Goal: Transaction & Acquisition: Purchase product/service

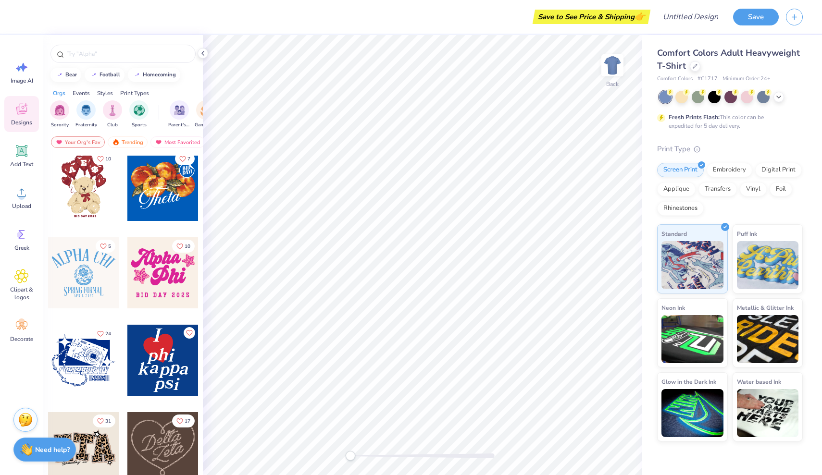
scroll to position [428, 0]
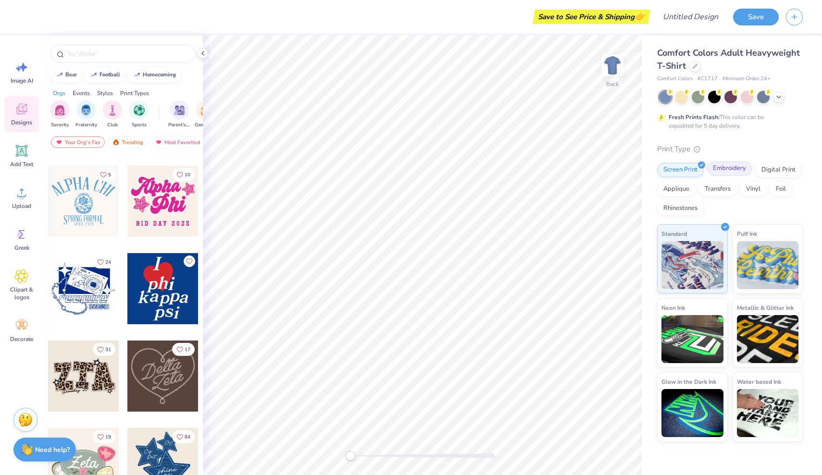
click at [730, 163] on div "Embroidery" at bounding box center [729, 168] width 46 height 14
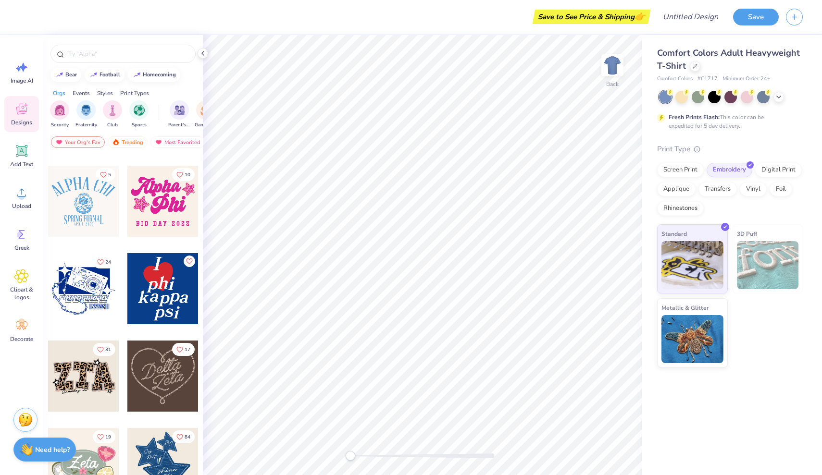
click at [710, 57] on span "Comfort Colors Adult Heavyweight T-Shirt" at bounding box center [728, 59] width 143 height 25
click at [696, 65] on icon at bounding box center [694, 65] width 5 height 5
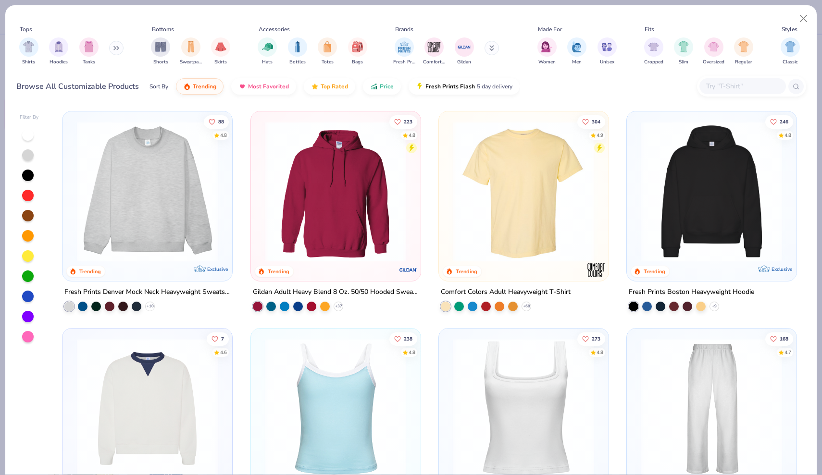
click at [173, 204] on img at bounding box center [147, 191] width 150 height 141
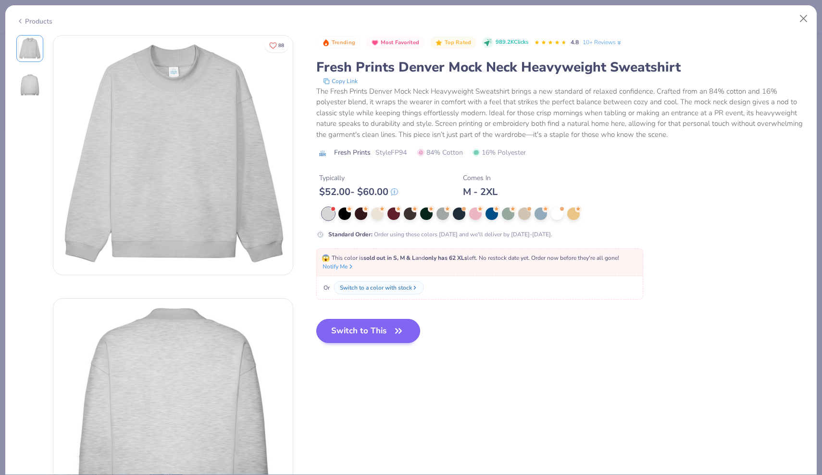
click at [366, 338] on button "Switch to This" at bounding box center [368, 331] width 104 height 24
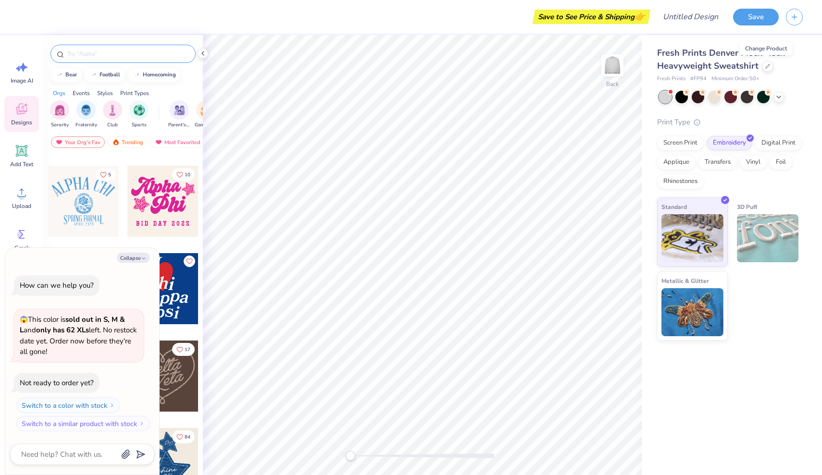
click at [127, 57] on input "text" at bounding box center [127, 54] width 123 height 10
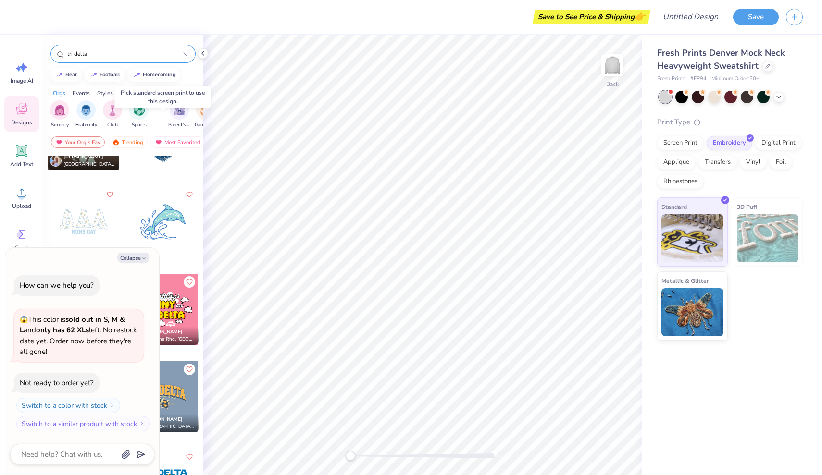
scroll to position [168, 0]
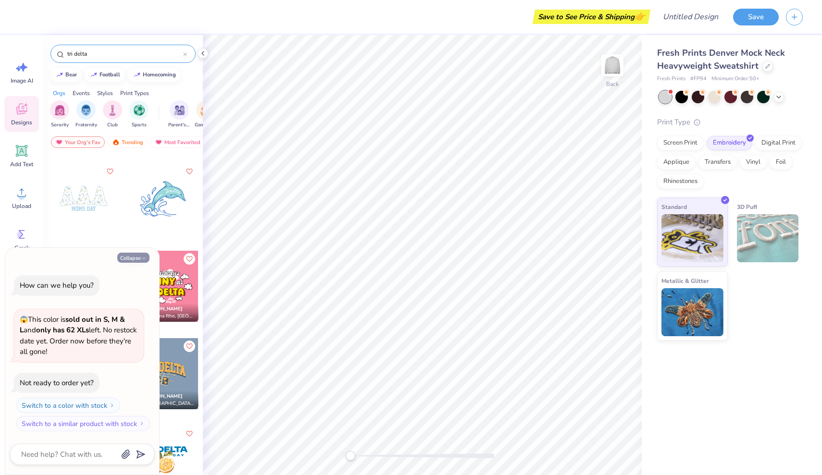
type input "tri delta"
click at [133, 260] on button "Collapse" at bounding box center [133, 258] width 32 height 10
type textarea "x"
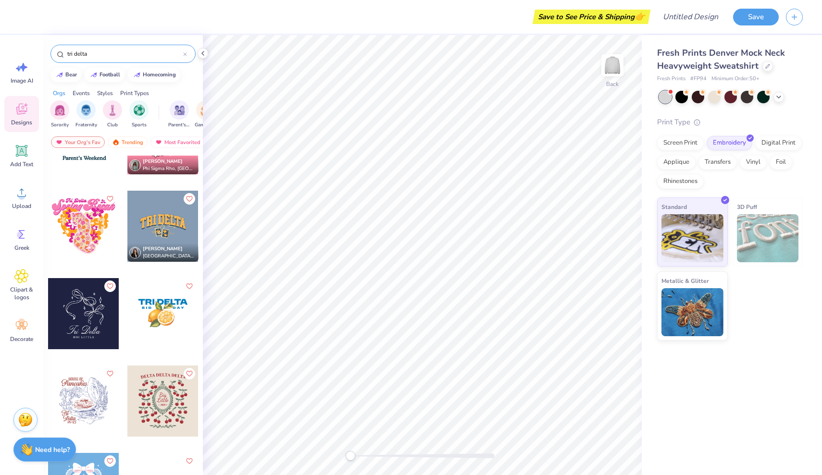
scroll to position [314, 0]
click at [130, 56] on input "tri delta" at bounding box center [124, 54] width 117 height 10
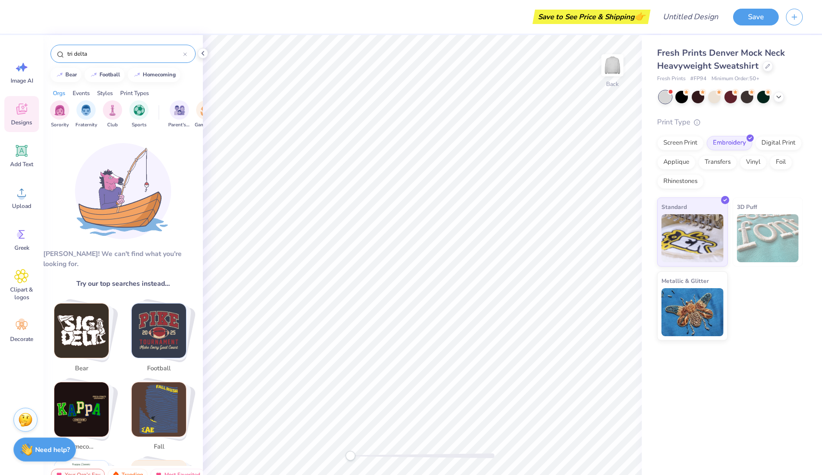
type input "tri delta"
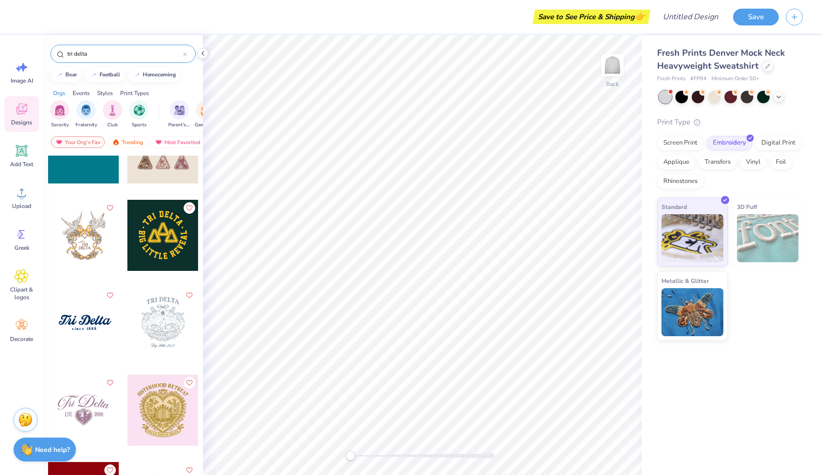
scroll to position [1007, 0]
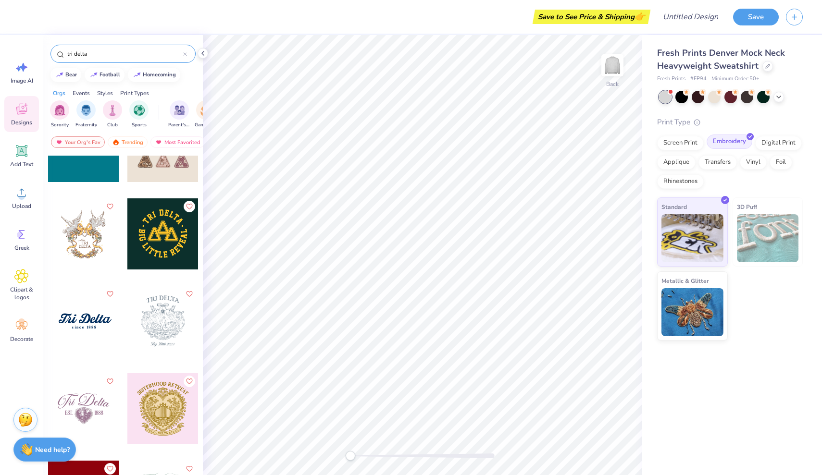
click at [737, 145] on div "Embroidery" at bounding box center [729, 142] width 46 height 14
click at [755, 172] on div "Screen Print Embroidery Digital Print Applique Transfers Vinyl Foil Rhinestones" at bounding box center [730, 162] width 146 height 53
click at [785, 143] on div "Digital Print" at bounding box center [778, 142] width 47 height 14
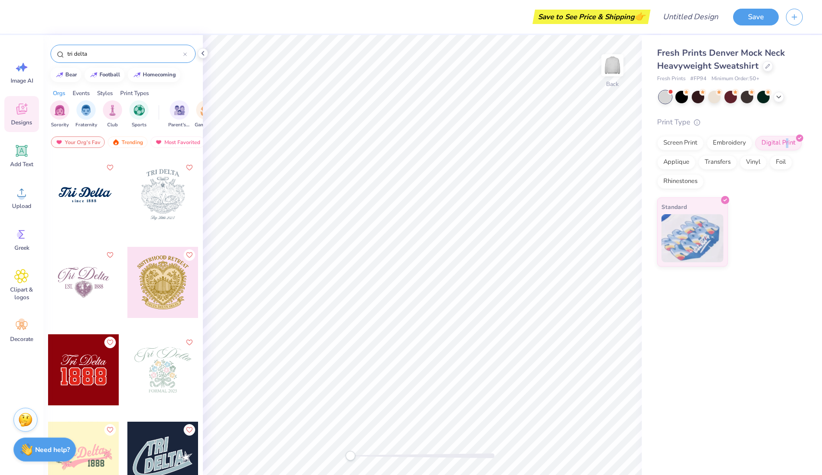
scroll to position [1131, 0]
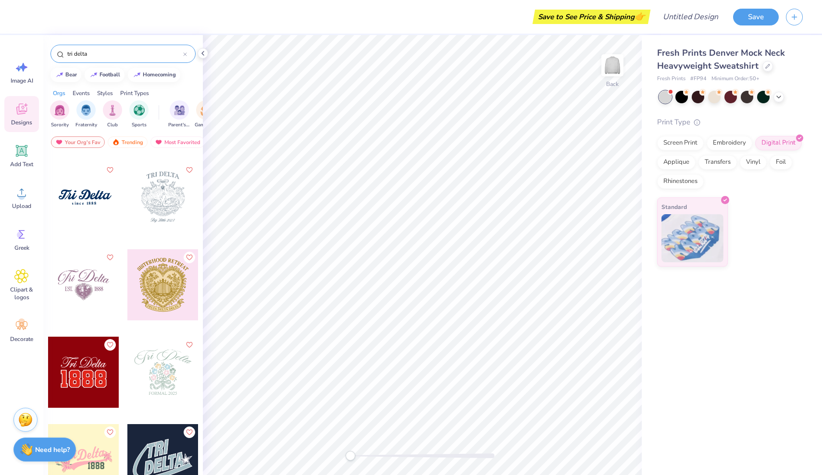
click at [86, 201] on div at bounding box center [83, 197] width 71 height 71
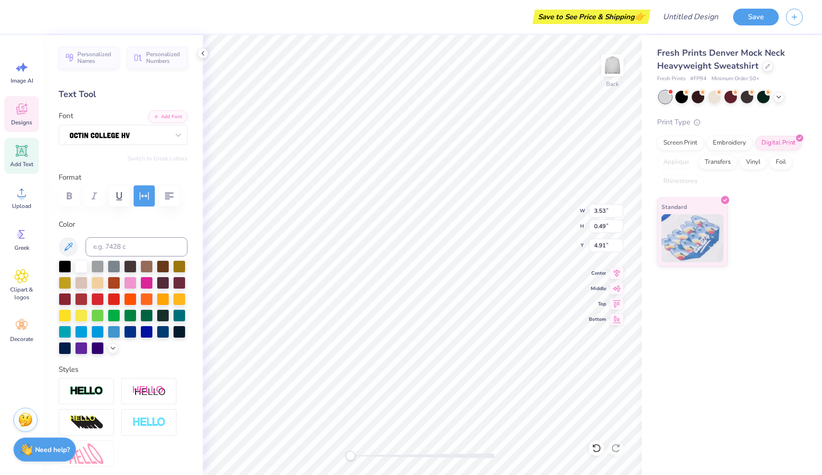
scroll to position [0, 0]
type textarea "s"
type textarea "[DEMOGRAPHIC_DATA] Study"
click at [24, 155] on icon at bounding box center [21, 151] width 9 height 9
type input "5.84"
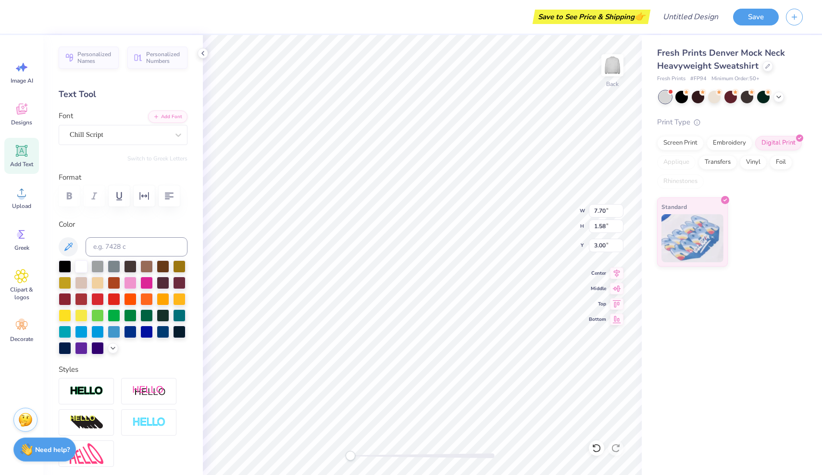
type input "1.69"
type input "9.15"
click at [17, 271] on icon at bounding box center [21, 276] width 14 height 14
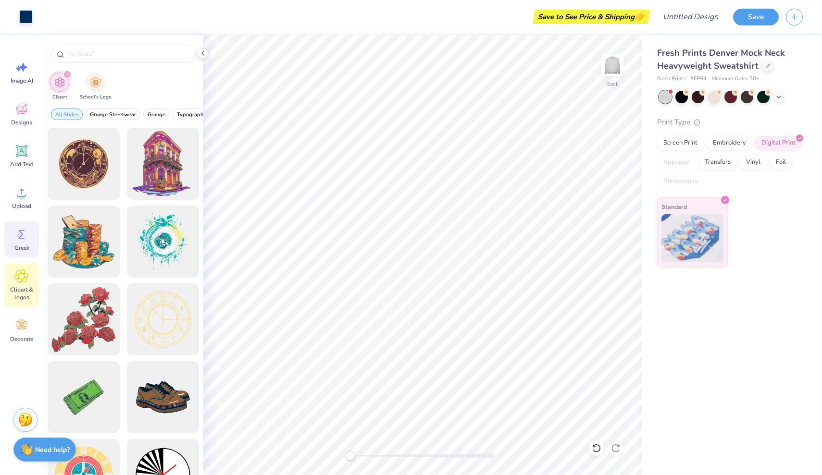
click at [25, 240] on icon at bounding box center [21, 234] width 14 height 14
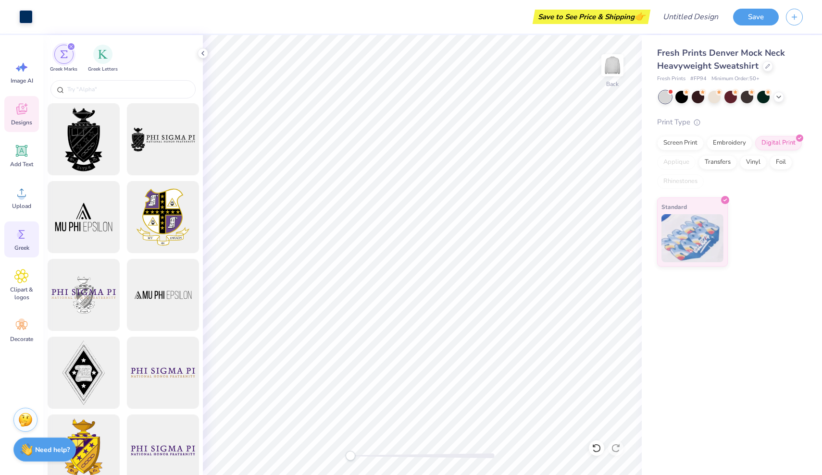
click at [23, 107] on icon at bounding box center [21, 109] width 14 height 14
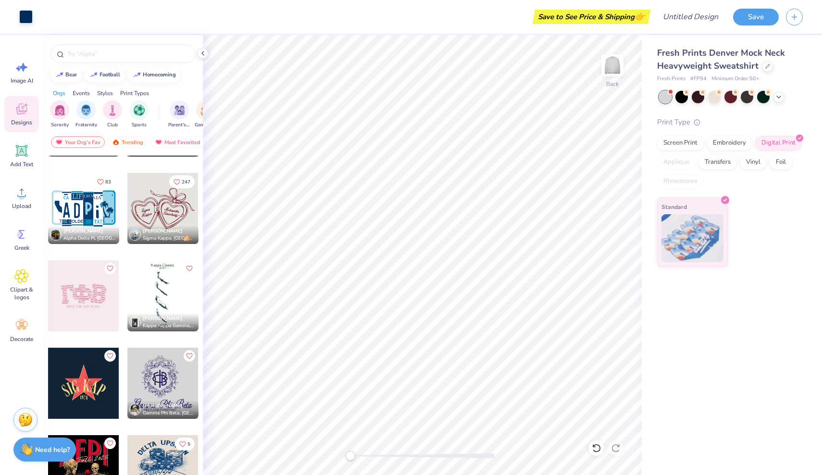
scroll to position [2870, 0]
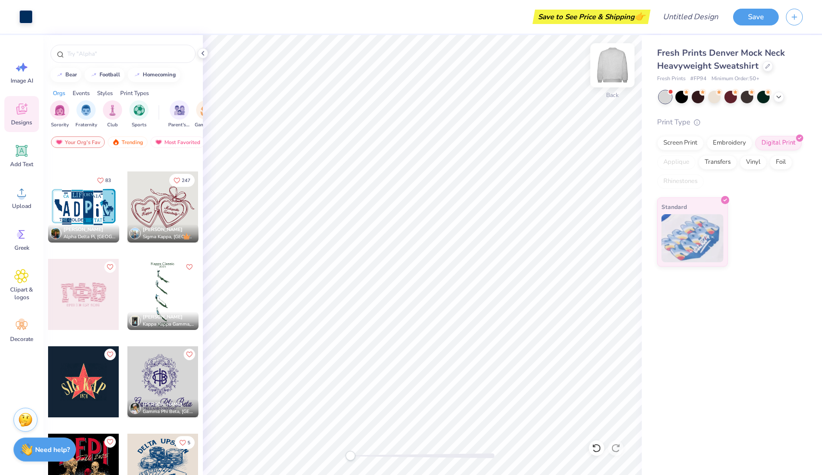
click at [612, 71] on img at bounding box center [612, 65] width 38 height 38
click at [74, 209] on div at bounding box center [83, 207] width 71 height 71
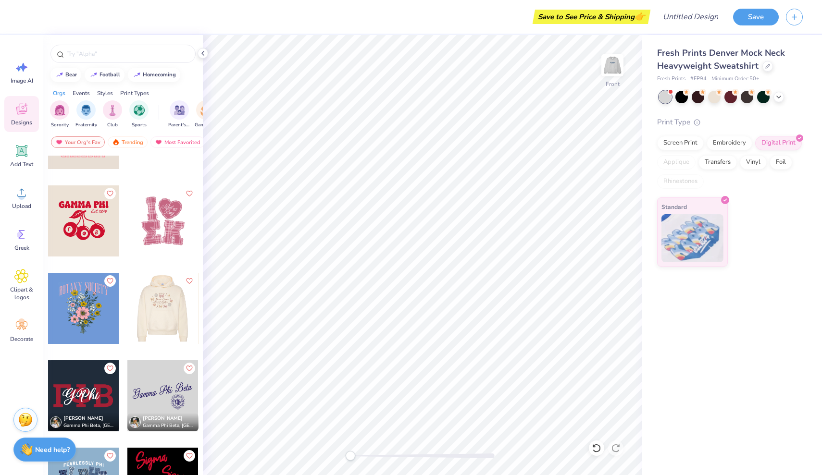
scroll to position [4005, 0]
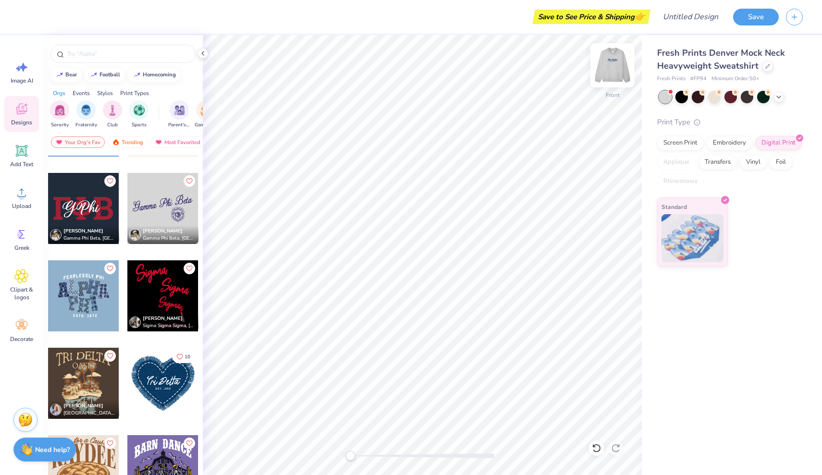
click at [612, 61] on img at bounding box center [612, 65] width 38 height 38
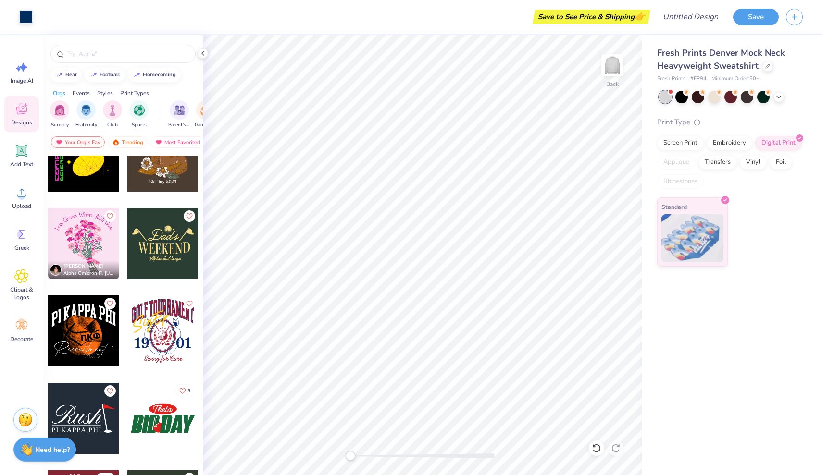
scroll to position [6710, 0]
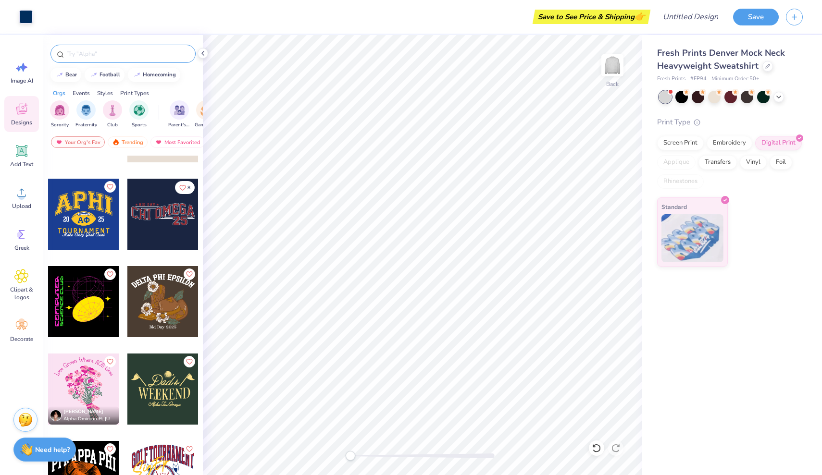
click at [126, 52] on input "text" at bounding box center [127, 54] width 123 height 10
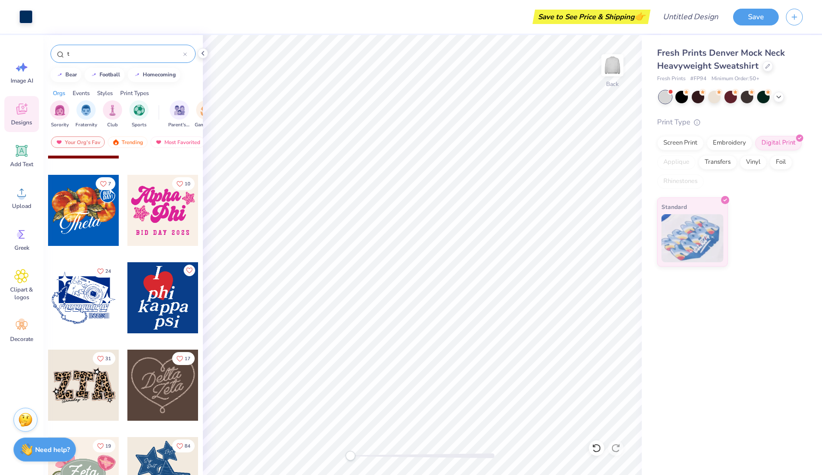
scroll to position [243, 0]
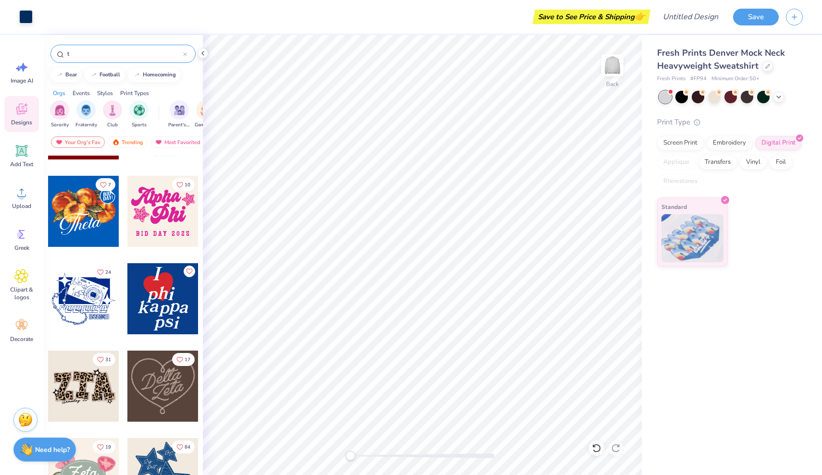
type input "t"
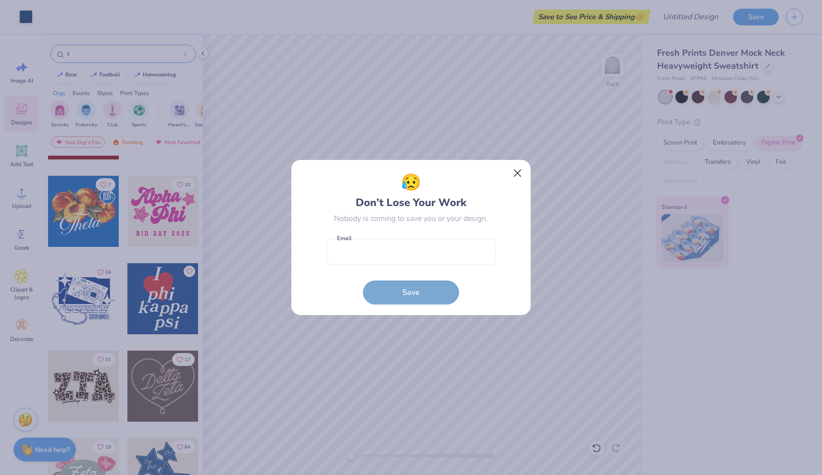
click at [519, 174] on button "Close" at bounding box center [517, 173] width 18 height 18
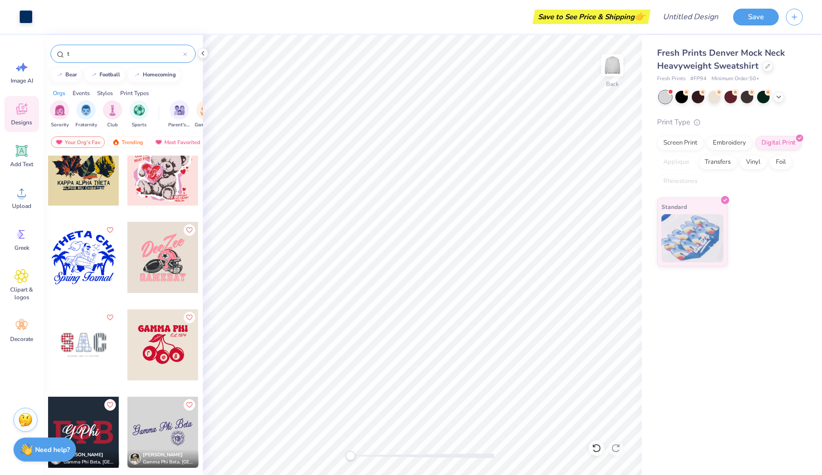
scroll to position [2474, 0]
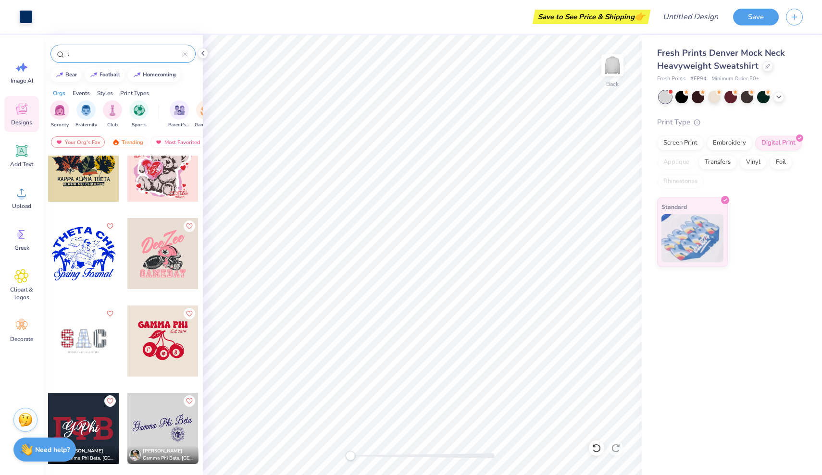
click at [92, 359] on div at bounding box center [83, 341] width 71 height 71
type input "7.90"
type input "1.58"
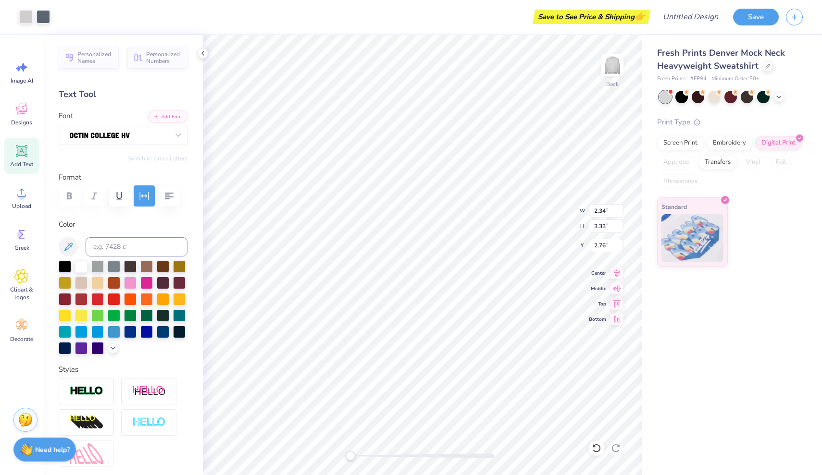
type input "2.77"
type input "1.97"
type input "3.04"
type input "2.90"
click at [83, 318] on div at bounding box center [81, 314] width 12 height 12
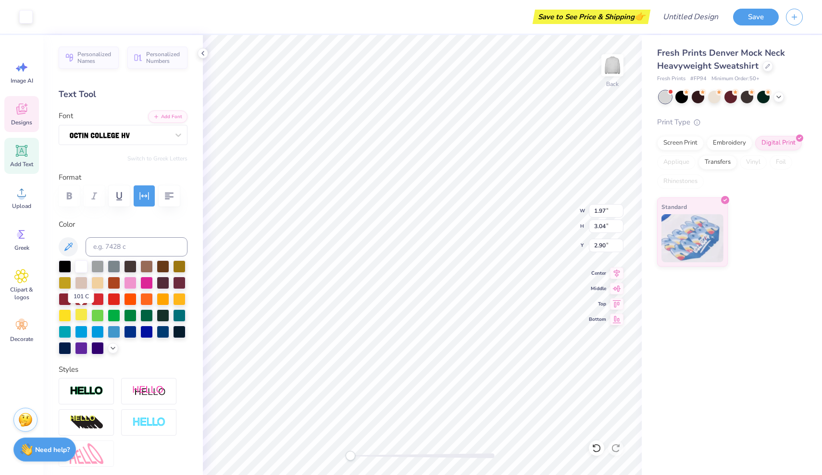
click at [83, 318] on div at bounding box center [81, 314] width 12 height 12
click at [178, 245] on input at bounding box center [137, 246] width 102 height 19
type input "1.97"
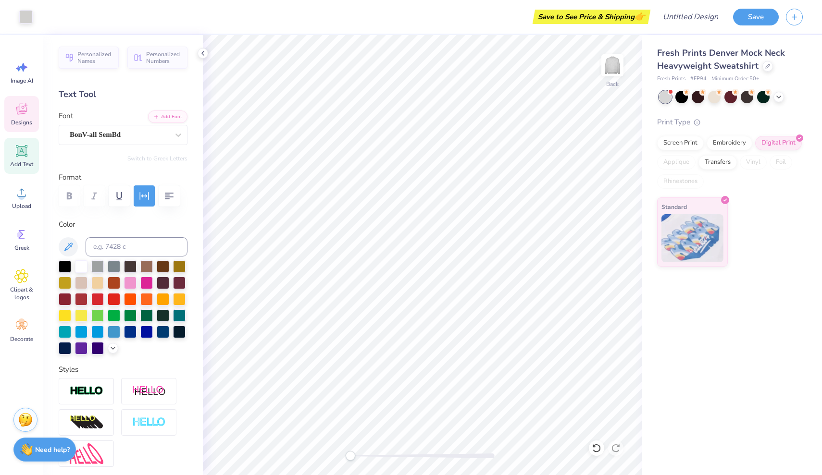
click at [13, 112] on div "Designs" at bounding box center [21, 114] width 35 height 36
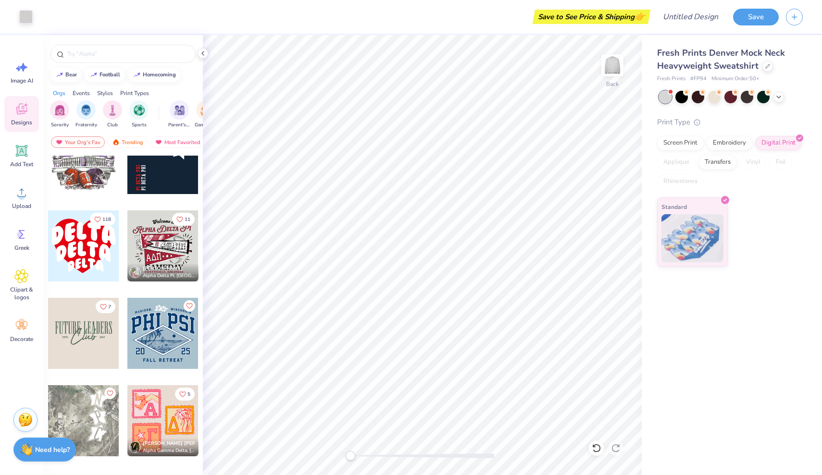
scroll to position [1781, 0]
click at [83, 254] on div at bounding box center [83, 246] width 71 height 71
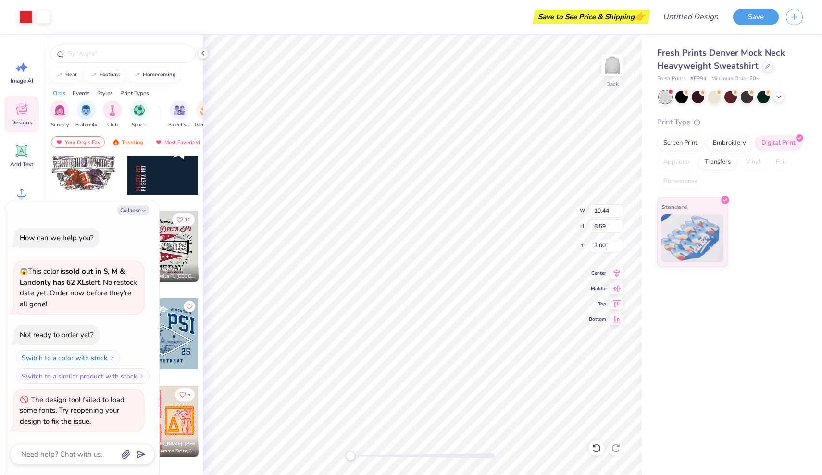
type textarea "x"
type input "6.74"
type input "5.55"
click at [611, 76] on img at bounding box center [612, 65] width 38 height 38
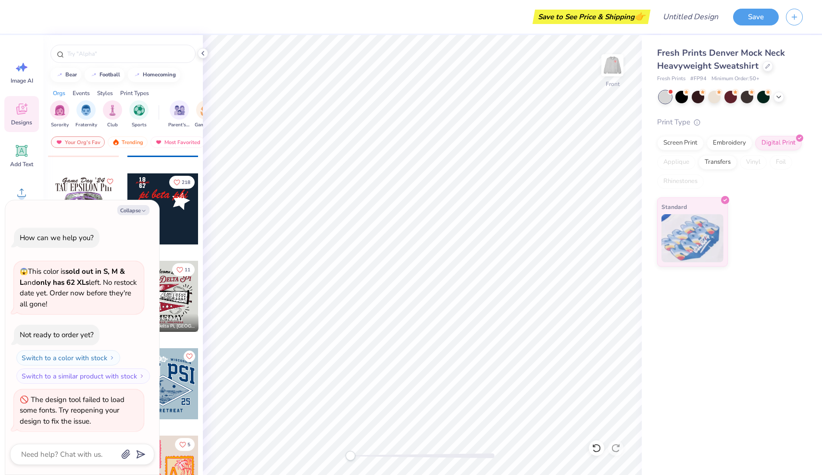
scroll to position [1728, 0]
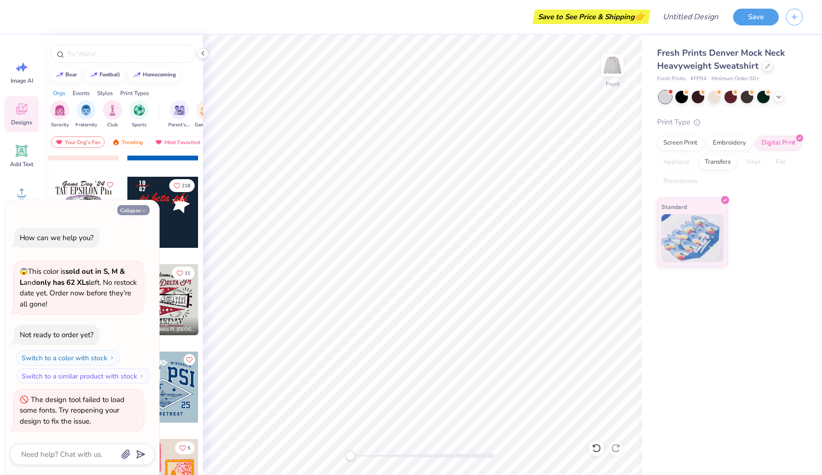
click at [135, 211] on button "Collapse" at bounding box center [133, 210] width 32 height 10
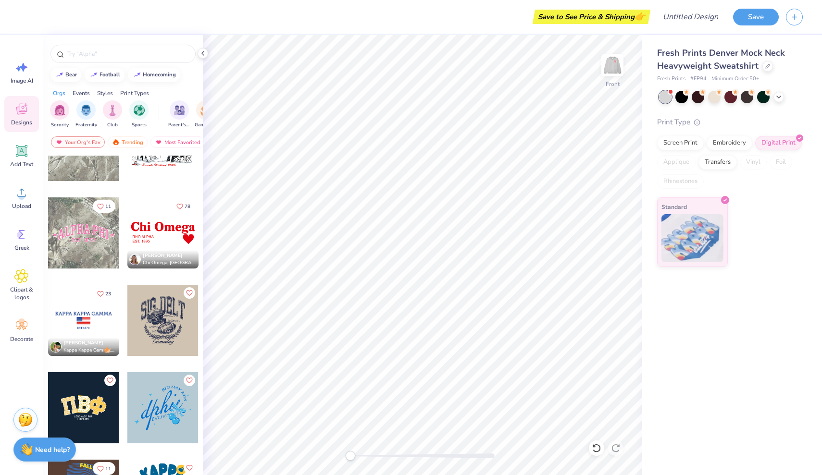
scroll to position [2233, 0]
click at [150, 222] on div at bounding box center [162, 232] width 71 height 71
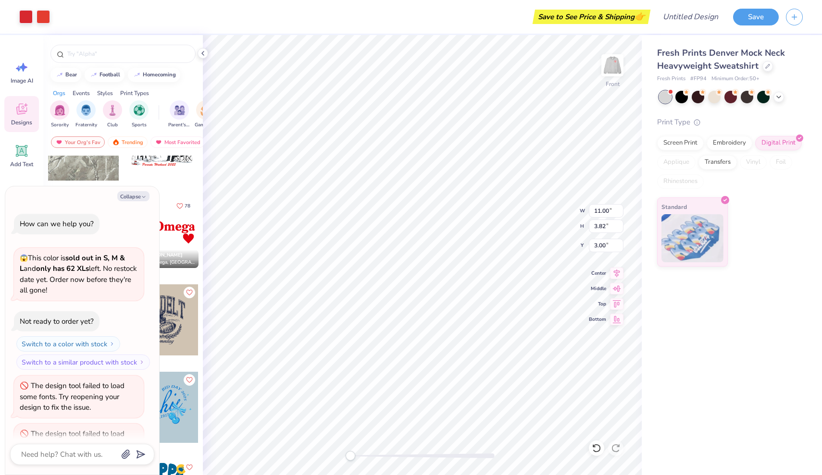
scroll to position [31, 0]
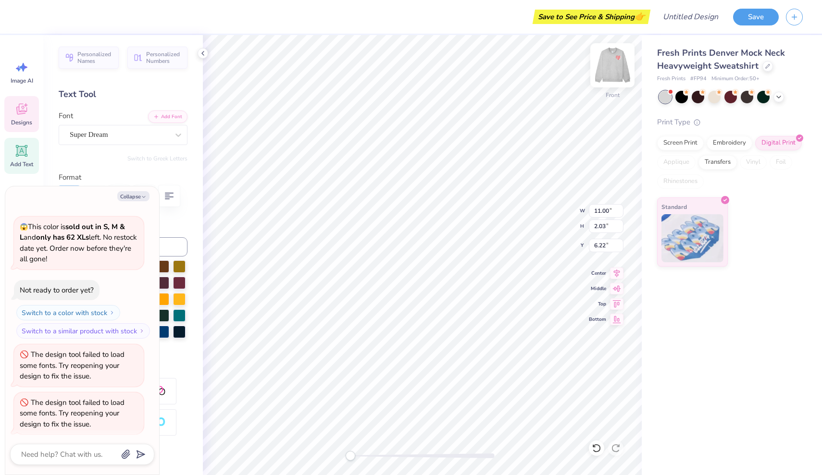
type textarea "x"
type textarea "[PERSON_NAME]"
type textarea "x"
type textarea "Chi Ome"
type textarea "x"
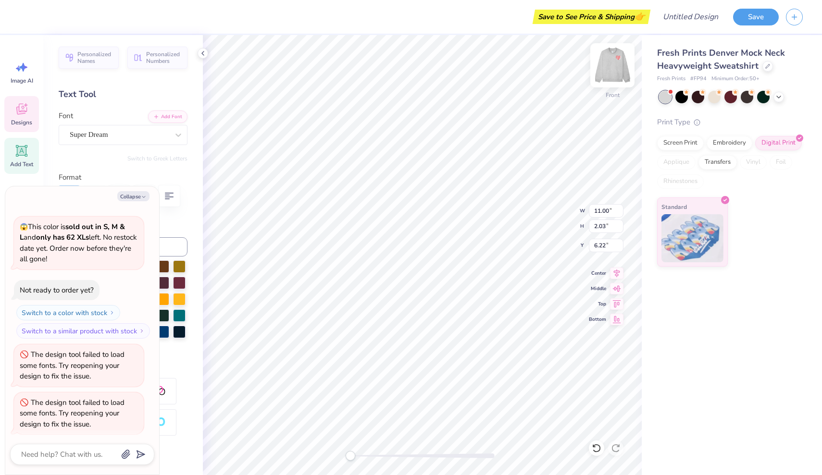
type textarea "Chi Om"
type textarea "x"
type textarea "Chi O"
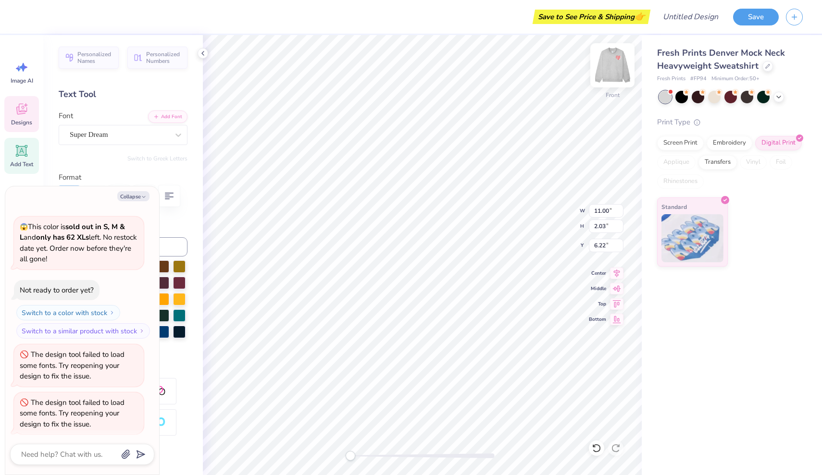
type textarea "x"
type textarea "Chi"
type textarea "x"
type textarea "Chi"
type textarea "x"
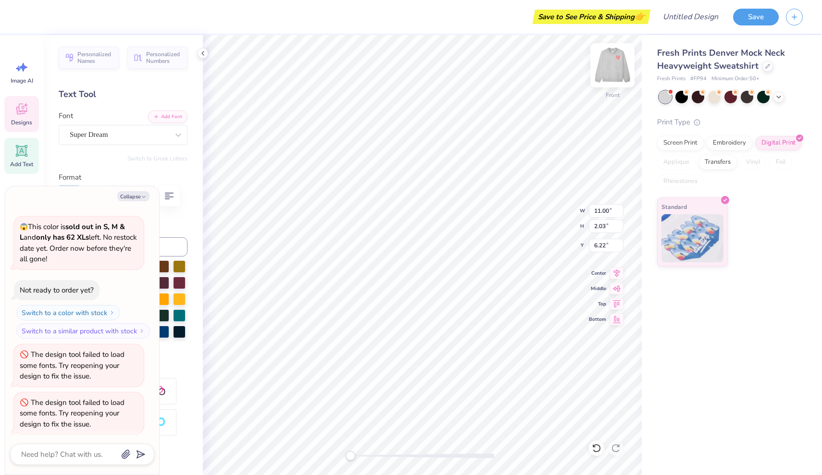
type textarea "Ch"
type textarea "x"
type textarea "C"
type textarea "x"
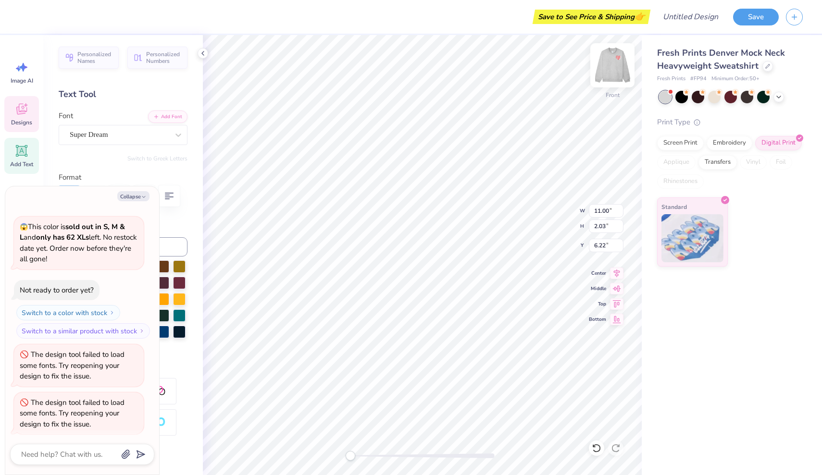
type textarea "B"
type textarea "x"
type textarea "Bi"
type textarea "x"
type textarea "Bib"
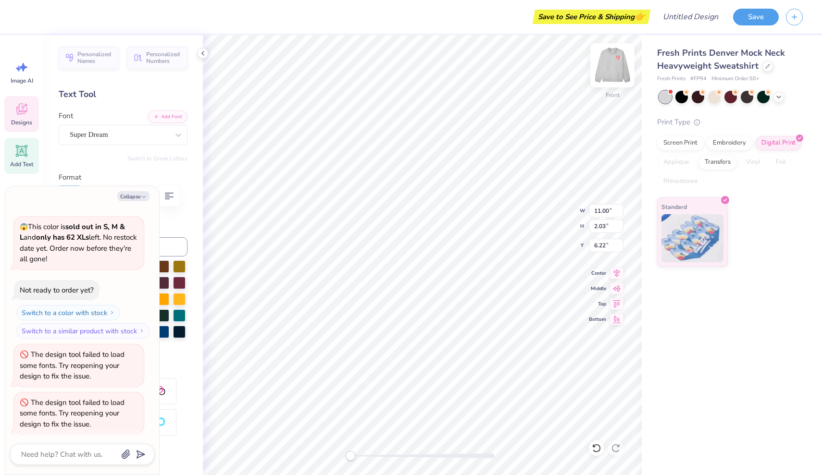
type textarea "x"
type textarea "[DEMOGRAPHIC_DATA]"
type textarea "x"
type textarea "[DEMOGRAPHIC_DATA]"
type textarea "x"
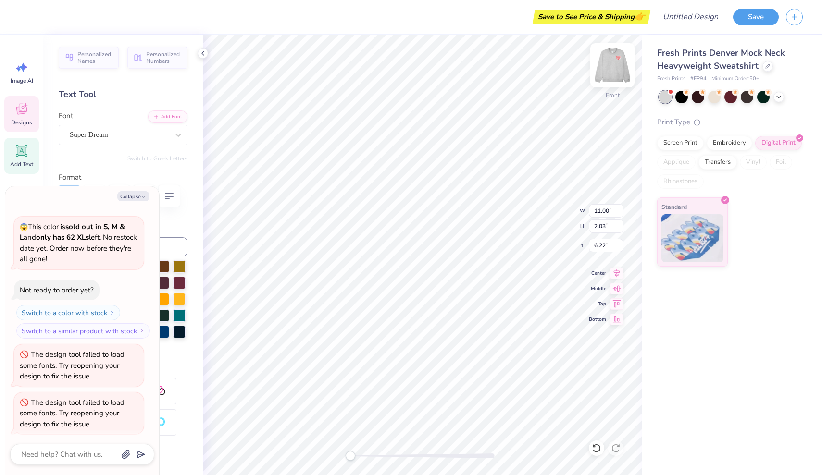
type textarea "[DEMOGRAPHIC_DATA]"
type textarea "x"
type textarea "[DEMOGRAPHIC_DATA] S"
type textarea "x"
type textarea "[DEMOGRAPHIC_DATA] St"
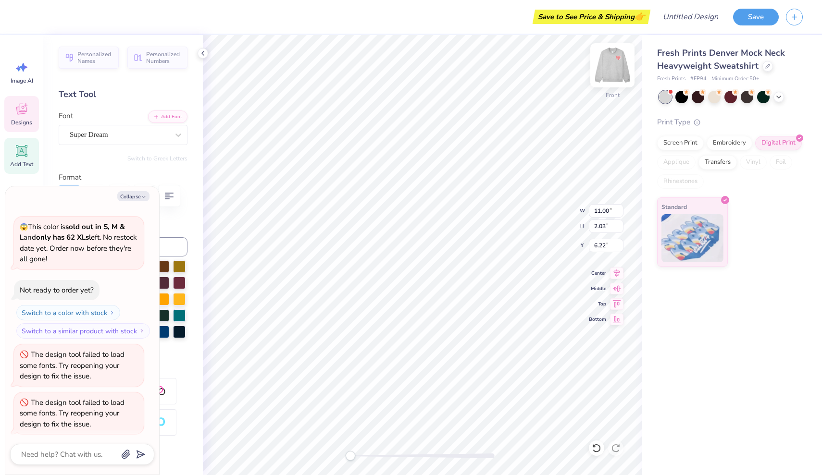
type textarea "x"
type textarea "[DEMOGRAPHIC_DATA] Stu"
type textarea "x"
type textarea "[DEMOGRAPHIC_DATA] Stud"
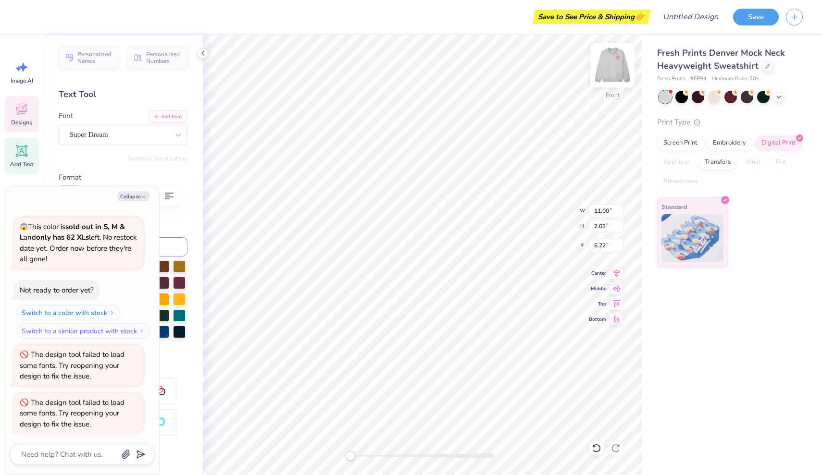
type textarea "x"
type textarea "[DEMOGRAPHIC_DATA] Study"
type textarea "x"
type input "3.63"
type input "1.25"
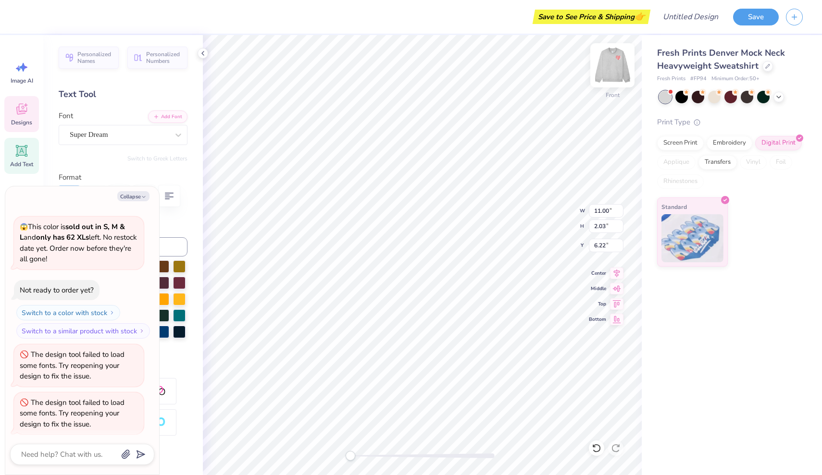
type input "8.56"
type textarea "x"
type textarea "RHO ALPH EST. 1895"
type textarea "x"
type textarea "RHO ALP EST. 1895"
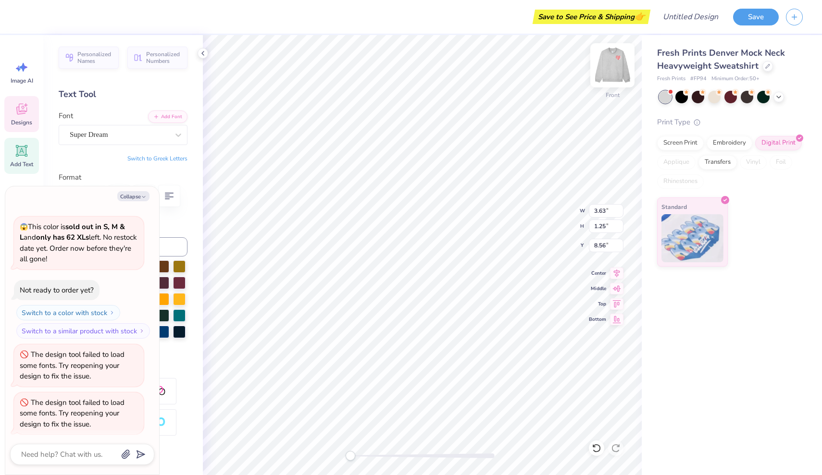
type textarea "x"
type textarea "RHO AL EST. 1895"
type textarea "x"
type textarea "RHO A EST. 1895"
type textarea "x"
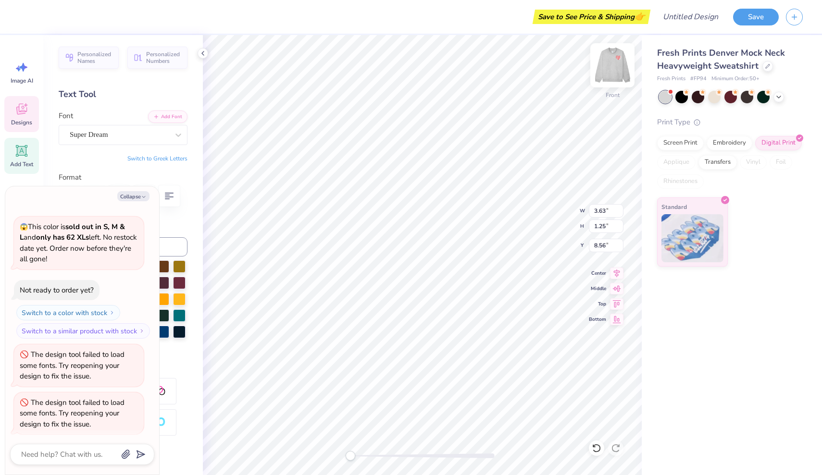
type textarea "RHO EST. 1895"
type textarea "x"
type textarea "RHO EST. 1895"
type textarea "x"
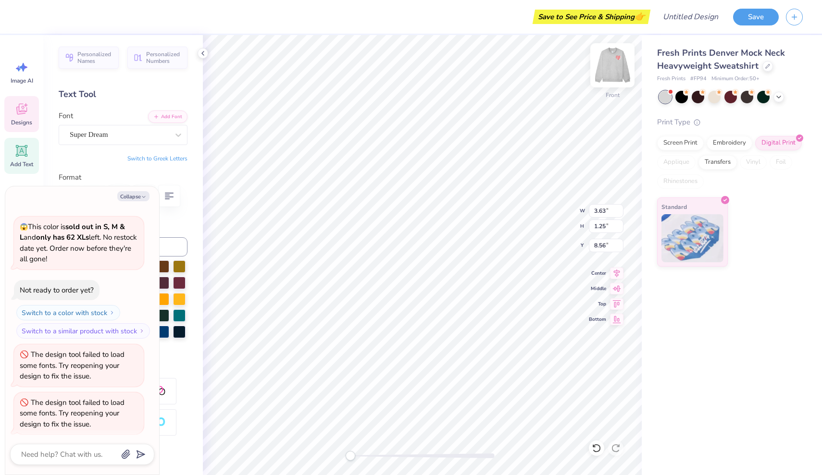
type textarea "RH EST. 1895"
type textarea "x"
type textarea "R EST. 1895"
type textarea "x"
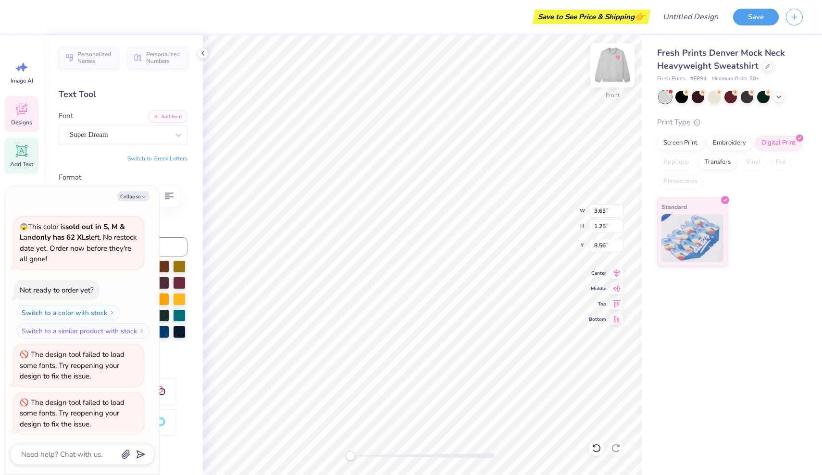
type textarea "EST. 1895"
type textarea "x"
type textarea "H EST. 1895"
type textarea "x"
type textarea "He EST. 1895"
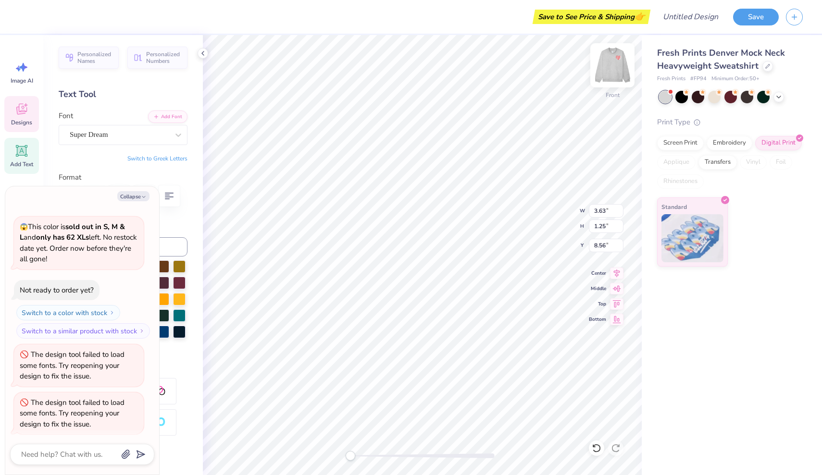
type textarea "x"
type textarea "Heb EST. 1895"
type textarea "x"
type textarea "Hebr EST. 1895"
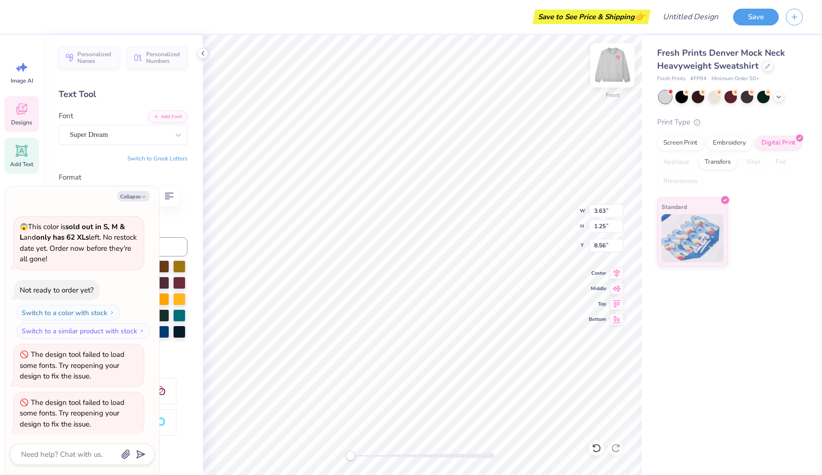
type textarea "x"
type textarea "Hebre EST. 1895"
type textarea "x"
type textarea "Hebrew EST. 1895"
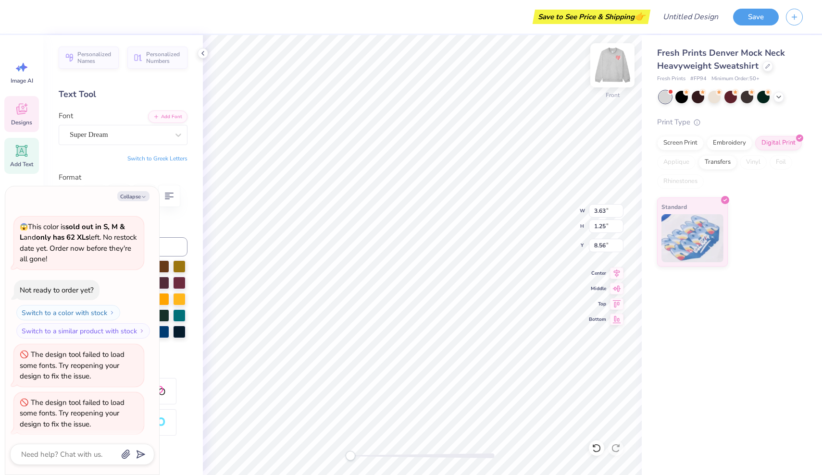
type textarea "x"
type textarea "Hebrews EST. 1895"
type textarea "x"
type textarea "Hebrews EST. 1895"
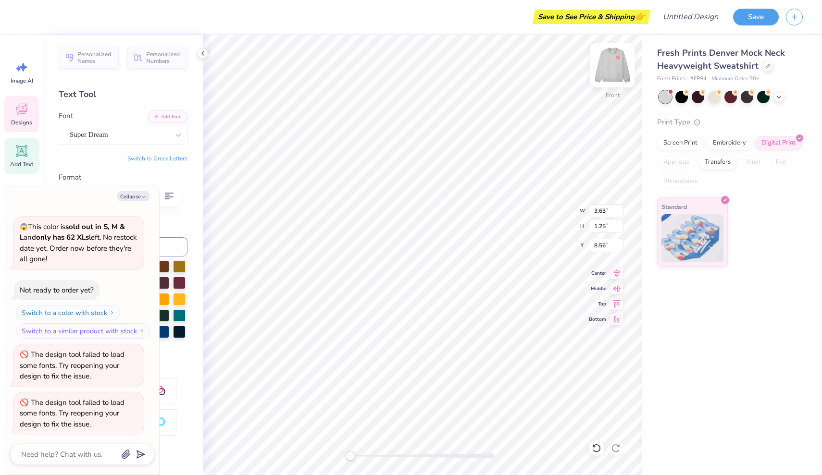
type textarea "x"
type textarea "Hebrews EST. 189"
type textarea "x"
type textarea "Hebrews EST. 18"
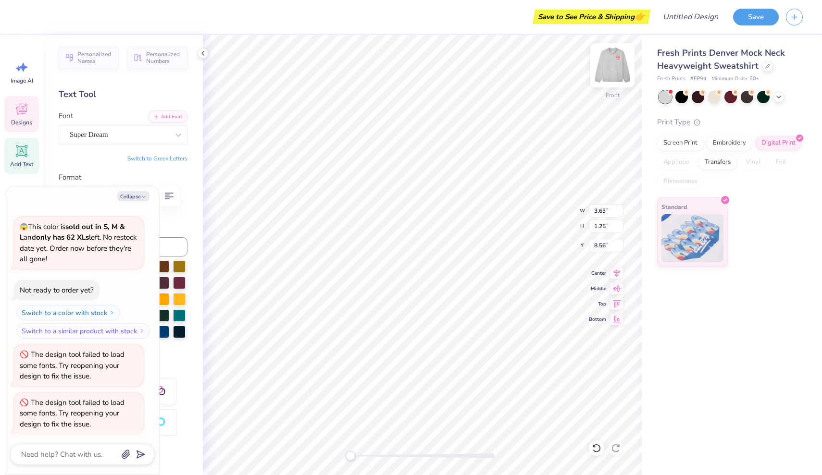
type textarea "x"
type textarea "Hebrews EST. 1"
type textarea "x"
type textarea "Hebrews EST."
type textarea "x"
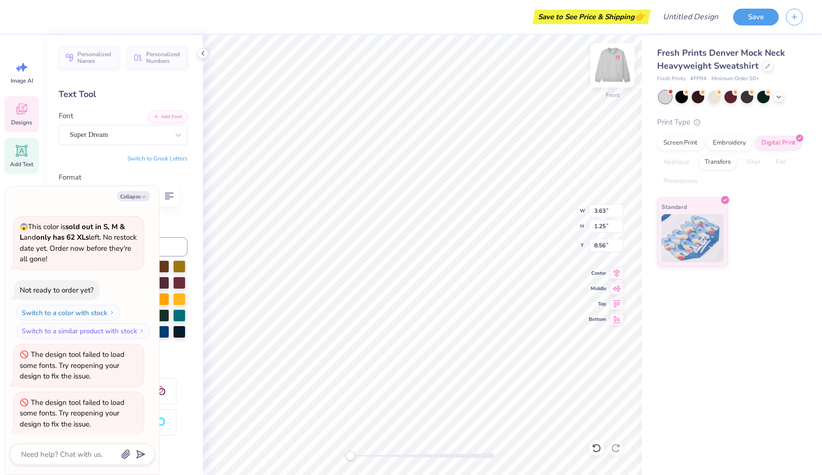
type textarea "Hebrews EST."
type textarea "x"
type textarea "Hebrews EST"
type textarea "x"
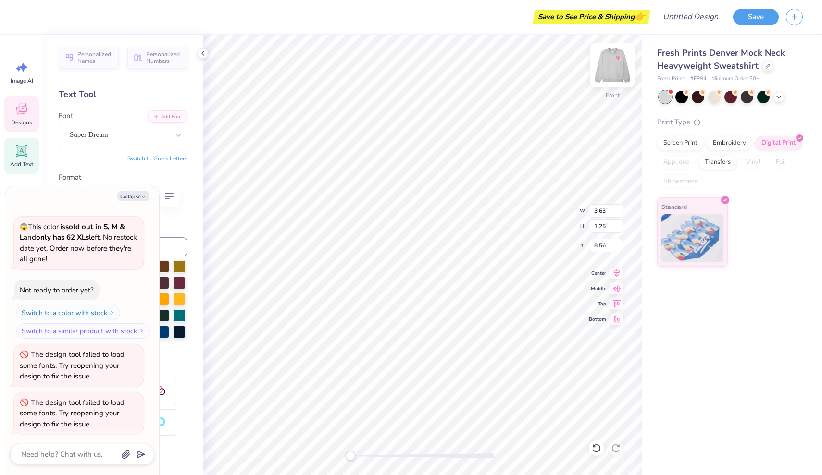
type textarea "Hebrews ES"
type textarea "x"
type textarea "Hebrews E"
type textarea "x"
type textarea "Hebrews"
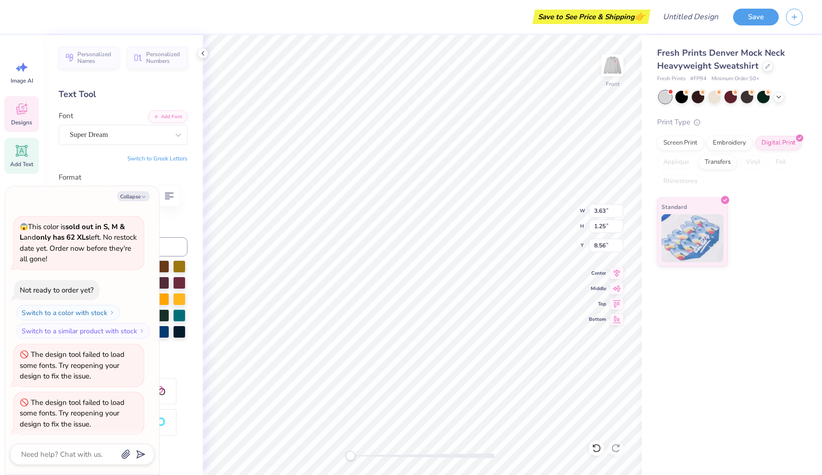
type textarea "x"
type textarea "Hebrews 1"
type textarea "x"
type textarea "Hebrews 10"
type textarea "x"
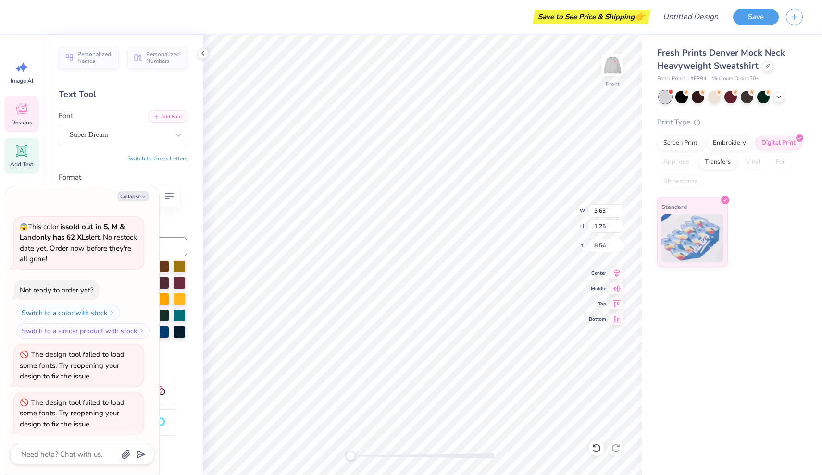
type textarea "Hebrews 10:"
type textarea "x"
type textarea "Hebrews 10:2"
type textarea "x"
type textarea "Hebrews 10:24"
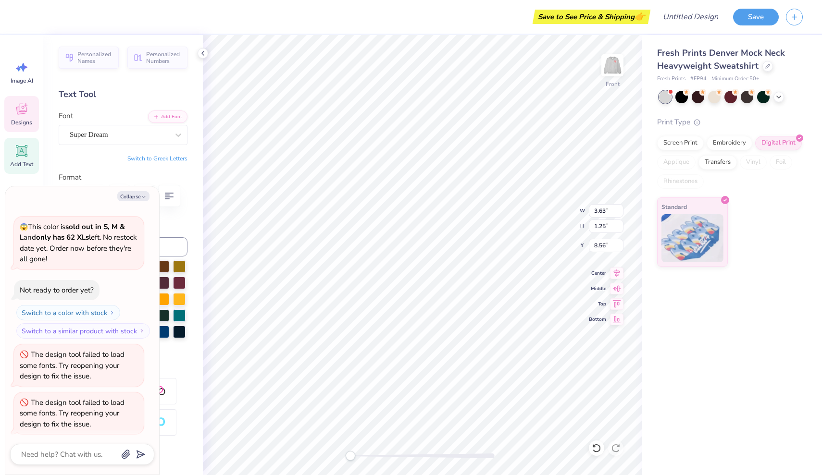
scroll to position [0, 1]
type textarea "x"
type textarea "[DEMOGRAPHIC_DATA] 10:24-"
type textarea "x"
type textarea "[DEMOGRAPHIC_DATA]:24-2"
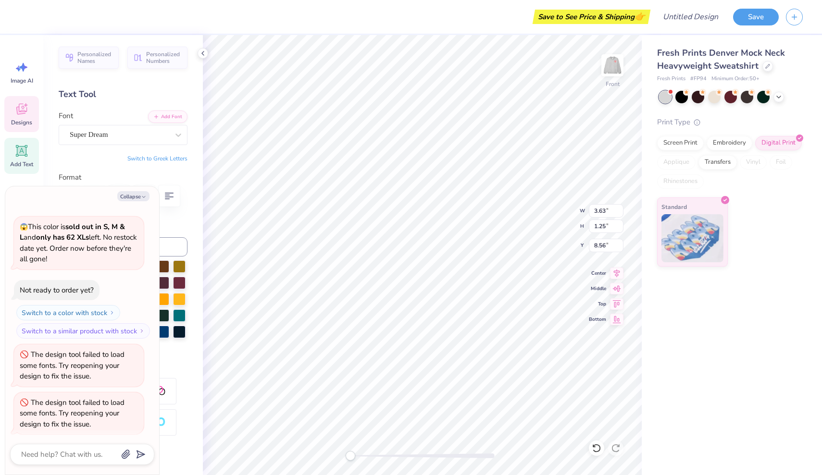
type textarea "x"
type textarea "Hebrews 10:24-25"
type textarea "x"
type input "11.52"
type input "2.02"
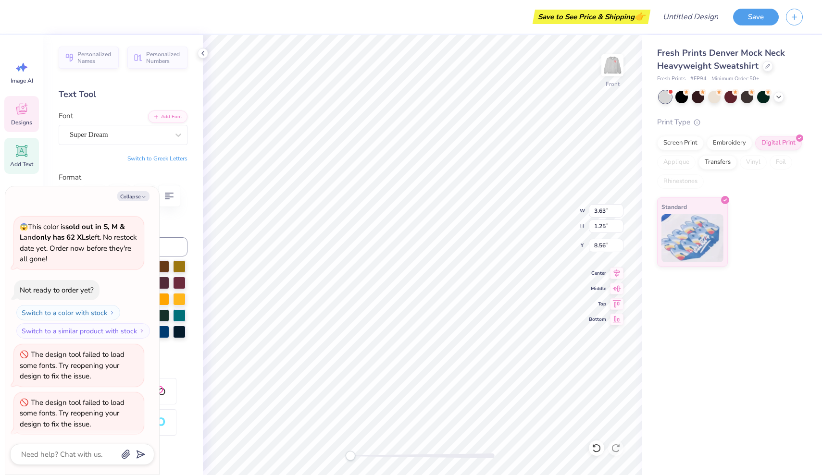
type input "6.23"
click at [614, 69] on img at bounding box center [612, 65] width 38 height 38
click at [614, 69] on img at bounding box center [611, 65] width 19 height 19
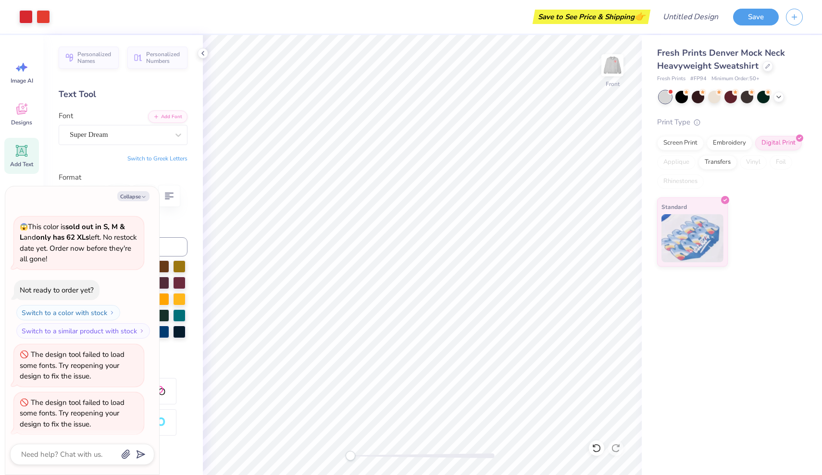
click at [614, 69] on img at bounding box center [611, 65] width 19 height 19
click at [136, 199] on button "Collapse" at bounding box center [133, 196] width 32 height 10
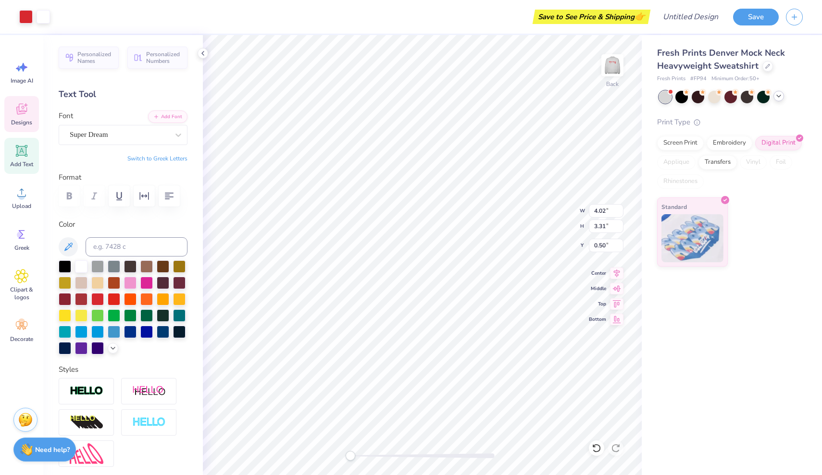
click at [779, 96] on polyline at bounding box center [778, 96] width 4 height 2
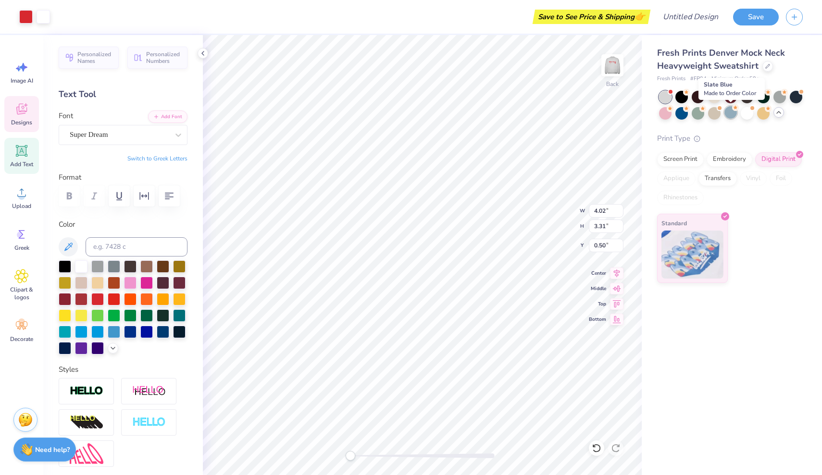
click at [728, 111] on div at bounding box center [730, 112] width 12 height 12
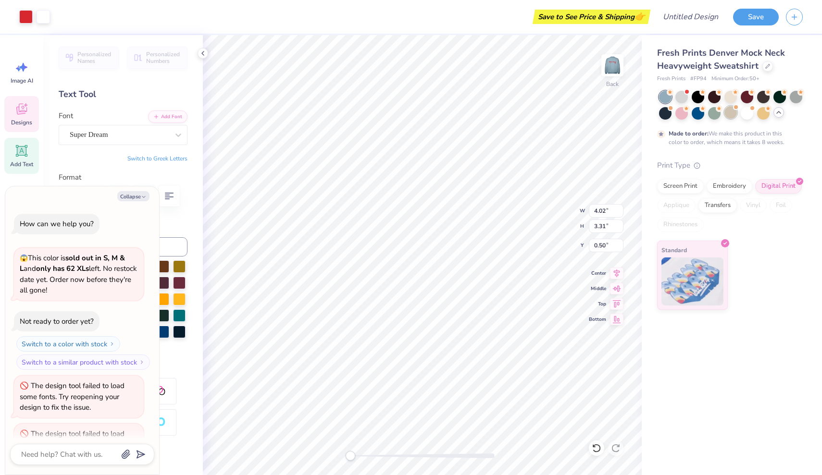
scroll to position [111, 0]
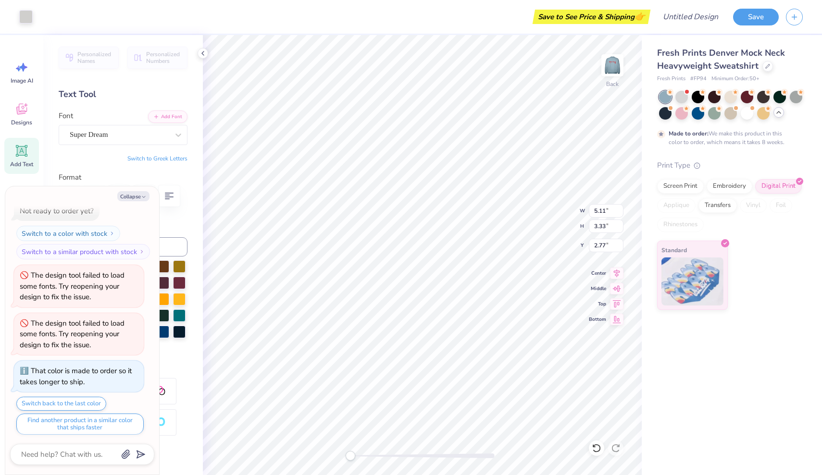
type textarea "x"
type input "2.75"
click at [746, 115] on div at bounding box center [746, 112] width 12 height 12
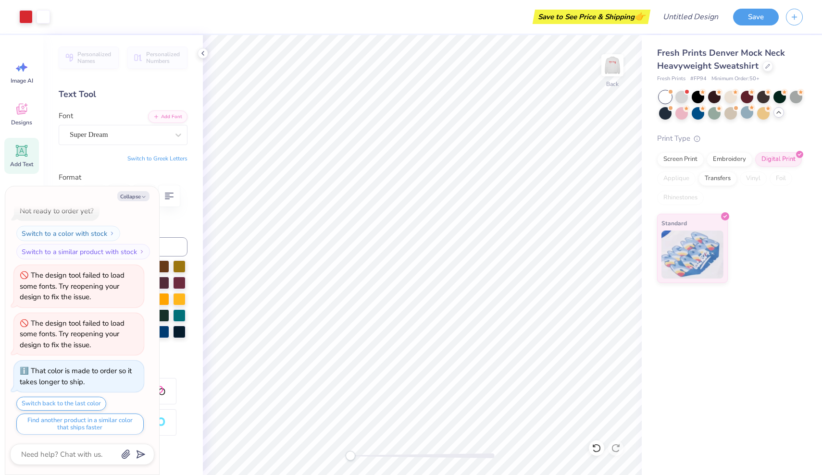
scroll to position [282, 0]
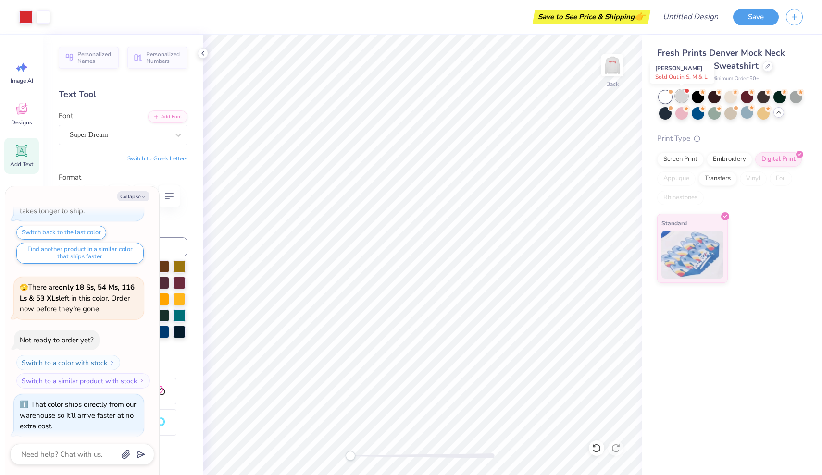
click at [684, 98] on div at bounding box center [681, 96] width 12 height 12
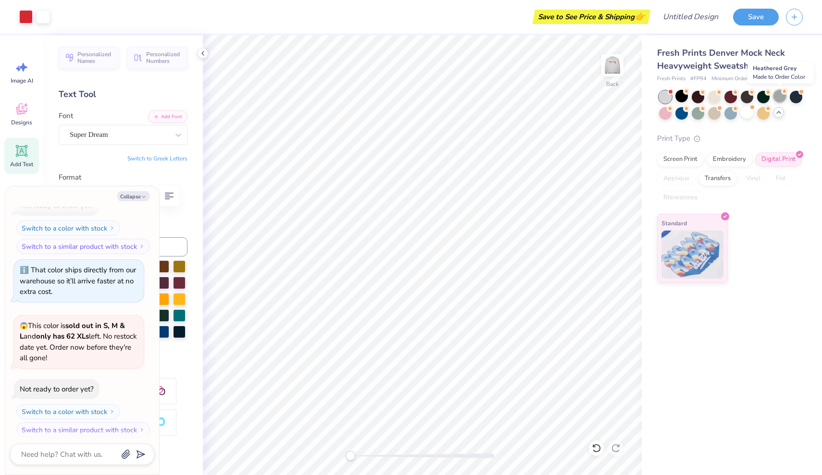
click at [780, 100] on div at bounding box center [779, 96] width 12 height 12
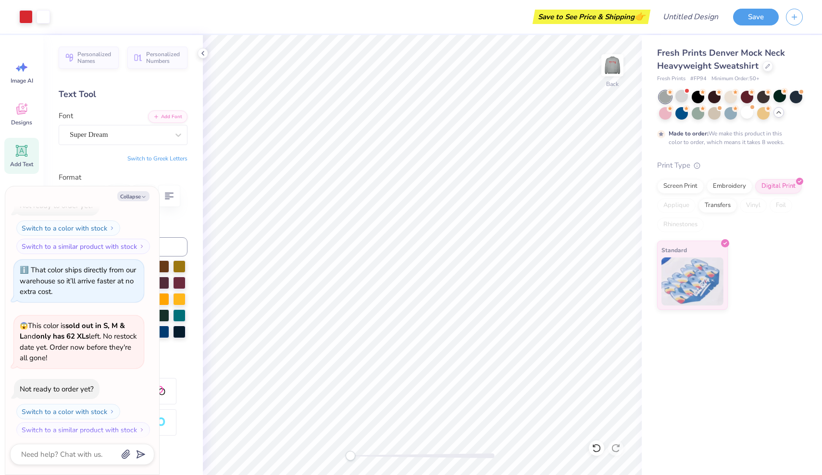
scroll to position [495, 0]
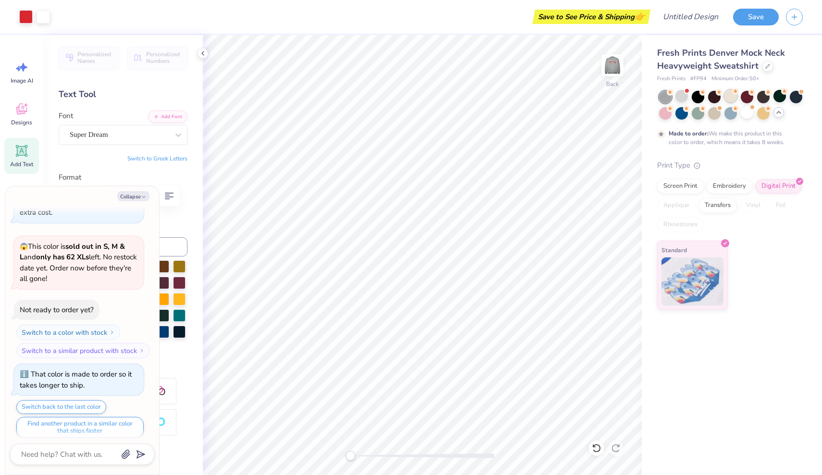
click at [733, 99] on div at bounding box center [730, 96] width 12 height 12
click at [680, 96] on div at bounding box center [681, 96] width 12 height 12
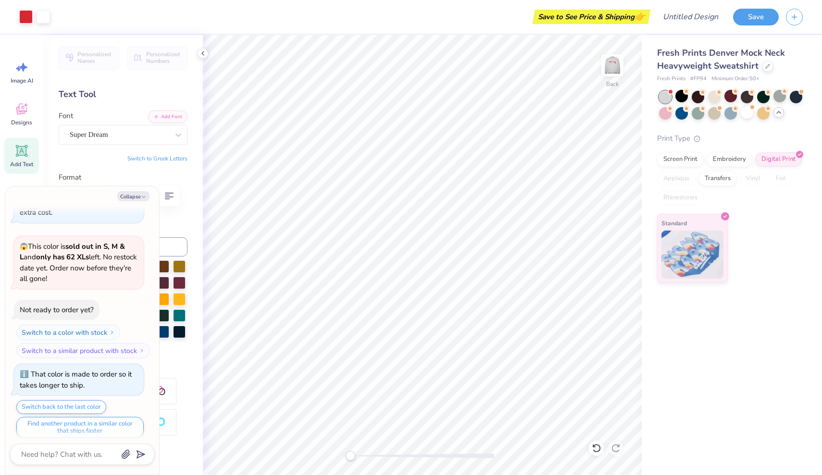
scroll to position [677, 0]
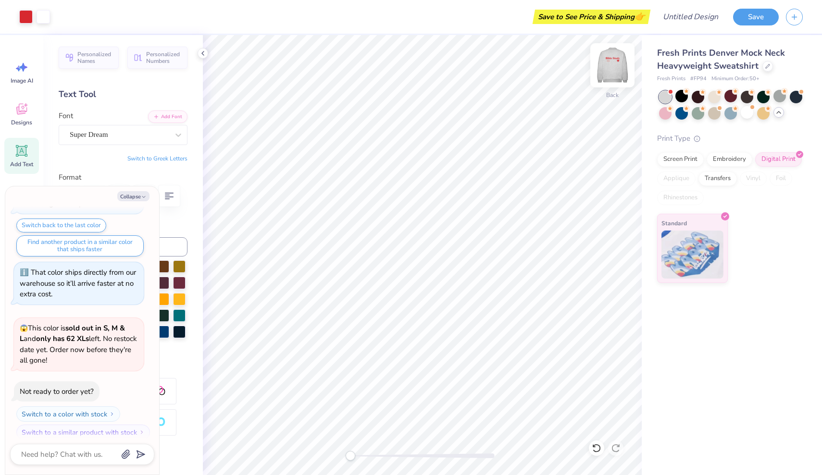
click at [615, 73] on img at bounding box center [612, 65] width 38 height 38
click at [615, 73] on img at bounding box center [611, 65] width 19 height 19
click at [715, 94] on div at bounding box center [714, 96] width 12 height 12
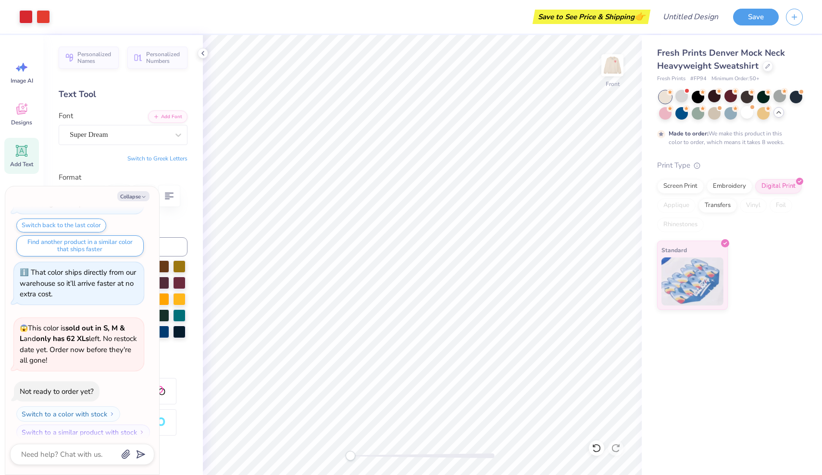
scroll to position [756, 0]
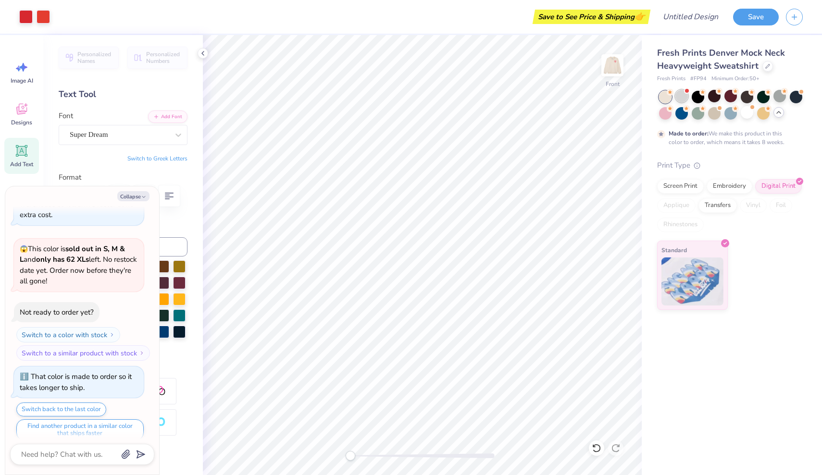
click at [686, 97] on div at bounding box center [681, 96] width 12 height 12
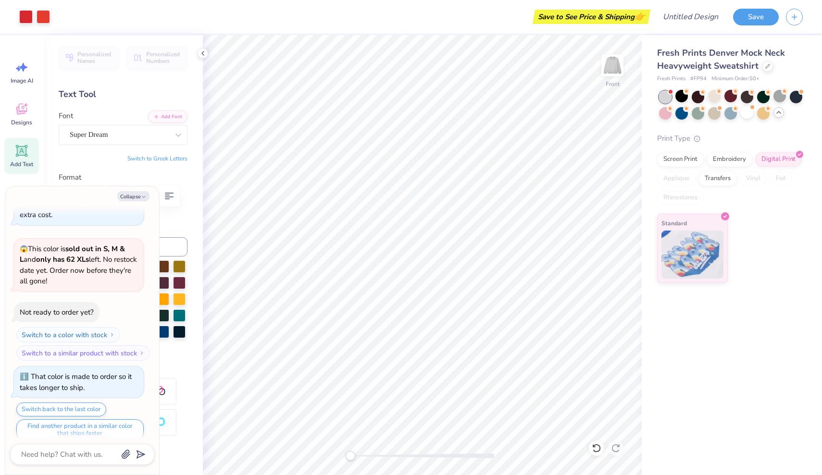
scroll to position [938, 0]
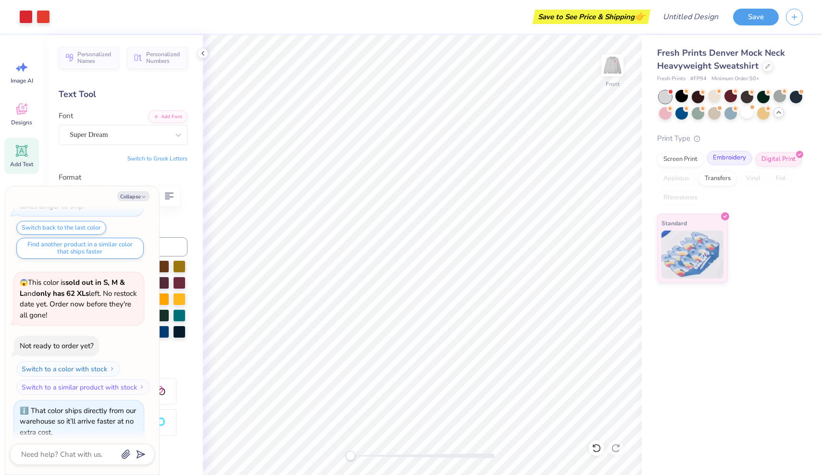
click at [734, 164] on div "Embroidery" at bounding box center [729, 158] width 46 height 14
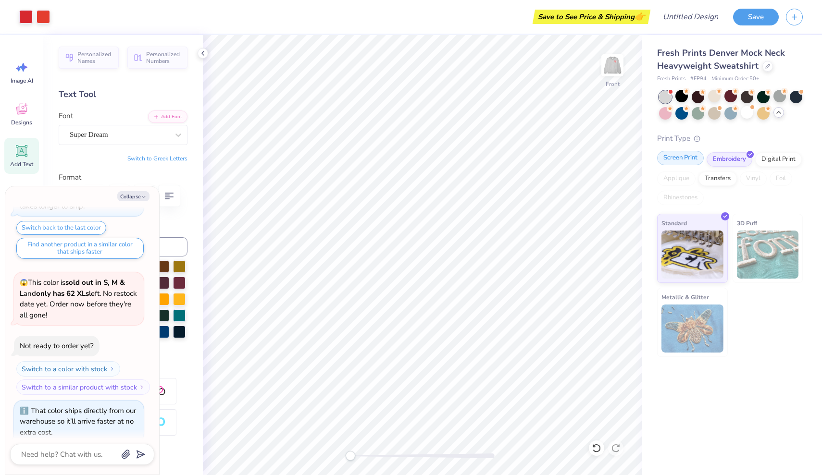
click at [680, 155] on div "Screen Print" at bounding box center [680, 158] width 47 height 14
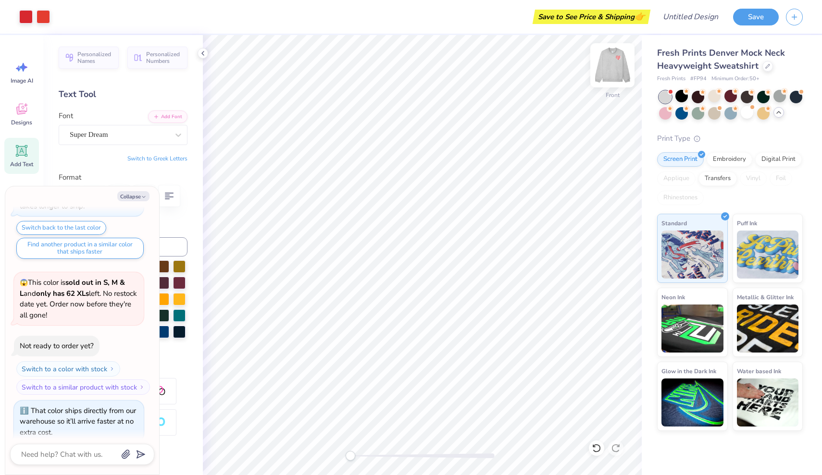
click at [609, 75] on img at bounding box center [612, 65] width 38 height 38
click at [790, 18] on icon "button" at bounding box center [794, 16] width 8 height 8
click at [617, 66] on img at bounding box center [612, 65] width 38 height 38
click at [614, 70] on img at bounding box center [612, 65] width 38 height 38
click at [137, 198] on button "Collapse" at bounding box center [133, 196] width 32 height 10
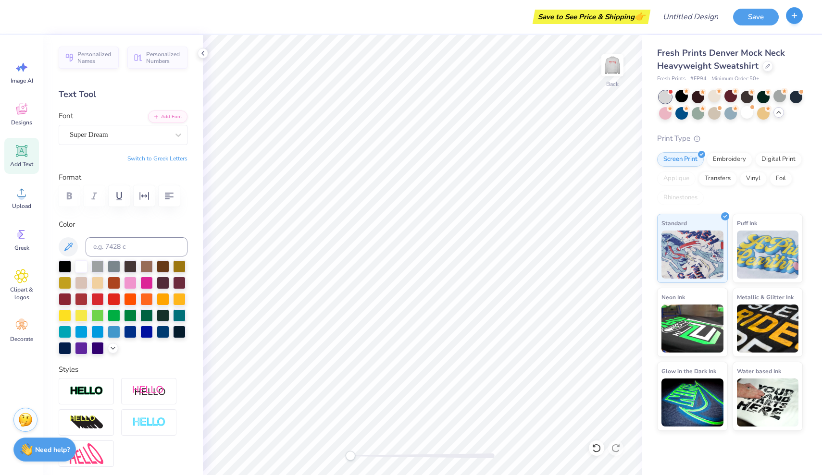
click at [788, 21] on button "button" at bounding box center [794, 15] width 17 height 17
click at [794, 16] on icon "button" at bounding box center [794, 16] width 8 height 8
click at [791, 35] on div "☝️ Save before you start a new design." at bounding box center [756, 47] width 96 height 32
click at [797, 14] on icon "button" at bounding box center [794, 16] width 8 height 8
click at [749, 15] on button "Save" at bounding box center [756, 15] width 46 height 17
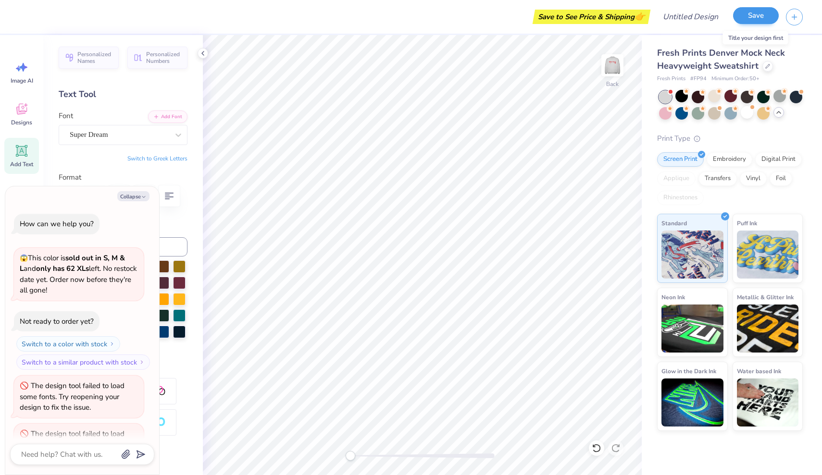
scroll to position [964, 0]
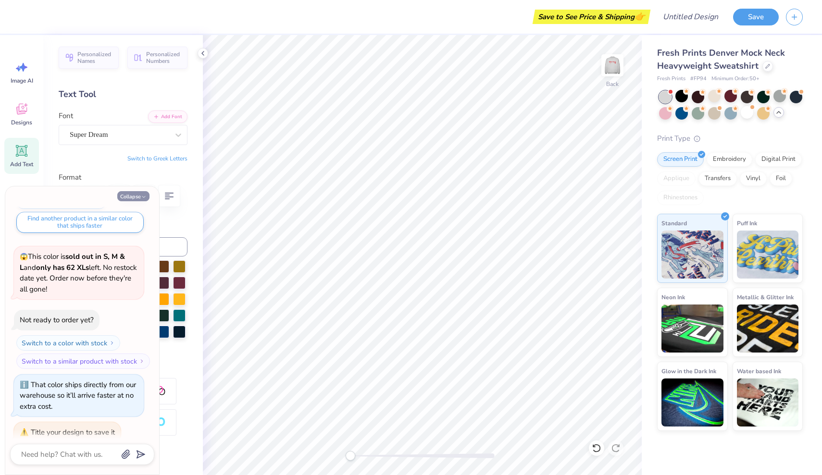
click at [127, 193] on button "Collapse" at bounding box center [133, 196] width 32 height 10
type textarea "x"
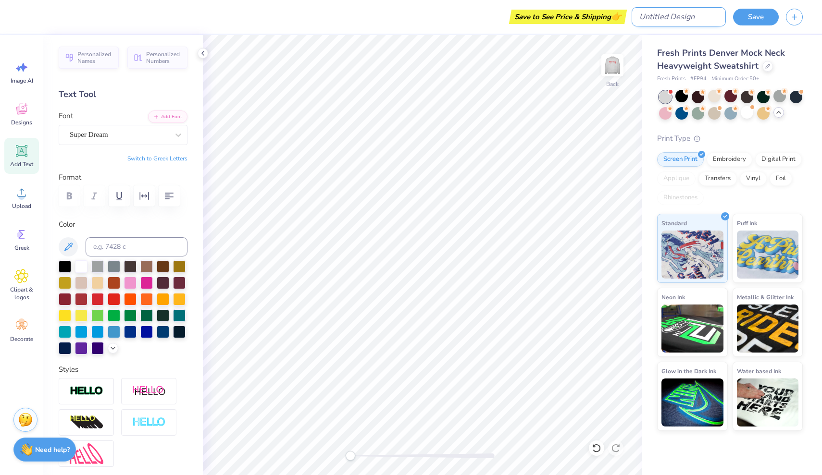
click at [682, 19] on input "Design Title" at bounding box center [678, 16] width 94 height 19
type input "[DEMOGRAPHIC_DATA] study"
click at [768, 24] on button "Save" at bounding box center [756, 15] width 46 height 17
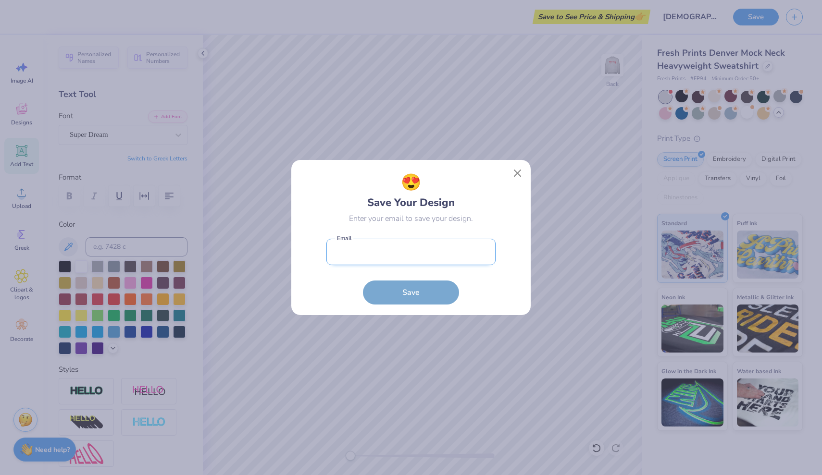
click at [395, 250] on input "email" at bounding box center [410, 252] width 169 height 26
type input "[EMAIL_ADDRESS][DOMAIN_NAME]"
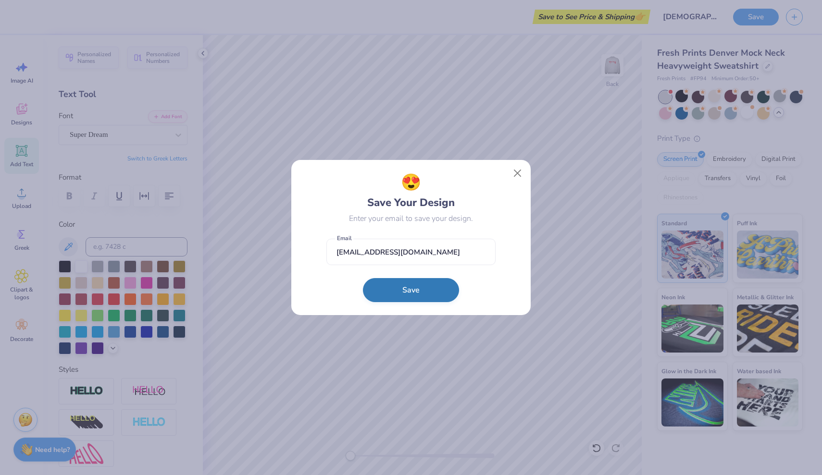
click at [411, 300] on button "Save" at bounding box center [411, 290] width 96 height 24
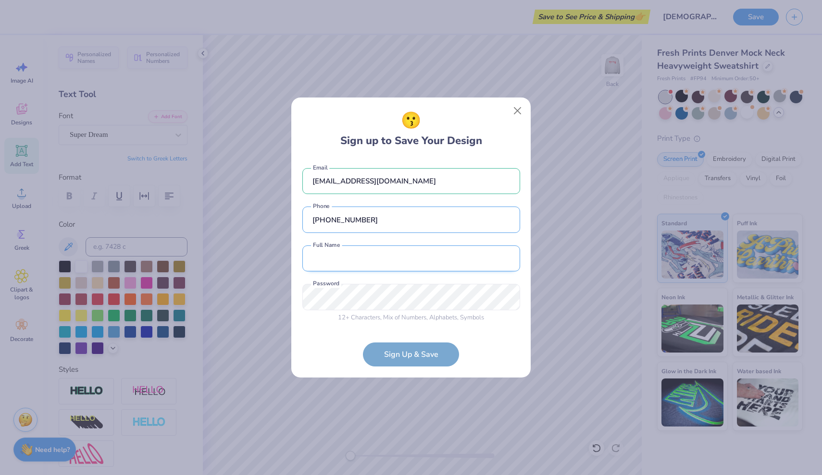
type input "[PHONE_NUMBER]"
type input "[PERSON_NAME]"
click at [381, 300] on div "12 + Characters , Mix of Numbers , Alphabets , Symbols Password is a required f…" at bounding box center [411, 303] width 218 height 38
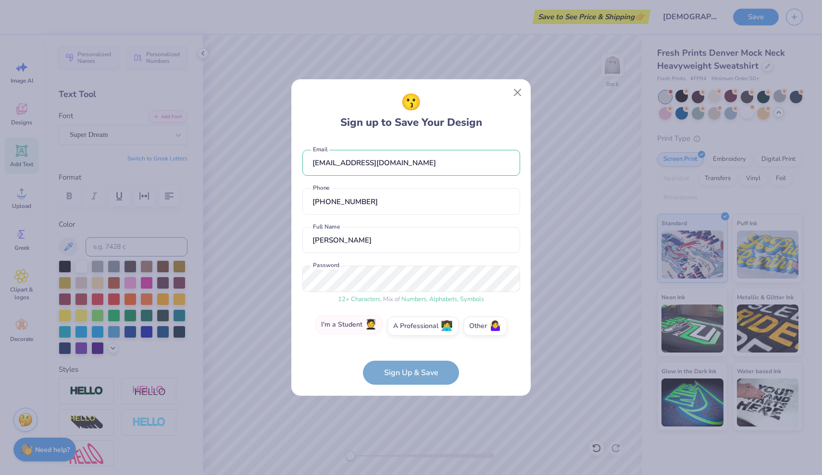
click at [351, 321] on label "I'm a Student 🧑‍🎓" at bounding box center [348, 324] width 67 height 19
click at [408, 326] on input "I'm a Student 🧑‍🎓" at bounding box center [411, 329] width 6 height 6
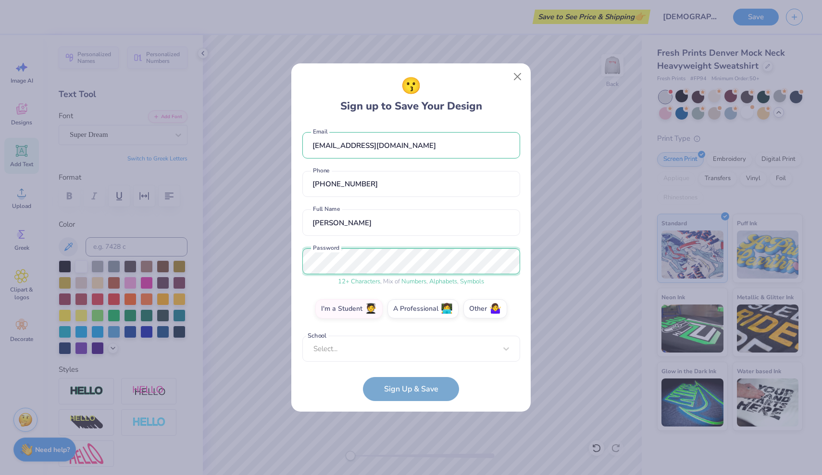
scroll to position [0, 0]
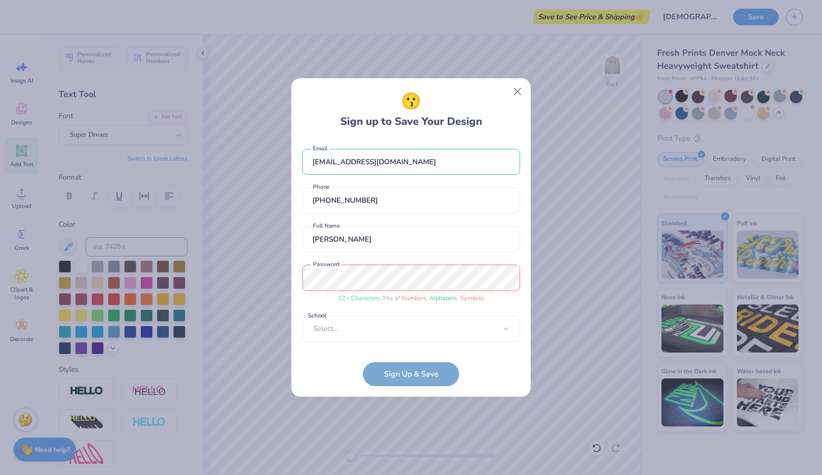
click at [421, 370] on form "[EMAIL_ADDRESS][DOMAIN_NAME] Email [PHONE_NUMBER] Phone [PERSON_NAME] Full Name…" at bounding box center [411, 262] width 218 height 247
click at [420, 330] on div "Select..." at bounding box center [411, 329] width 218 height 26
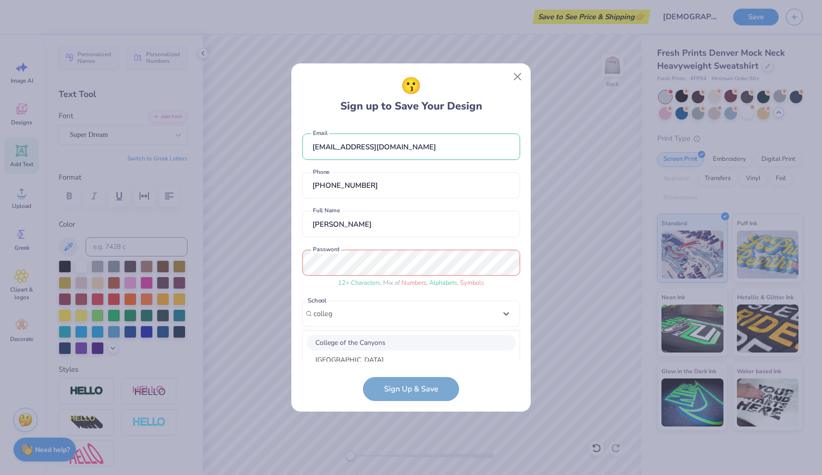
scroll to position [114, 0]
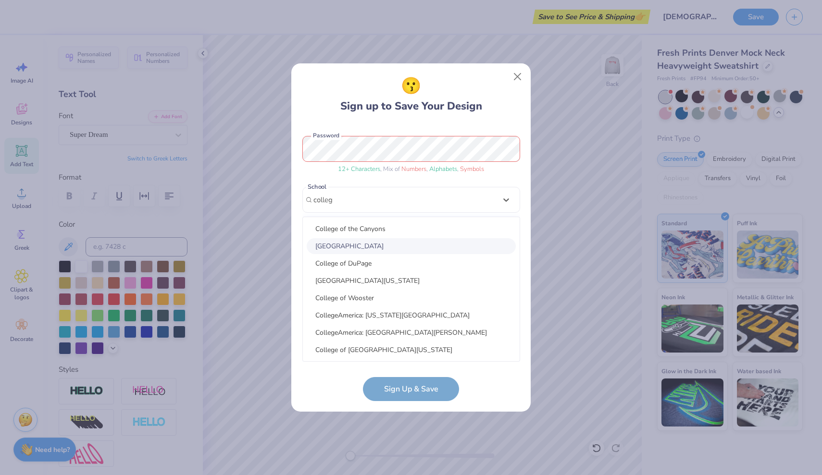
click at [364, 250] on div "[GEOGRAPHIC_DATA]" at bounding box center [411, 246] width 209 height 16
type input "colleg"
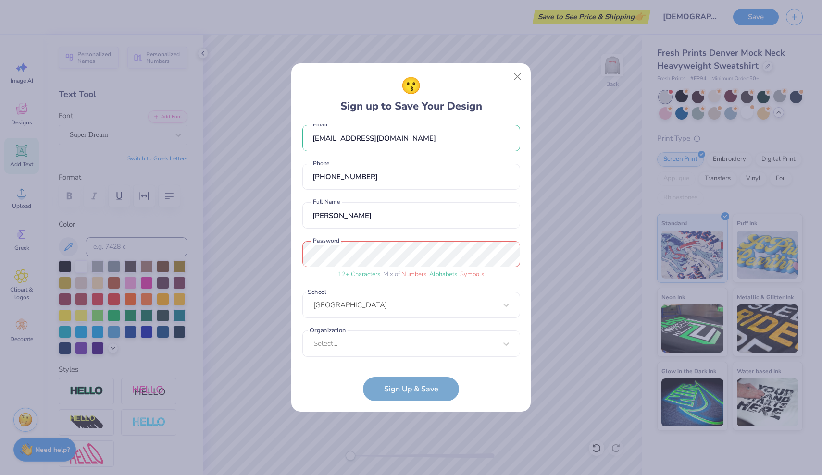
scroll to position [8, 0]
click at [381, 338] on div "Select..." at bounding box center [411, 344] width 218 height 26
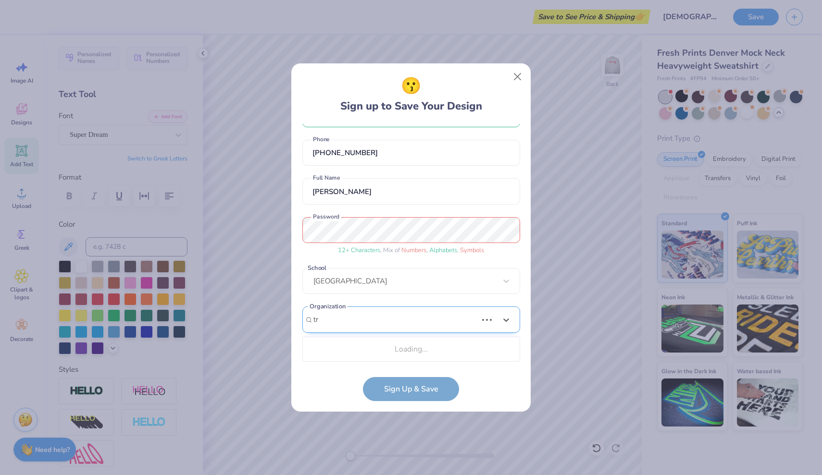
scroll to position [153, 0]
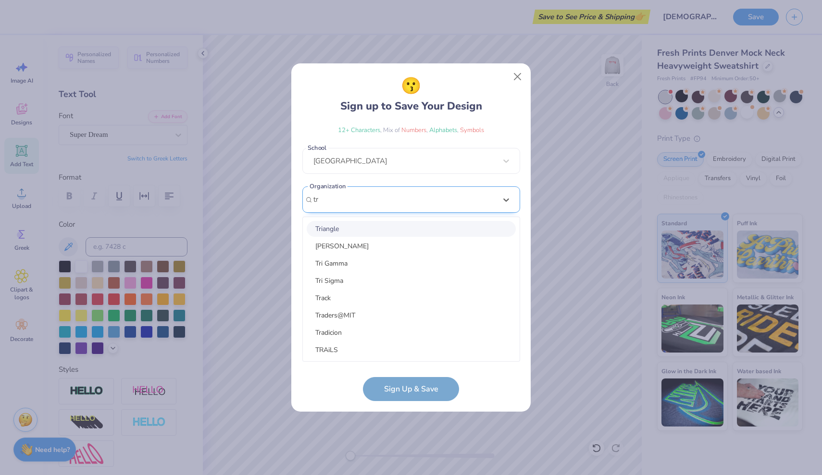
type input "t"
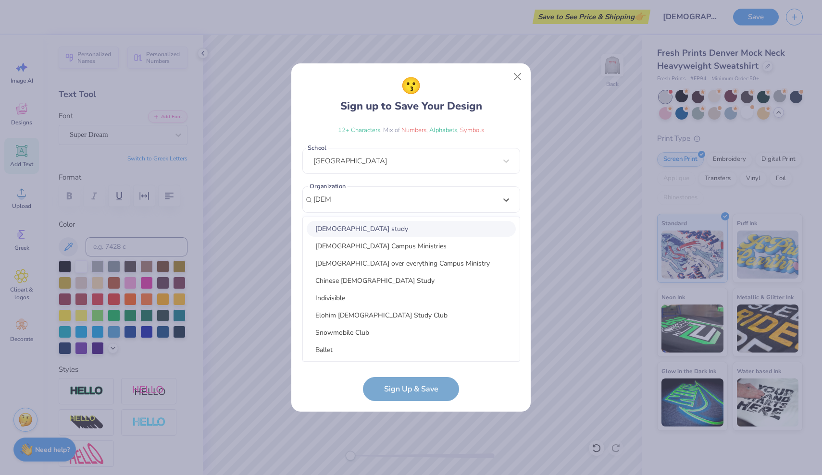
click at [417, 231] on div "[DEMOGRAPHIC_DATA] study" at bounding box center [411, 229] width 209 height 16
type input "[DEMOGRAPHIC_DATA]"
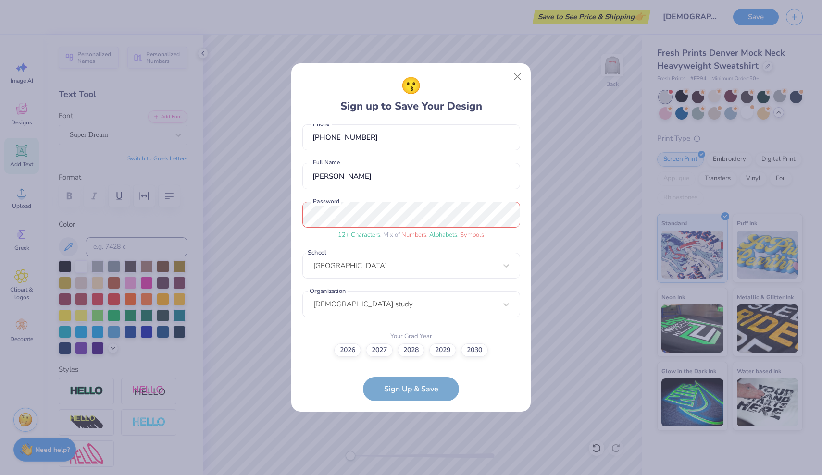
scroll to position [48, 0]
click at [415, 354] on label "2028" at bounding box center [410, 349] width 27 height 13
click at [414, 395] on input "2028" at bounding box center [411, 398] width 6 height 6
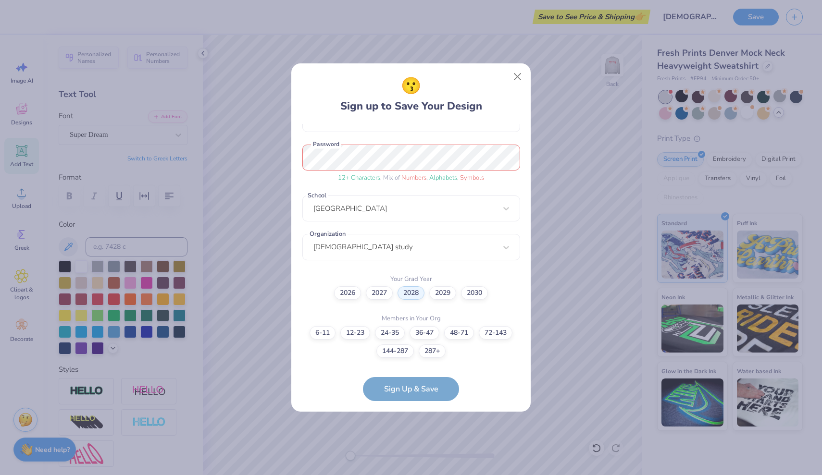
click at [415, 386] on form "[EMAIL_ADDRESS][DOMAIN_NAME] Email [PHONE_NUMBER] Phone [PERSON_NAME] Full Name…" at bounding box center [411, 262] width 218 height 277
click at [414, 387] on form "[EMAIL_ADDRESS][DOMAIN_NAME] Email [PHONE_NUMBER] Phone [PERSON_NAME] Full Name…" at bounding box center [411, 262] width 218 height 277
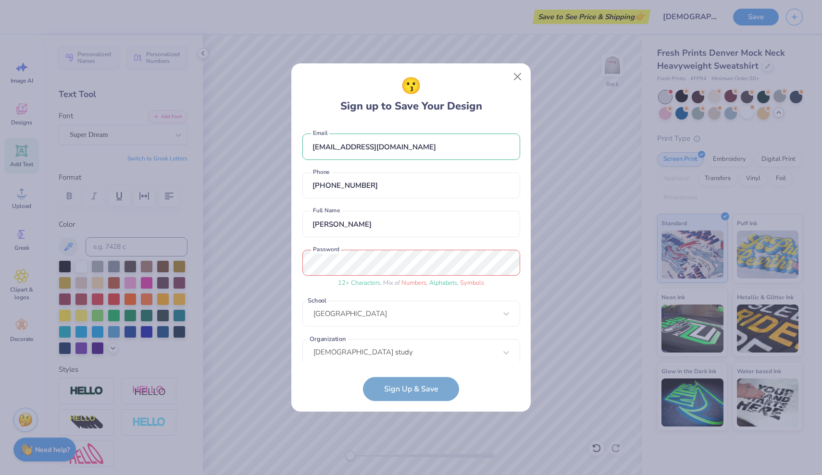
scroll to position [0, 0]
click at [409, 375] on form "[EMAIL_ADDRESS][DOMAIN_NAME] Email [PHONE_NUMBER] Phone [PERSON_NAME] Full Name…" at bounding box center [411, 262] width 218 height 277
click at [408, 385] on form "[EMAIL_ADDRESS][DOMAIN_NAME] Email [PHONE_NUMBER] Phone [PERSON_NAME] Full Name…" at bounding box center [411, 262] width 218 height 277
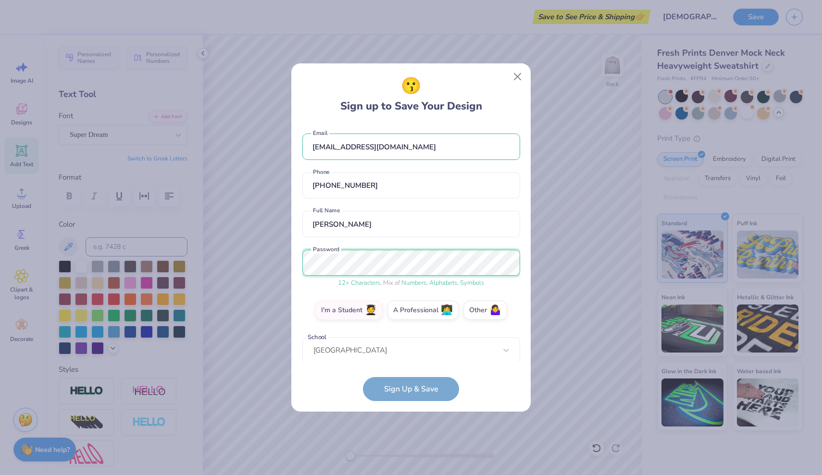
scroll to position [134, 0]
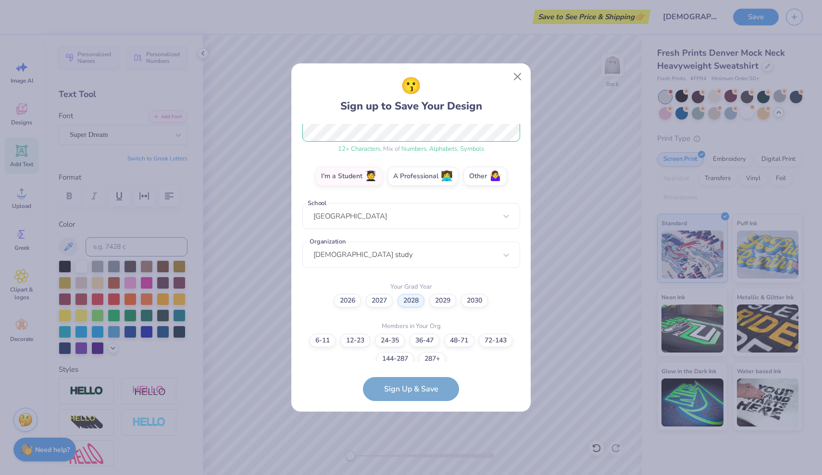
click at [392, 386] on form "[EMAIL_ADDRESS][DOMAIN_NAME] Email [PHONE_NUMBER] Phone [PERSON_NAME] Full Name…" at bounding box center [411, 262] width 218 height 277
click at [405, 389] on form "[EMAIL_ADDRESS][DOMAIN_NAME] Email [PHONE_NUMBER] Phone [PERSON_NAME] Full Name…" at bounding box center [411, 262] width 218 height 277
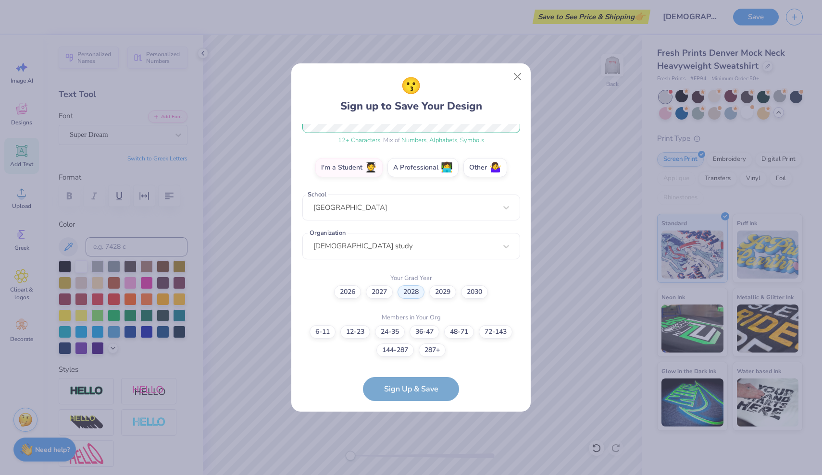
scroll to position [142, 0]
click at [362, 332] on label "12-23" at bounding box center [355, 331] width 30 height 13
click at [408, 475] on input "12-23" at bounding box center [411, 483] width 6 height 6
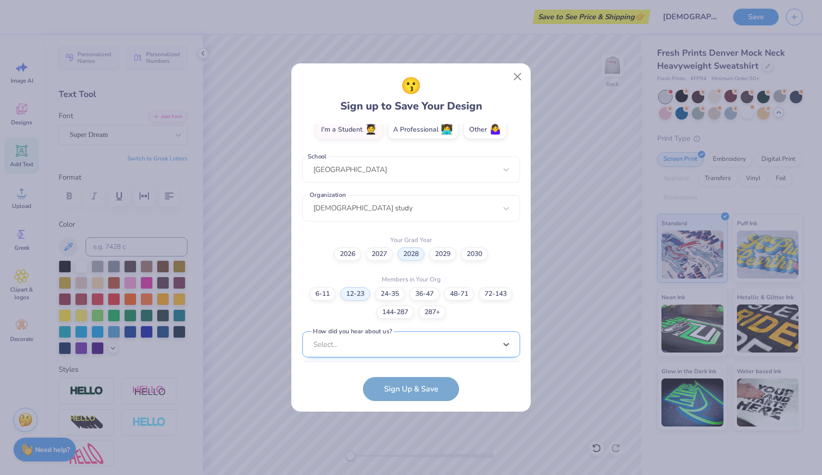
scroll to position [325, 0]
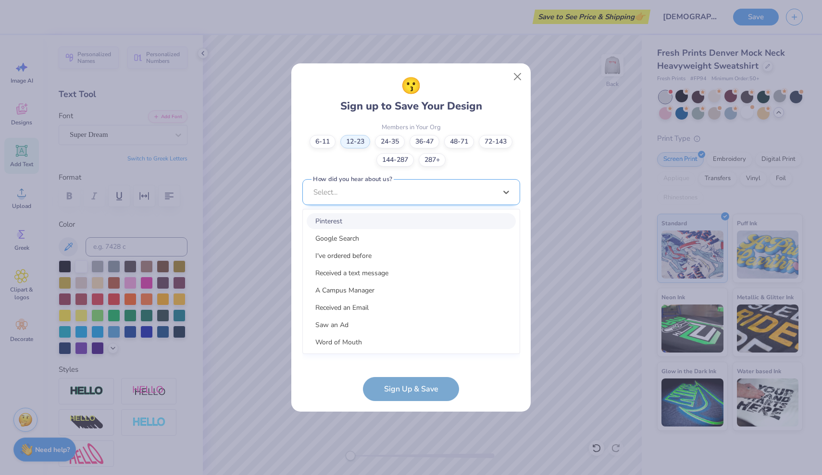
click at [401, 350] on div "option Pinterest focused, 1 of 15. 15 results available. Use Up and Down to cho…" at bounding box center [411, 266] width 218 height 175
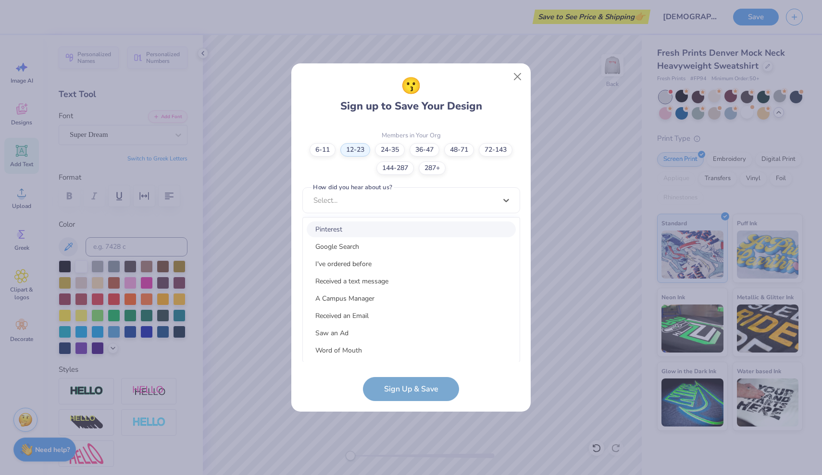
click at [334, 229] on div "Pinterest" at bounding box center [411, 229] width 209 height 16
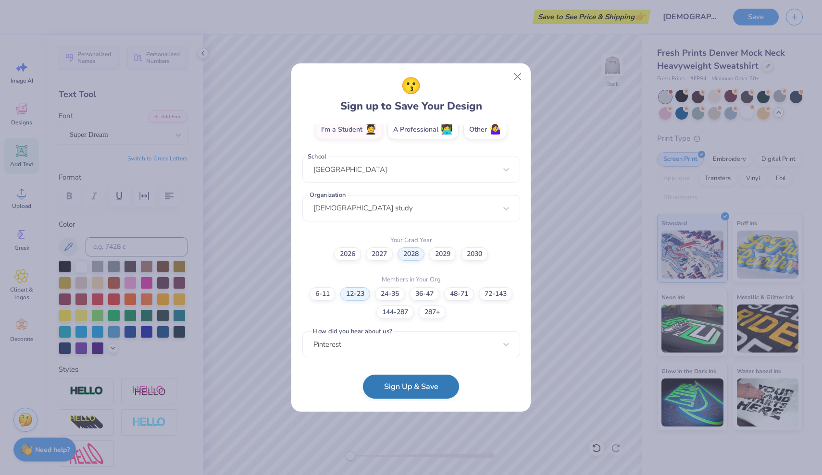
click at [404, 387] on button "Sign Up & Save" at bounding box center [411, 387] width 96 height 24
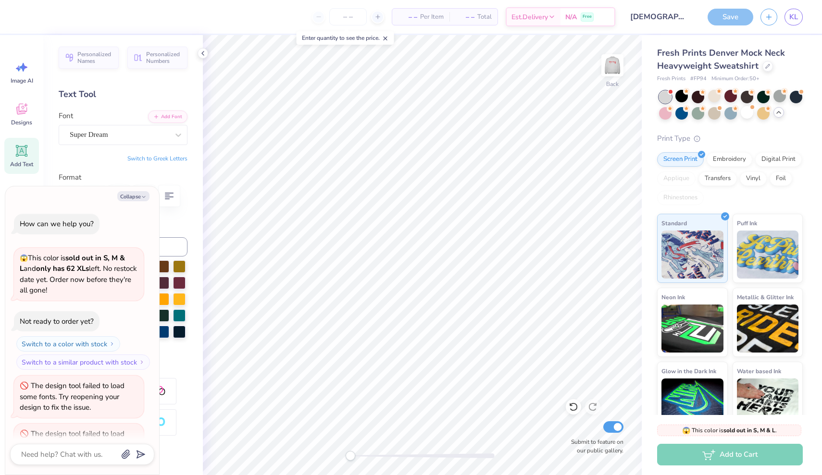
scroll to position [990, 0]
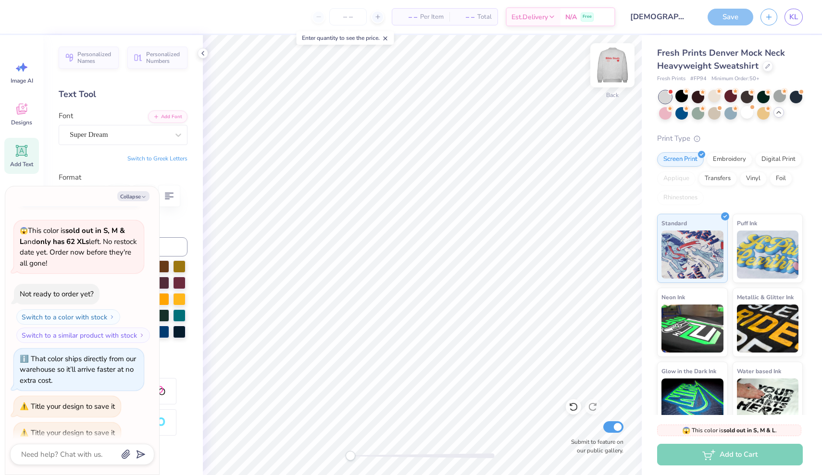
click at [618, 61] on img at bounding box center [612, 65] width 38 height 38
click at [740, 17] on div "Save" at bounding box center [730, 17] width 46 height 17
click at [775, 19] on button "button" at bounding box center [768, 15] width 17 height 17
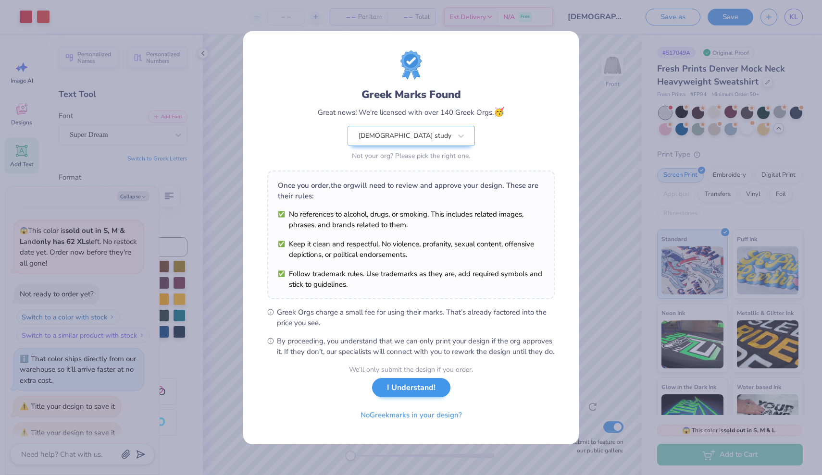
click at [407, 396] on button "I Understand!" at bounding box center [411, 388] width 78 height 20
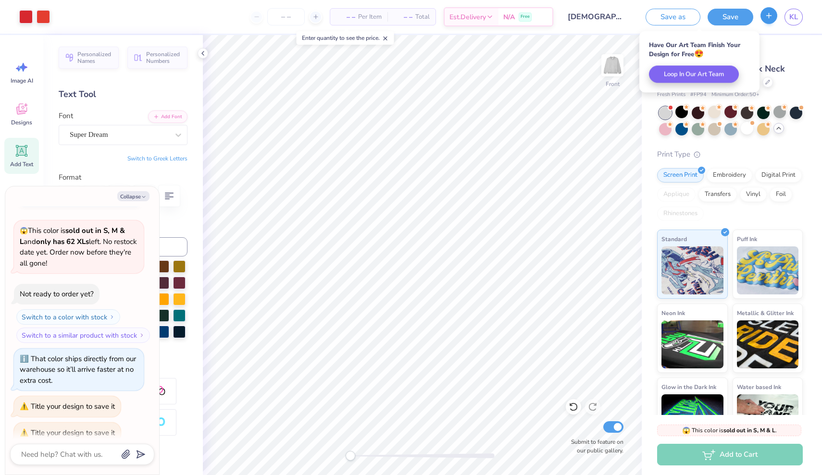
click at [768, 14] on icon "button" at bounding box center [768, 16] width 8 height 8
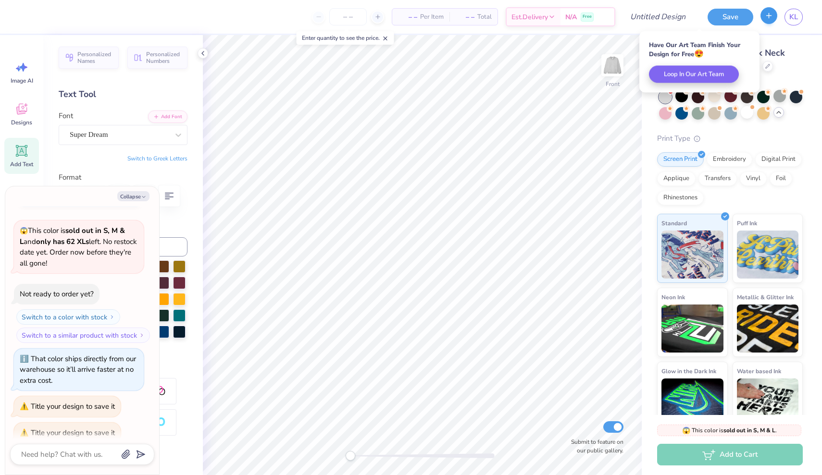
type textarea "x"
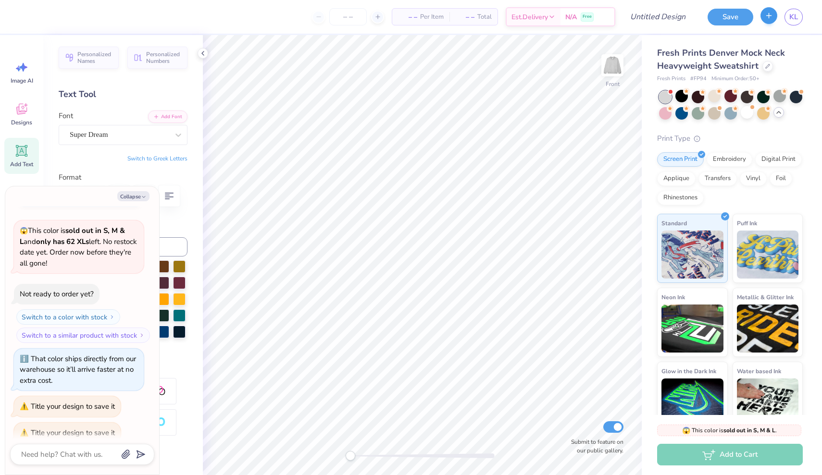
click at [771, 18] on icon "button" at bounding box center [768, 16] width 8 height 8
click at [618, 62] on img at bounding box center [612, 65] width 38 height 38
click at [779, 114] on icon at bounding box center [778, 113] width 8 height 8
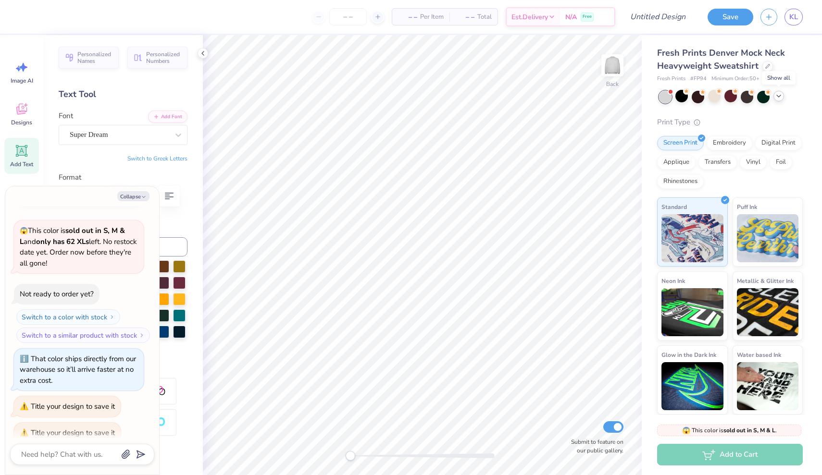
click at [785, 98] on div at bounding box center [731, 97] width 144 height 12
click at [778, 97] on icon at bounding box center [778, 96] width 8 height 8
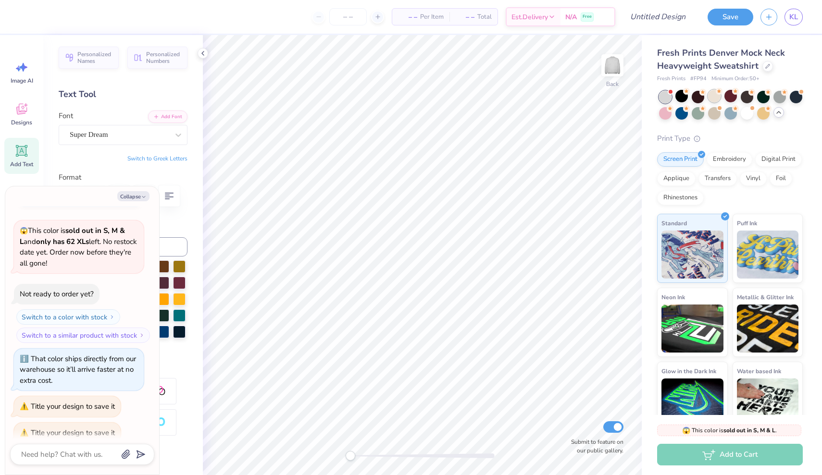
click at [716, 95] on div at bounding box center [714, 96] width 12 height 12
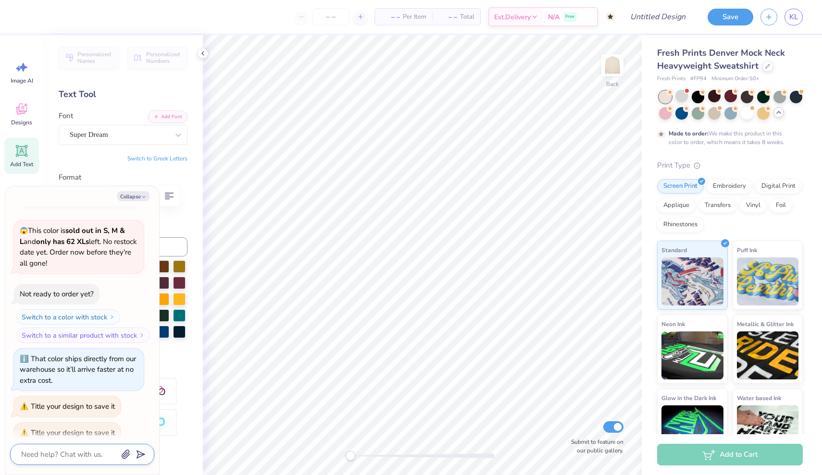
scroll to position [1095, 0]
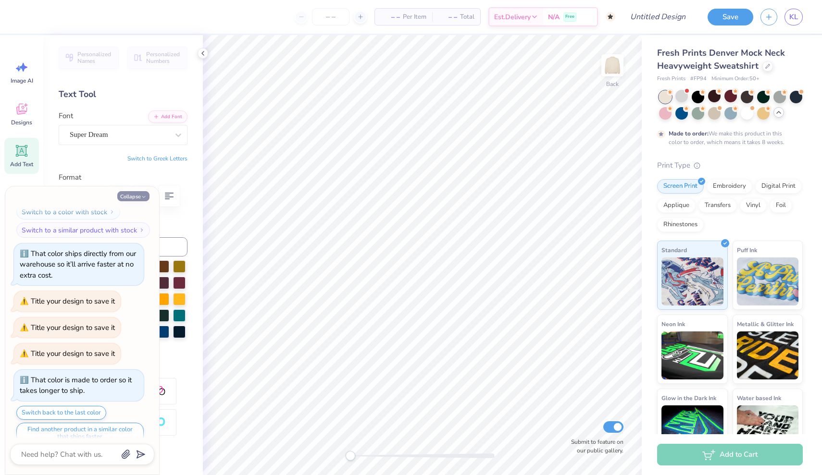
click at [138, 196] on button "Collapse" at bounding box center [133, 196] width 32 height 10
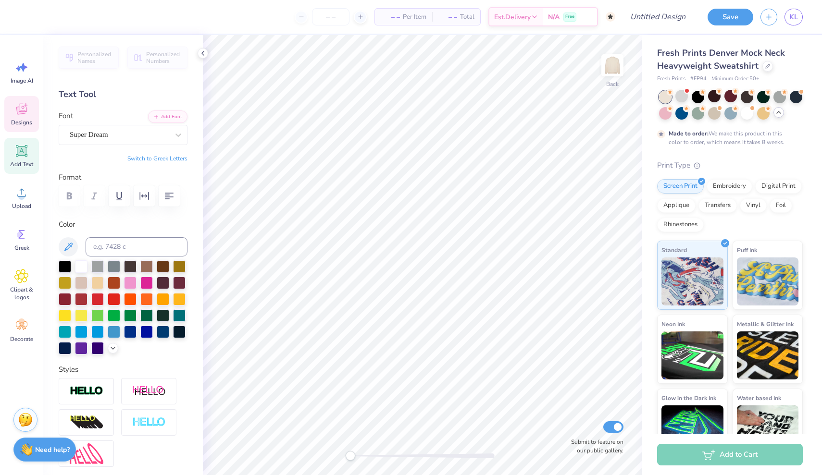
click at [20, 110] on icon at bounding box center [21, 109] width 14 height 14
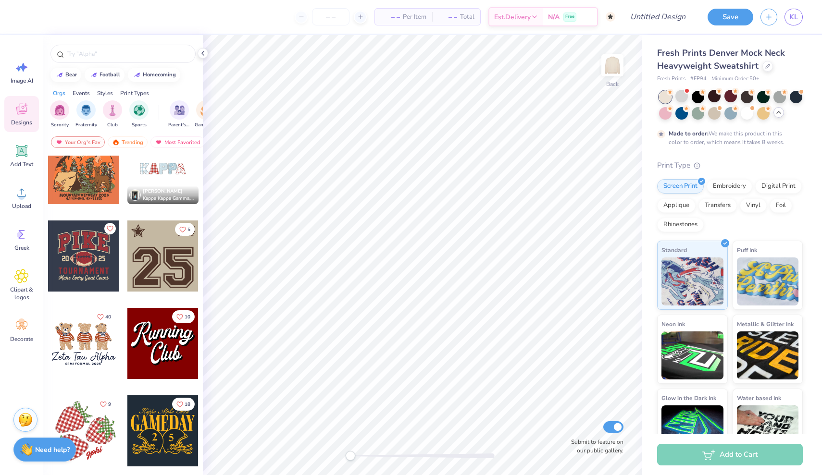
scroll to position [902, 0]
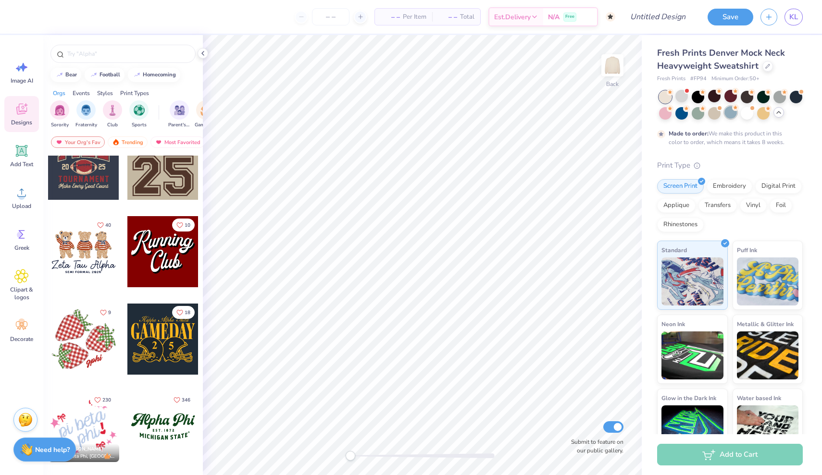
click at [731, 115] on div at bounding box center [730, 112] width 12 height 12
click at [766, 115] on div at bounding box center [763, 112] width 12 height 12
click at [780, 99] on div at bounding box center [779, 96] width 12 height 12
click at [679, 111] on div at bounding box center [681, 112] width 12 height 12
click at [662, 99] on div at bounding box center [665, 97] width 12 height 12
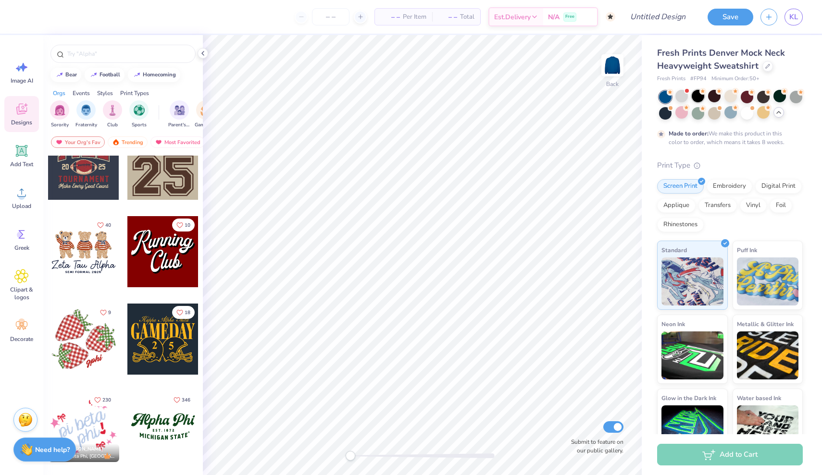
click at [699, 96] on div at bounding box center [697, 96] width 12 height 12
click at [680, 114] on div at bounding box center [681, 112] width 12 height 12
click at [664, 114] on div at bounding box center [665, 112] width 12 height 12
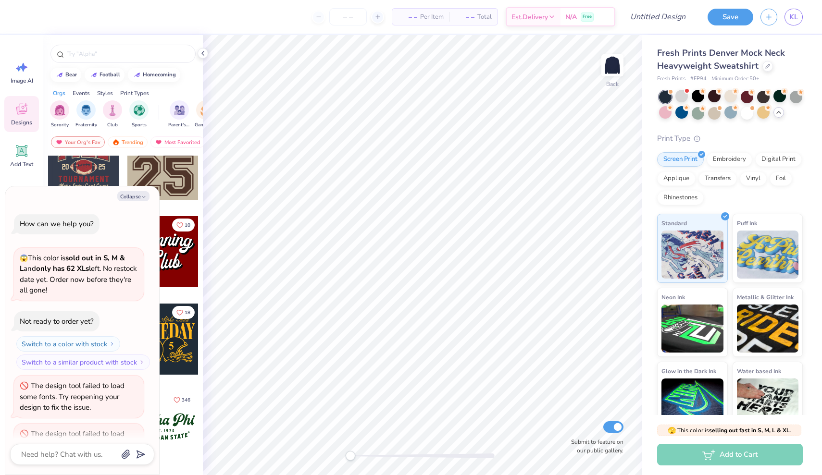
scroll to position [1292, 0]
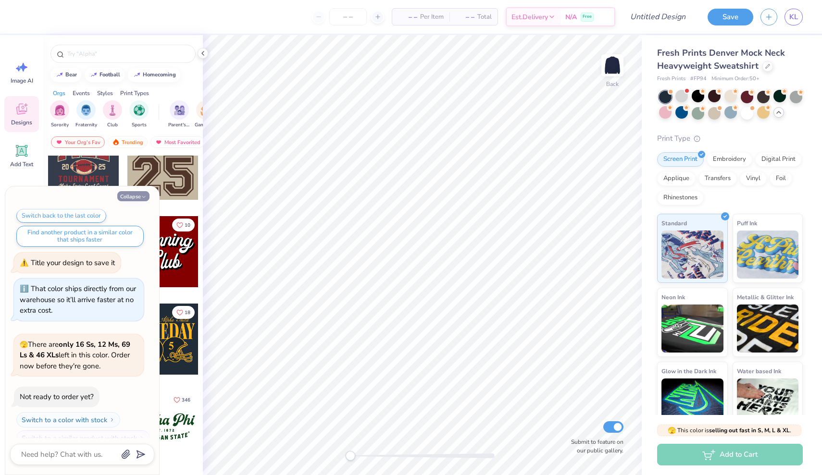
click at [138, 193] on button "Collapse" at bounding box center [133, 196] width 32 height 10
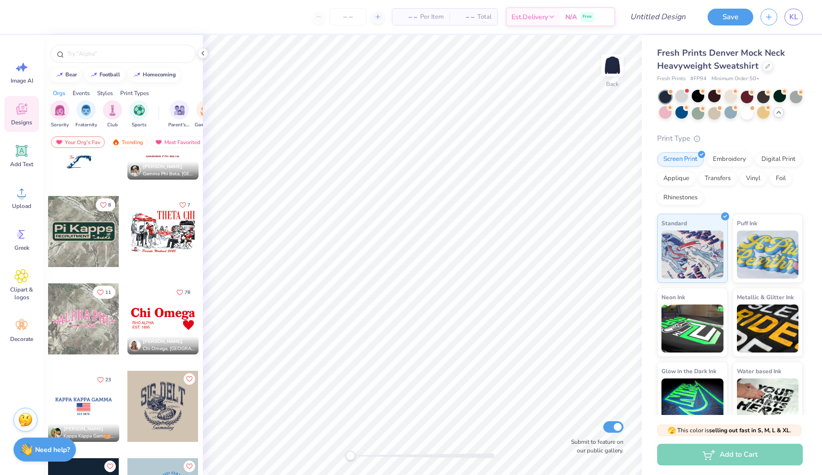
scroll to position [2158, 0]
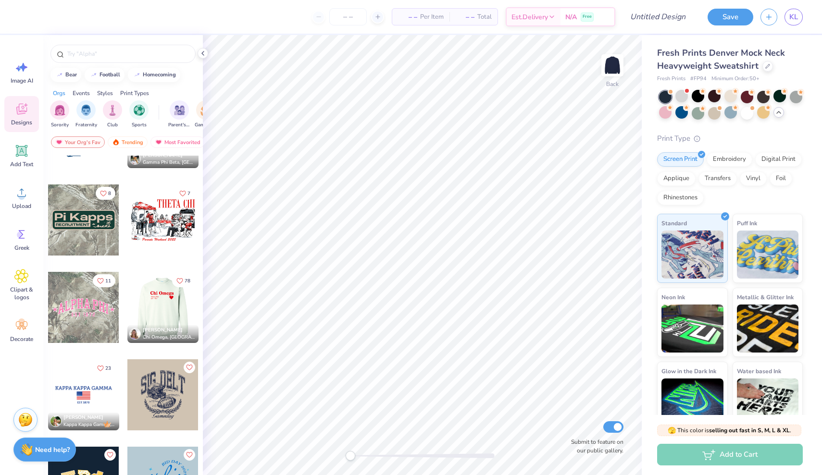
click at [127, 308] on div at bounding box center [91, 307] width 71 height 71
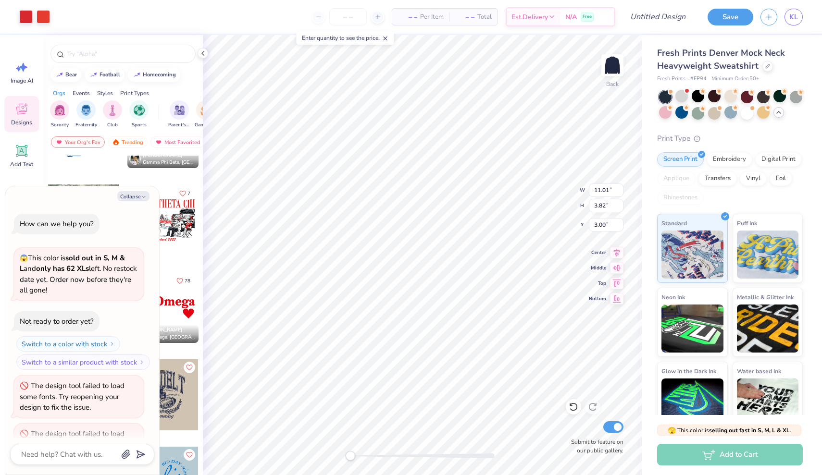
scroll to position [1339, 0]
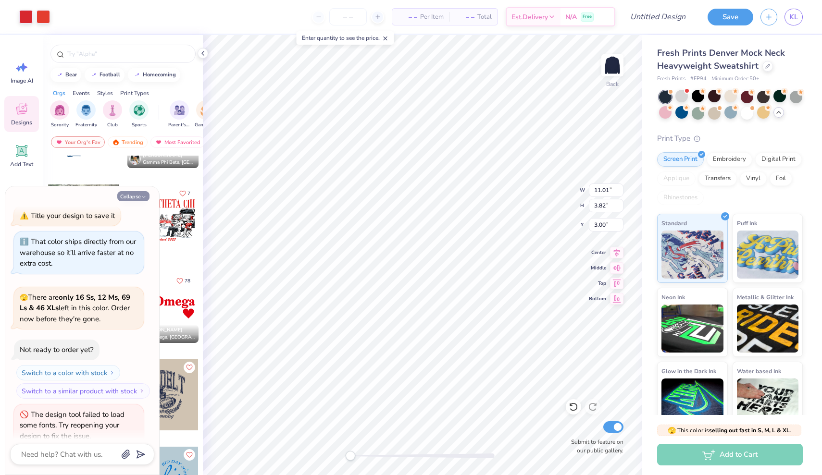
click at [140, 192] on button "Collapse" at bounding box center [133, 196] width 32 height 10
type textarea "x"
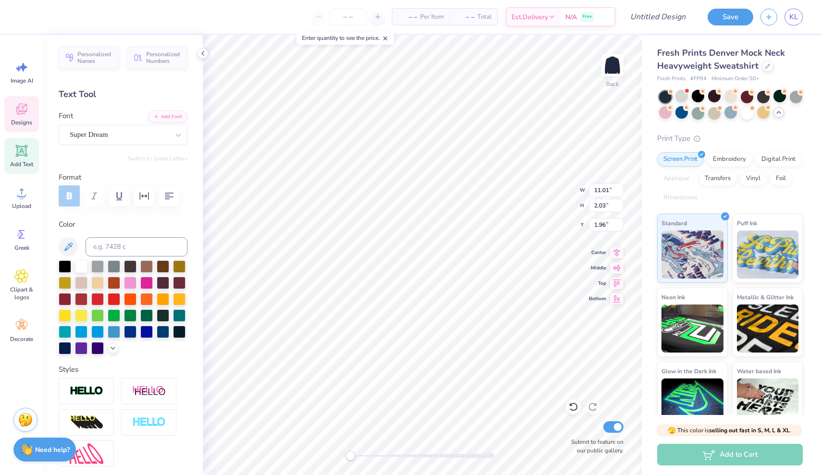
scroll to position [0, 0]
type textarea "C"
type textarea "Tri Delta"
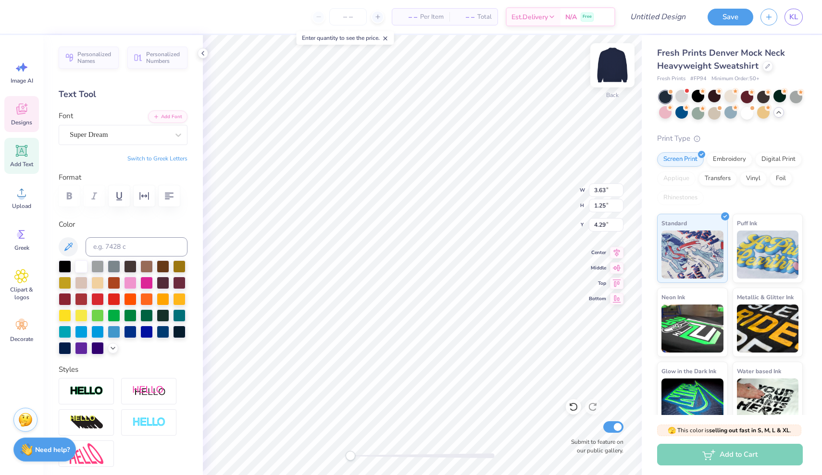
type textarea "[DEMOGRAPHIC_DATA] STUDY [DEMOGRAPHIC_DATA]:24-25"
click at [606, 60] on img at bounding box center [612, 65] width 38 height 38
click at [614, 76] on img at bounding box center [612, 65] width 38 height 38
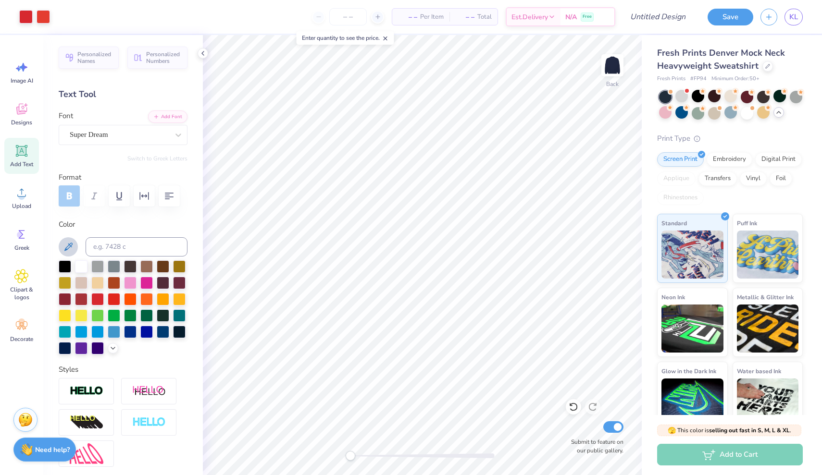
click at [70, 245] on icon at bounding box center [68, 247] width 12 height 12
click at [83, 315] on div at bounding box center [81, 314] width 12 height 12
click at [72, 248] on icon at bounding box center [68, 247] width 12 height 12
click at [67, 243] on icon at bounding box center [68, 247] width 12 height 12
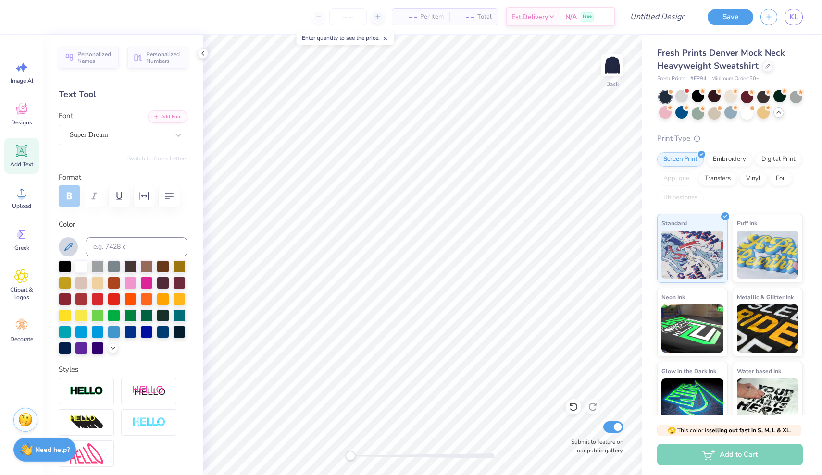
click at [67, 243] on icon at bounding box center [68, 247] width 12 height 12
drag, startPoint x: 67, startPoint y: 243, endPoint x: 107, endPoint y: 259, distance: 43.1
click at [109, 260] on div "Color" at bounding box center [123, 286] width 129 height 135
click at [105, 250] on input at bounding box center [137, 246] width 102 height 19
type input "butter yellow"
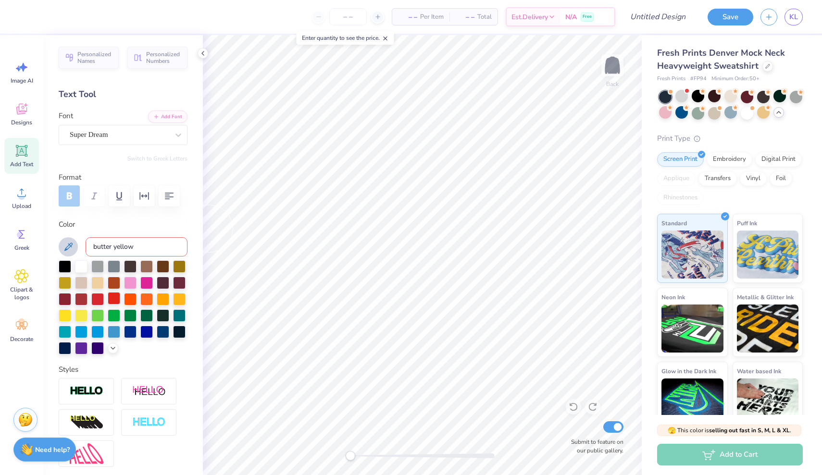
click at [111, 297] on div at bounding box center [114, 298] width 12 height 12
click at [727, 12] on button "Save" at bounding box center [730, 15] width 46 height 17
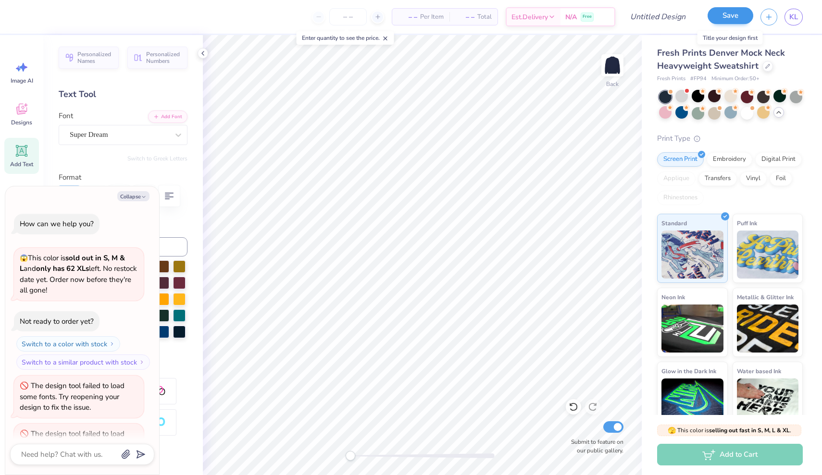
scroll to position [1365, 0]
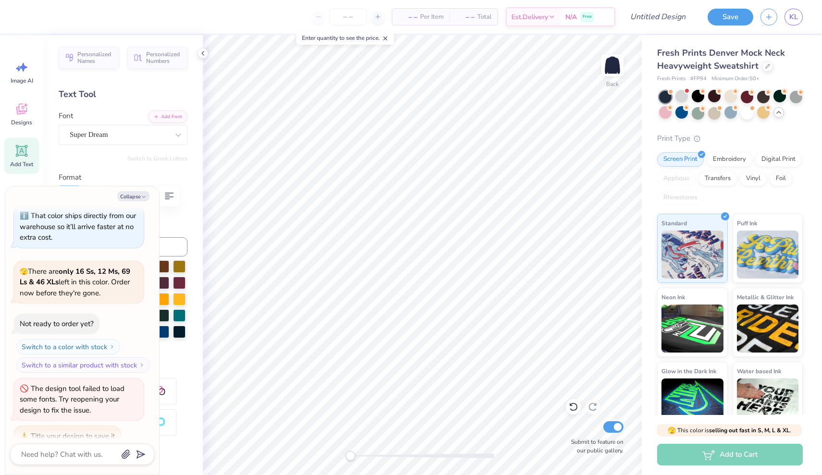
type textarea "x"
type textarea "b"
type textarea "x"
type textarea "bi"
type textarea "x"
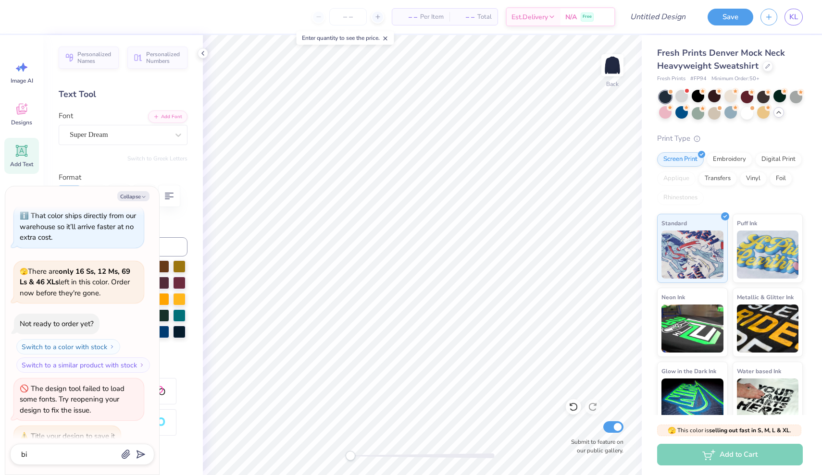
type textarea "bib"
type textarea "x"
type textarea "bibl"
type textarea "x"
type textarea "[DEMOGRAPHIC_DATA]"
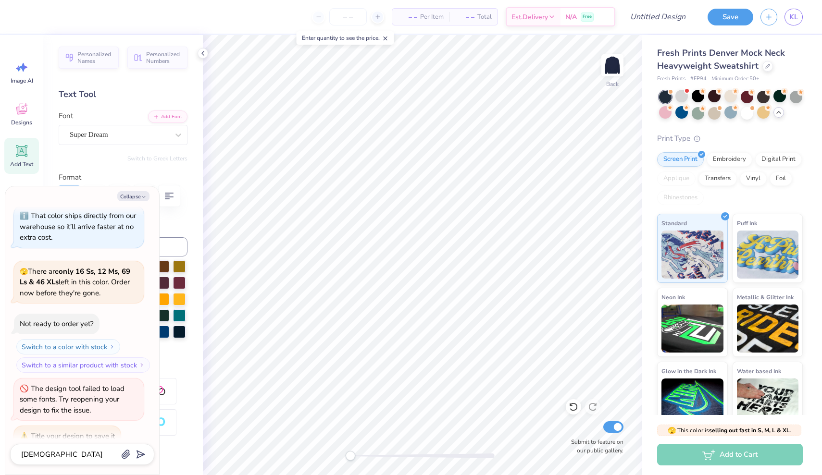
type textarea "x"
type textarea "[DEMOGRAPHIC_DATA]"
type textarea "x"
type textarea "[DEMOGRAPHIC_DATA] s"
type textarea "x"
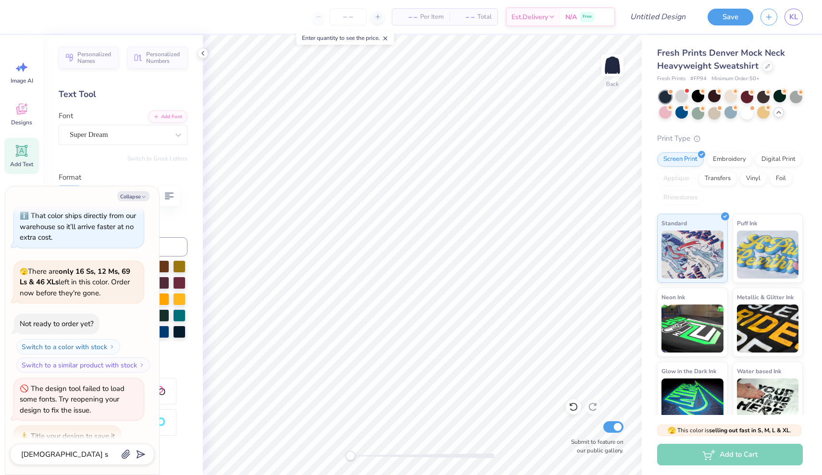
type textarea "[DEMOGRAPHIC_DATA] [DEMOGRAPHIC_DATA]"
type textarea "x"
type textarea "[DEMOGRAPHIC_DATA] stu"
type textarea "x"
type textarea "[DEMOGRAPHIC_DATA] stud"
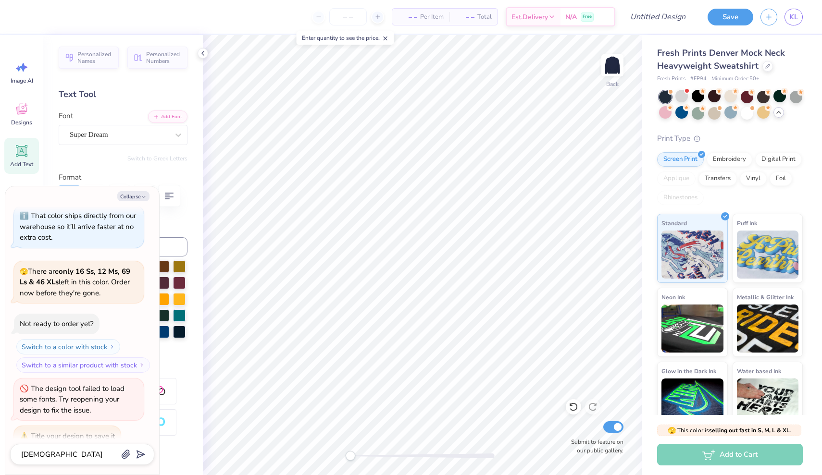
type textarea "x"
type textarea "[DEMOGRAPHIC_DATA] study"
click at [145, 453] on div "[DEMOGRAPHIC_DATA] study" at bounding box center [82, 454] width 144 height 21
click at [142, 453] on polygon "submit" at bounding box center [139, 455] width 12 height 12
type textarea "x"
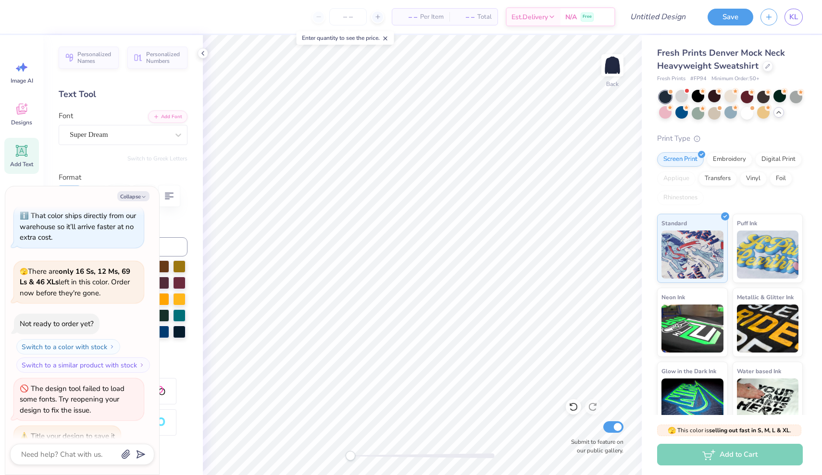
type textarea "x"
type input "[DEMOGRAPHIC_DATA] study"
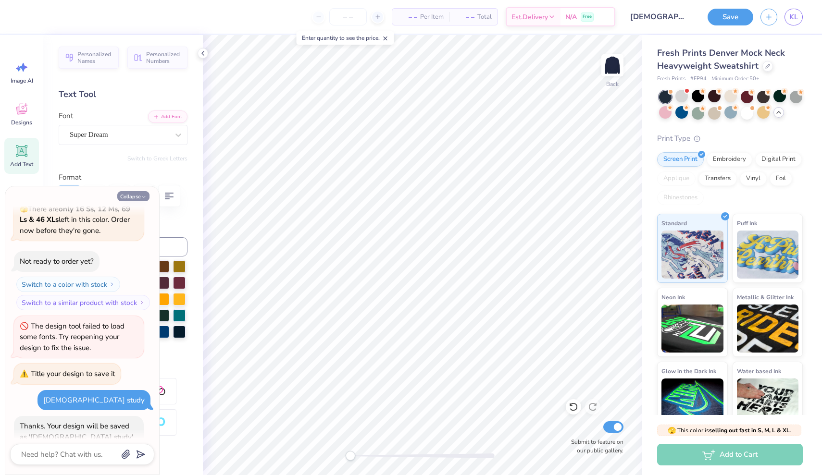
click at [138, 192] on button "Collapse" at bounding box center [133, 196] width 32 height 10
type textarea "x"
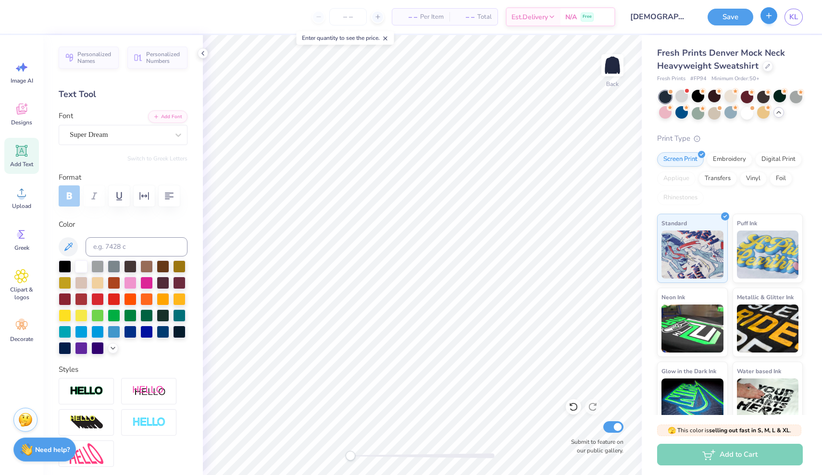
click at [767, 15] on icon "button" at bounding box center [768, 16] width 8 height 8
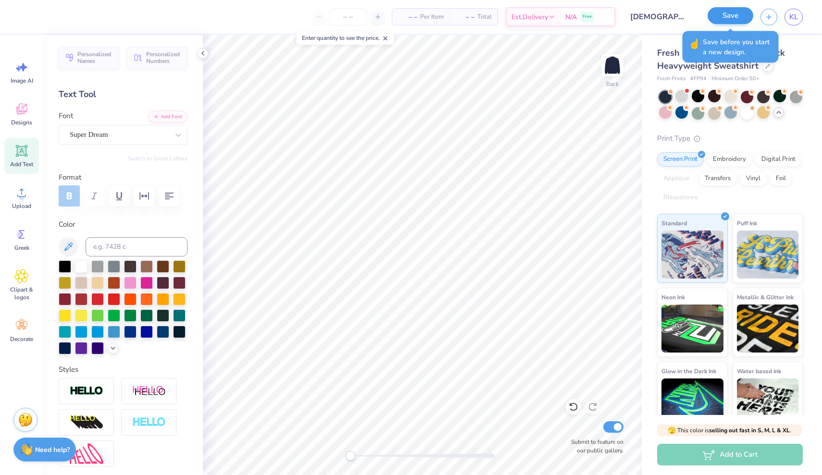
click at [730, 14] on button "Save" at bounding box center [730, 15] width 46 height 17
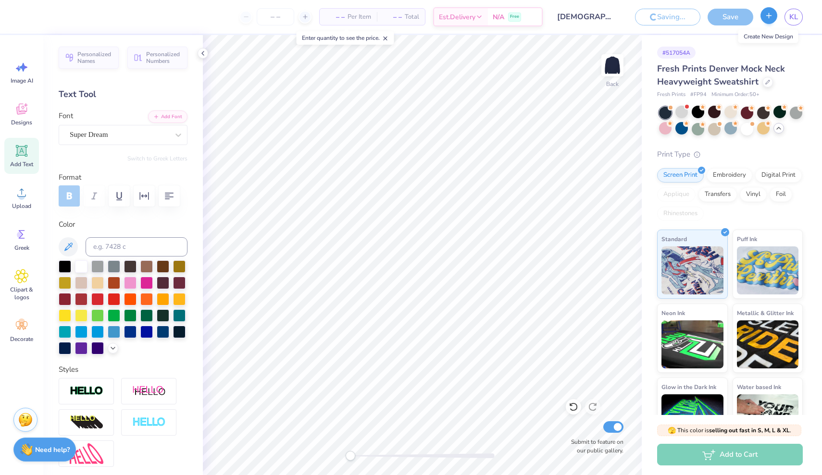
click at [771, 19] on icon "button" at bounding box center [768, 16] width 8 height 8
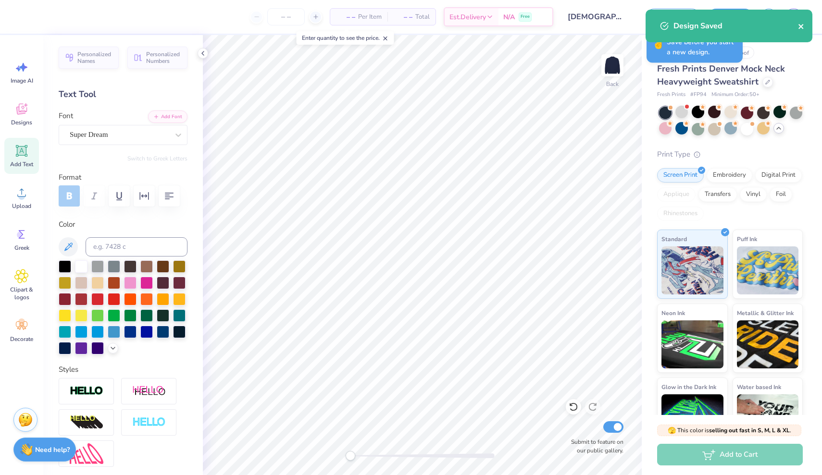
click at [801, 24] on icon "close" at bounding box center [801, 27] width 7 height 8
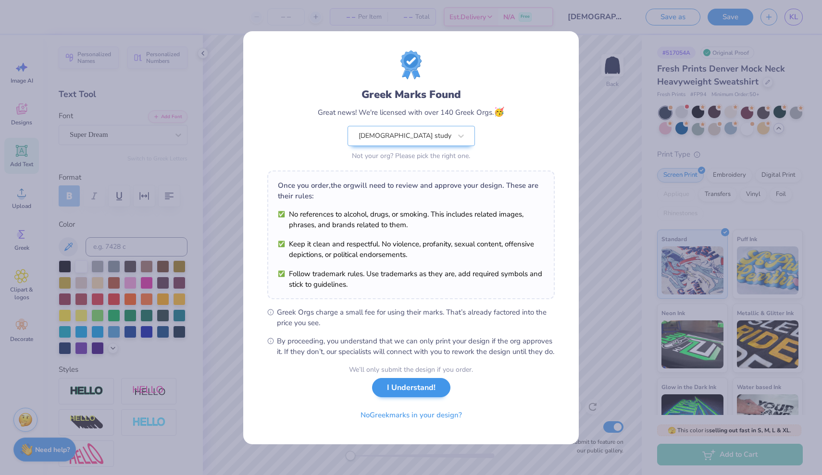
click at [420, 389] on button "I Understand!" at bounding box center [411, 388] width 78 height 20
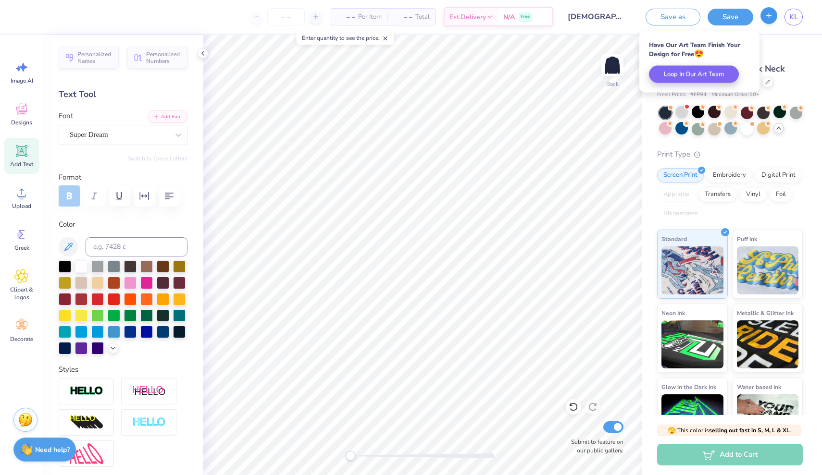
click at [770, 16] on icon "button" at bounding box center [768, 16] width 8 height 8
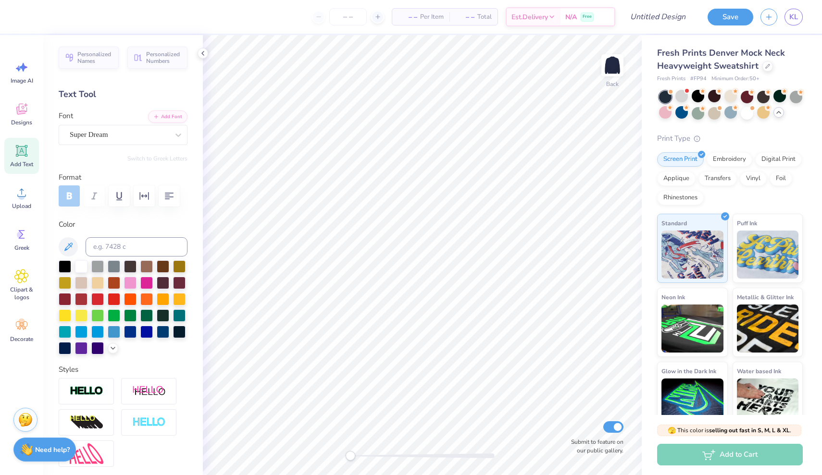
click at [704, 63] on span "Fresh Prints Denver Mock Neck Heavyweight Sweatshirt" at bounding box center [721, 59] width 128 height 25
click at [768, 67] on div at bounding box center [767, 65] width 11 height 11
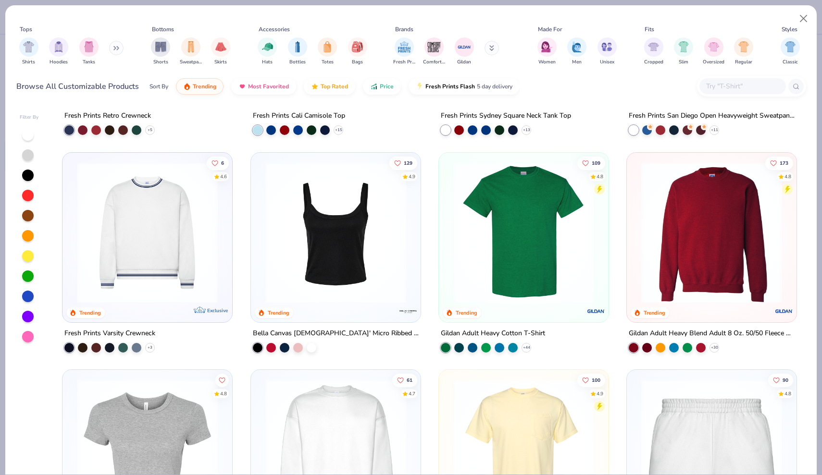
scroll to position [4, 0]
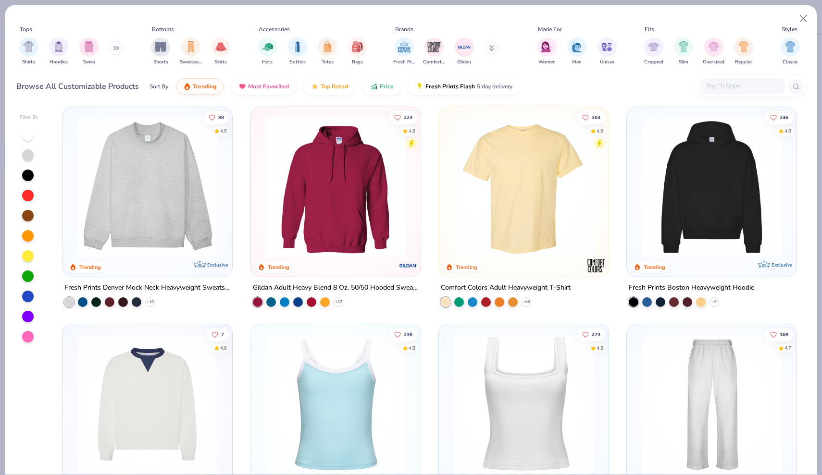
click at [136, 376] on img at bounding box center [147, 404] width 150 height 141
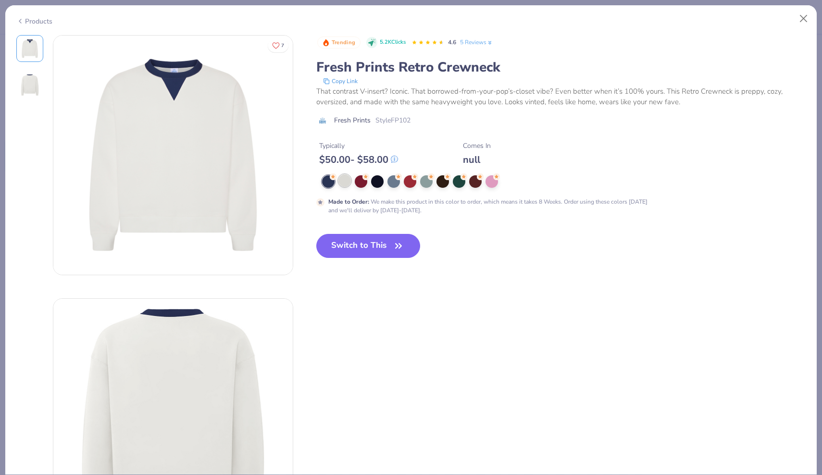
click at [345, 182] on div at bounding box center [344, 180] width 12 height 12
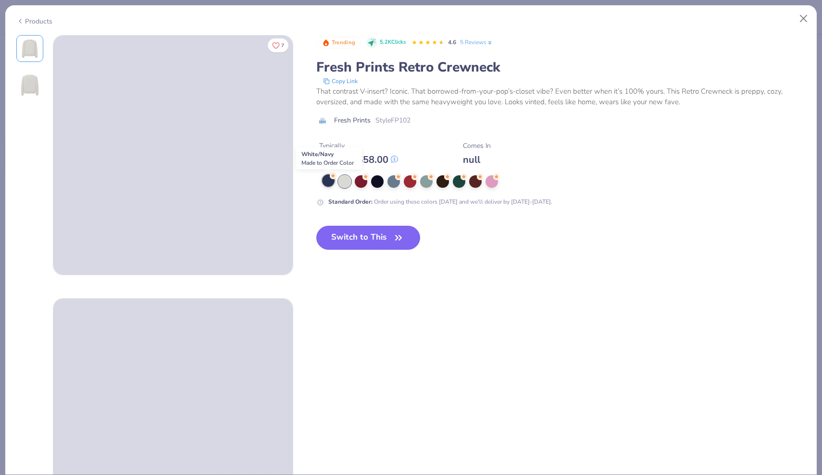
click at [332, 185] on div at bounding box center [328, 180] width 12 height 12
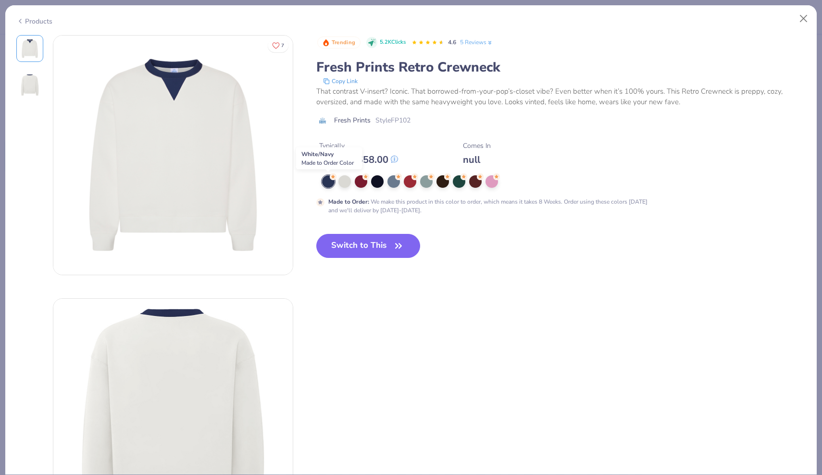
click at [331, 185] on div at bounding box center [328, 181] width 12 height 12
click at [345, 185] on div at bounding box center [344, 180] width 12 height 12
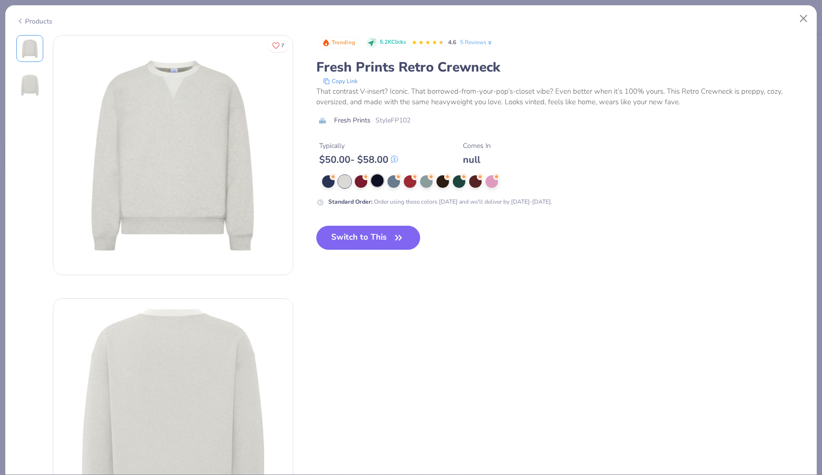
click at [380, 184] on div at bounding box center [377, 180] width 12 height 12
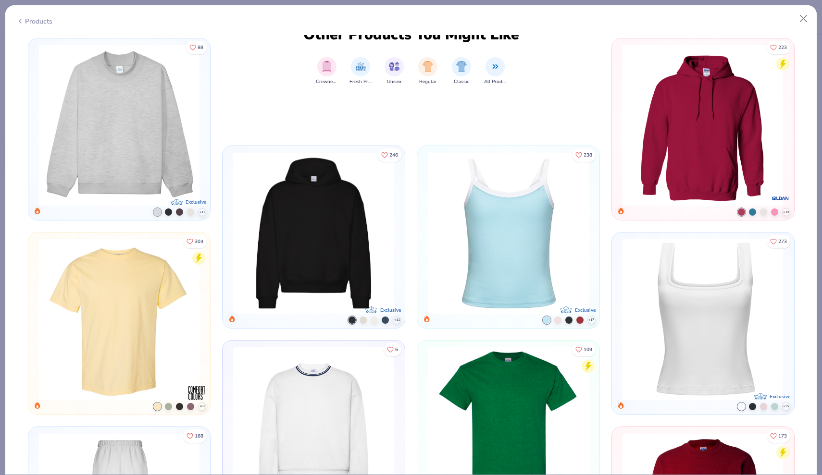
scroll to position [571, 0]
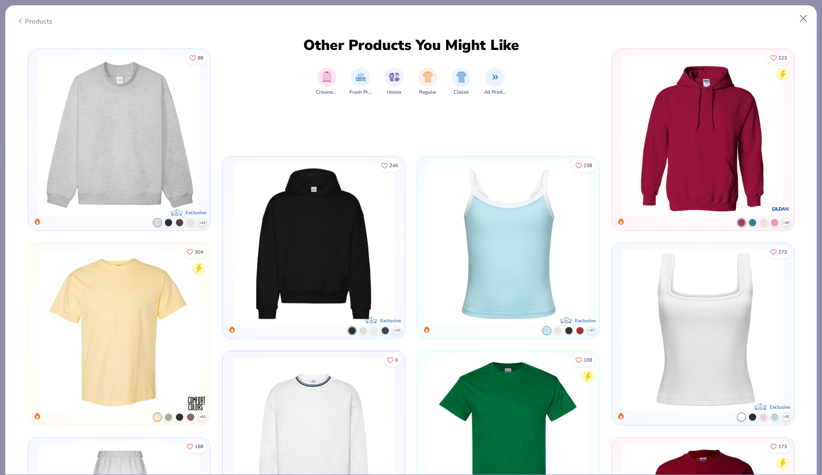
click at [118, 141] on img at bounding box center [119, 136] width 172 height 160
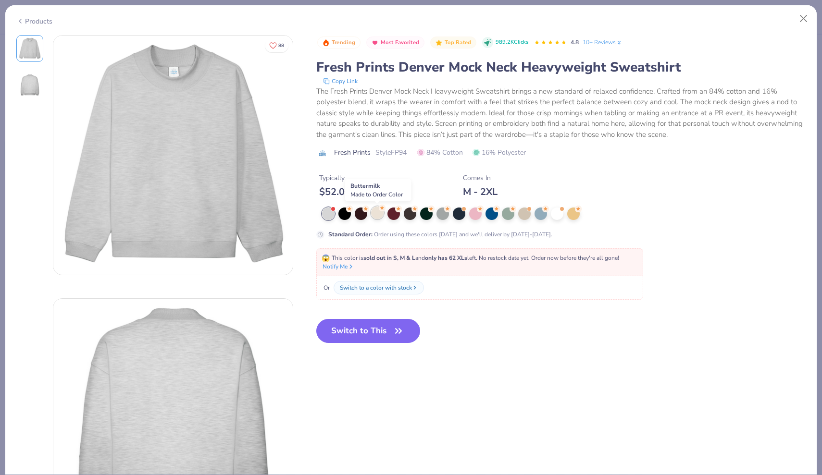
click at [375, 215] on div at bounding box center [377, 213] width 12 height 12
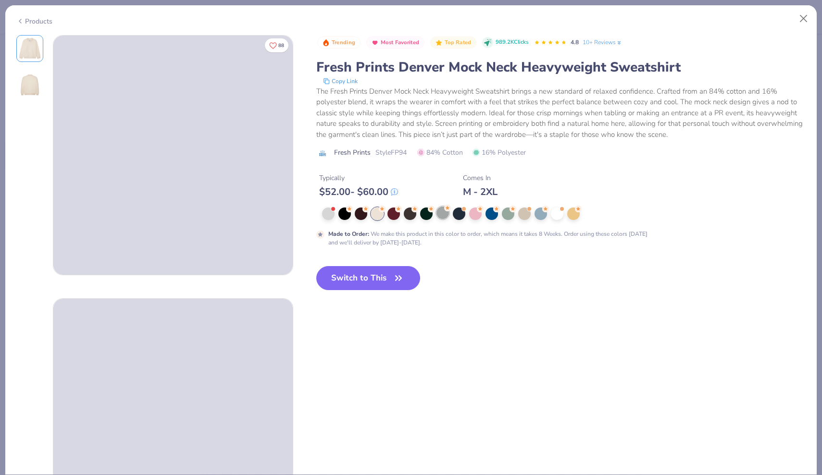
click at [443, 214] on div at bounding box center [442, 213] width 12 height 12
click at [328, 213] on div at bounding box center [328, 213] width 12 height 12
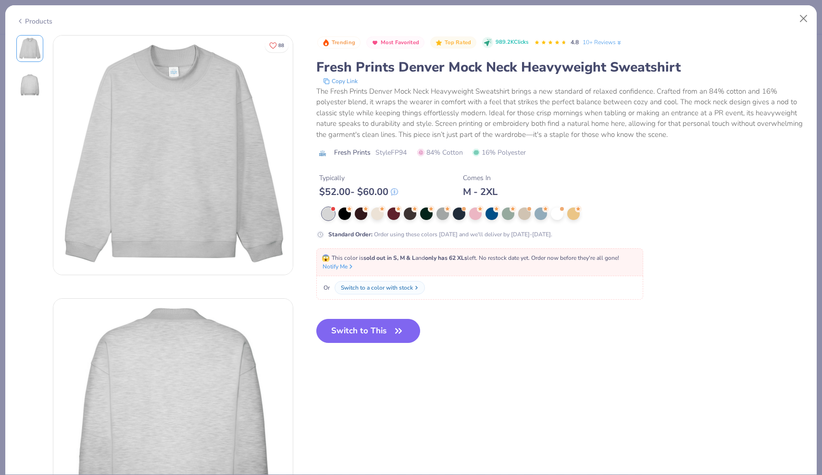
click at [363, 284] on div "Switch to a color with stock" at bounding box center [377, 287] width 72 height 9
click at [345, 216] on div at bounding box center [344, 213] width 12 height 12
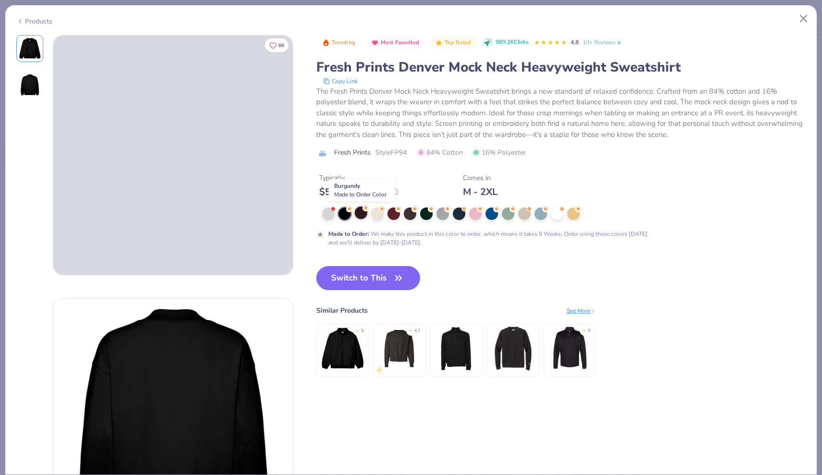
click at [359, 213] on div at bounding box center [361, 213] width 12 height 12
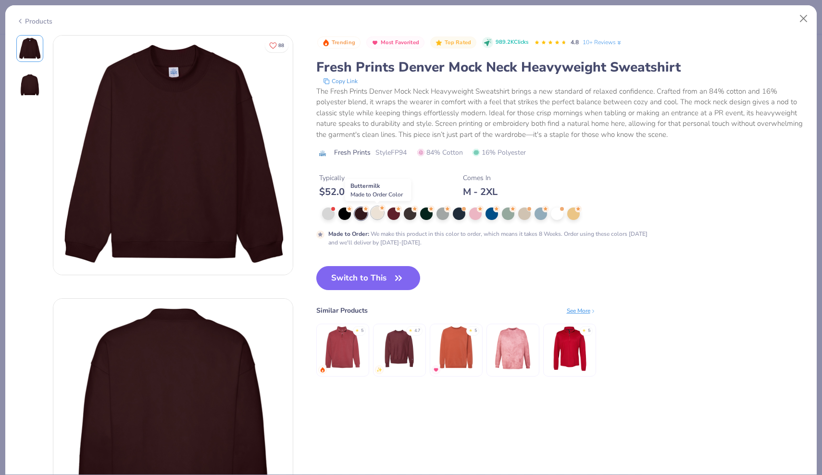
click at [376, 214] on div at bounding box center [377, 213] width 12 height 12
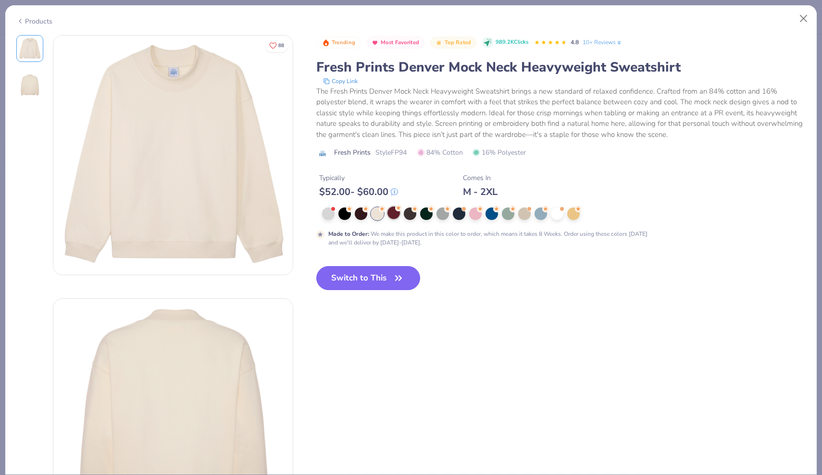
click at [395, 215] on div at bounding box center [393, 213] width 12 height 12
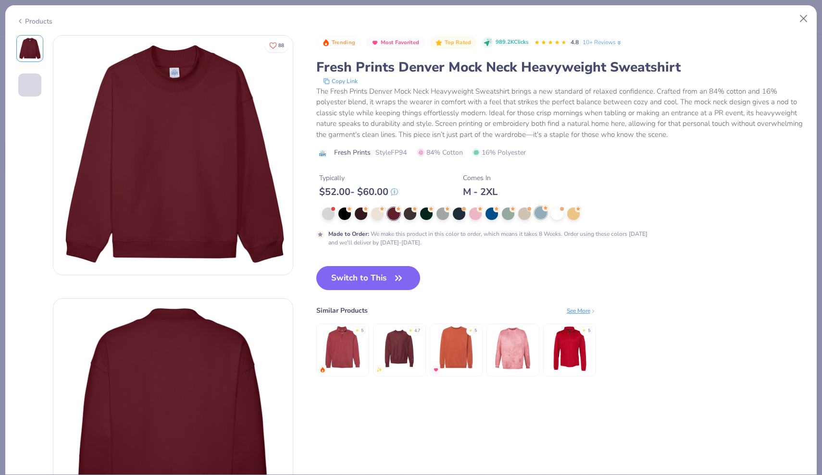
click at [537, 213] on div at bounding box center [540, 213] width 12 height 12
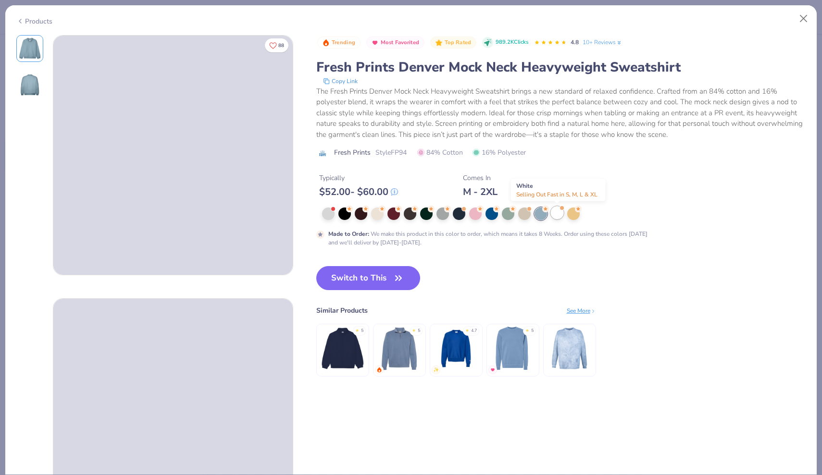
click at [561, 217] on div at bounding box center [557, 213] width 12 height 12
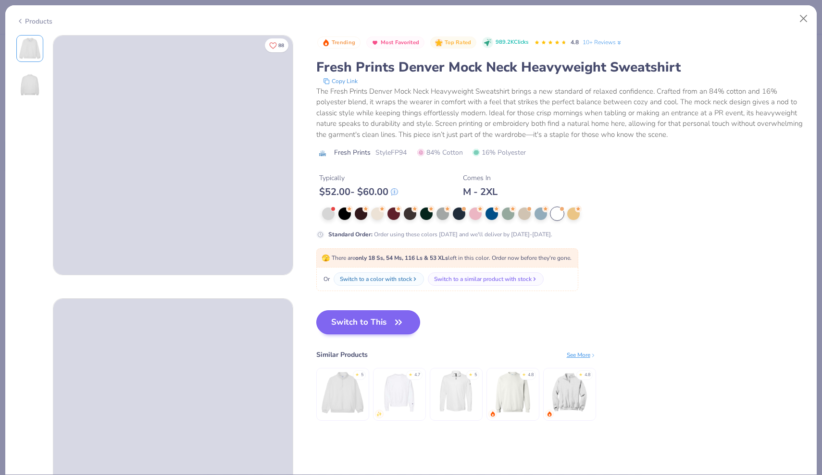
click at [372, 321] on button "Switch to This" at bounding box center [368, 322] width 104 height 24
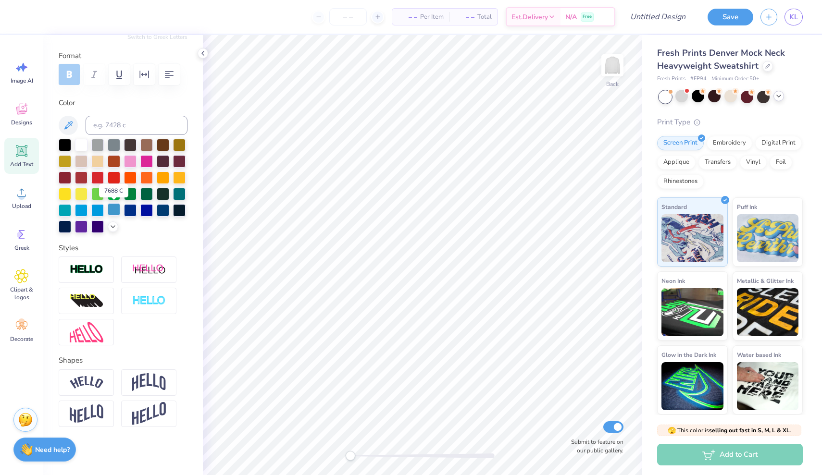
scroll to position [122, 0]
click at [21, 239] on icon at bounding box center [21, 234] width 14 height 14
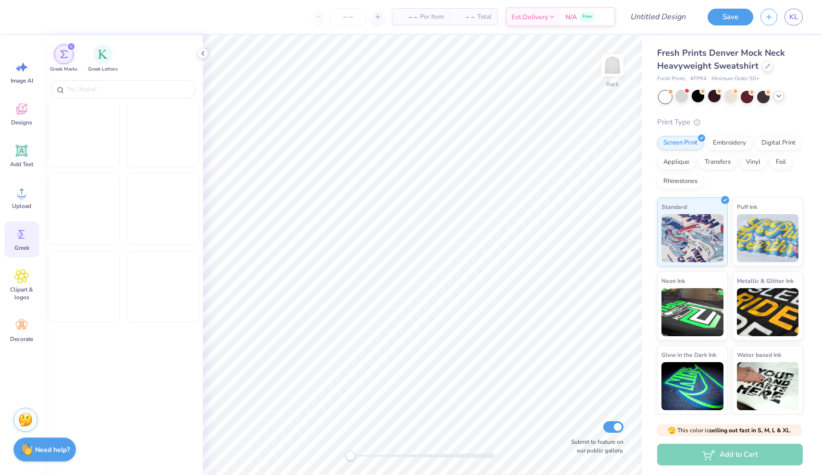
scroll to position [836, 0]
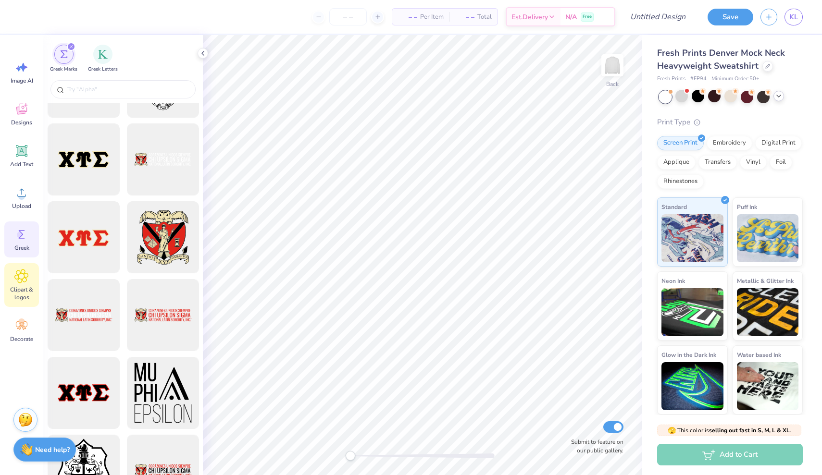
click at [23, 279] on icon at bounding box center [22, 276] width 6 height 6
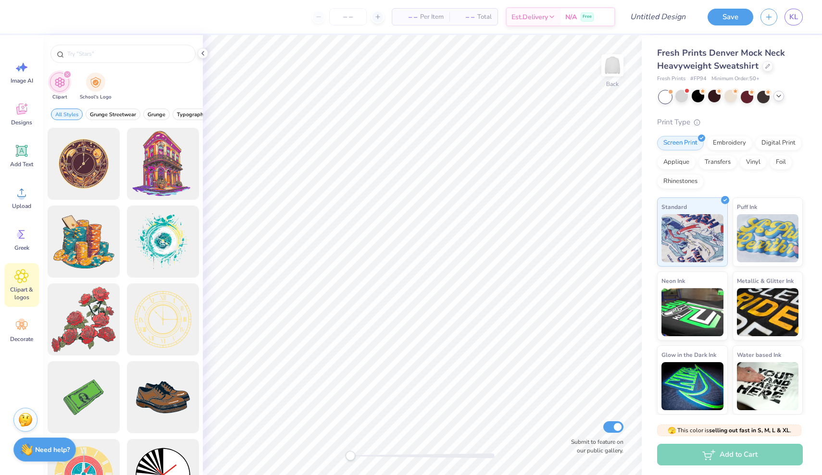
scroll to position [292, 0]
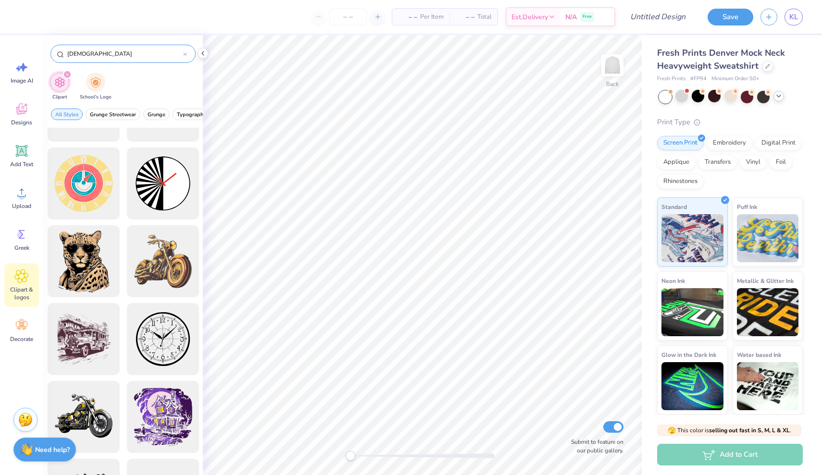
type input "[DEMOGRAPHIC_DATA]"
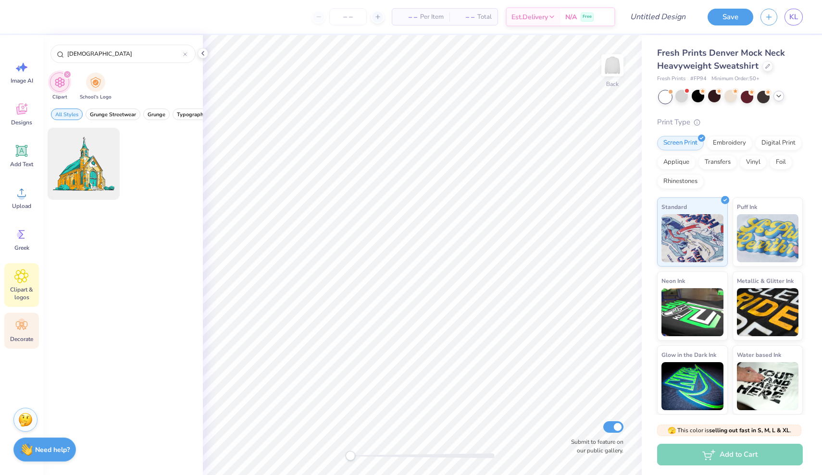
click at [26, 335] on span "Decorate" at bounding box center [21, 339] width 23 height 8
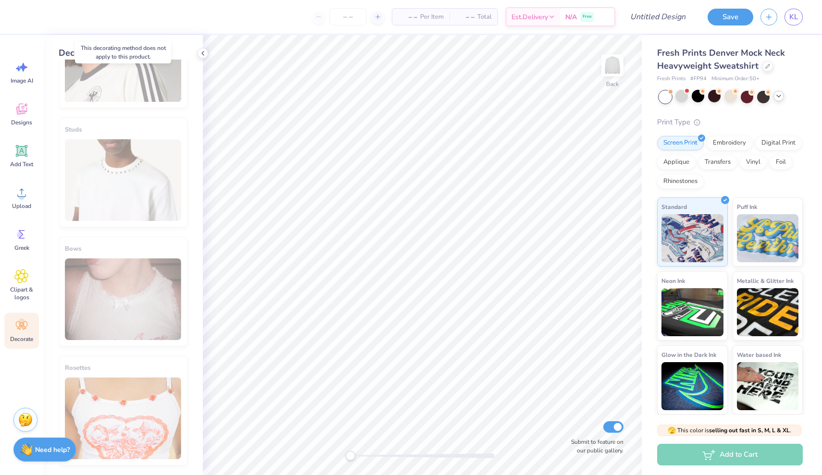
scroll to position [499, 0]
click at [25, 105] on icon at bounding box center [21, 109] width 14 height 14
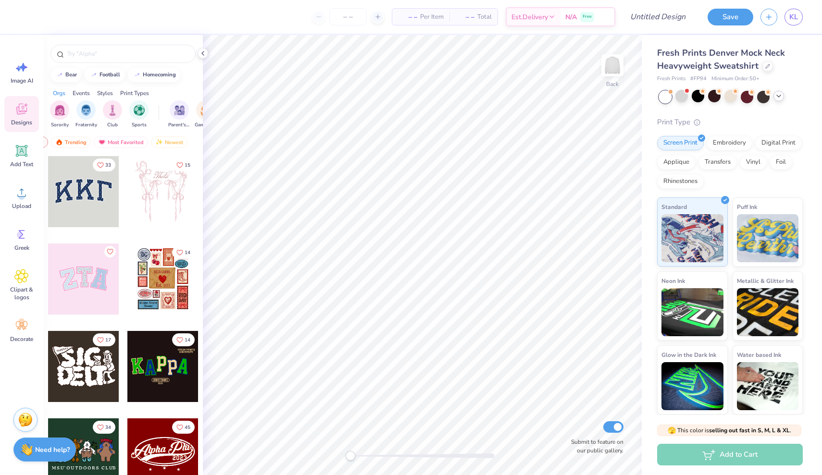
scroll to position [0, 56]
click at [107, 142] on div "Most Favorited" at bounding box center [121, 142] width 54 height 12
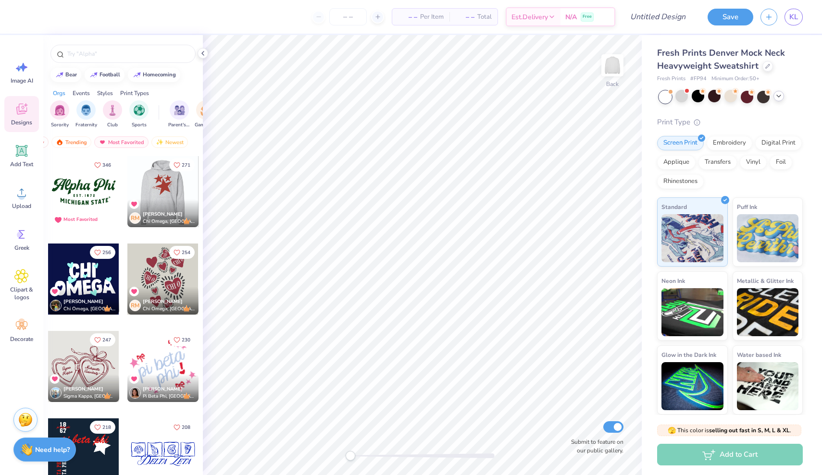
click at [175, 191] on div at bounding box center [162, 191] width 71 height 71
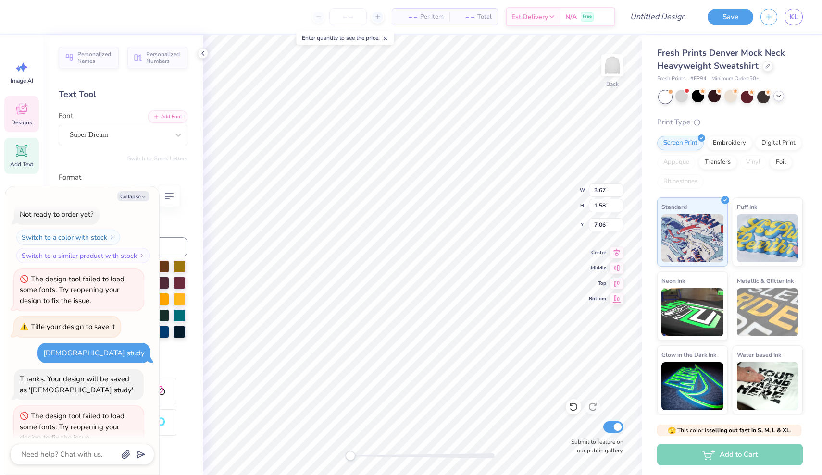
scroll to position [0, 1]
type textarea "x"
type input "3.67"
type input "1.58"
type input "7.06"
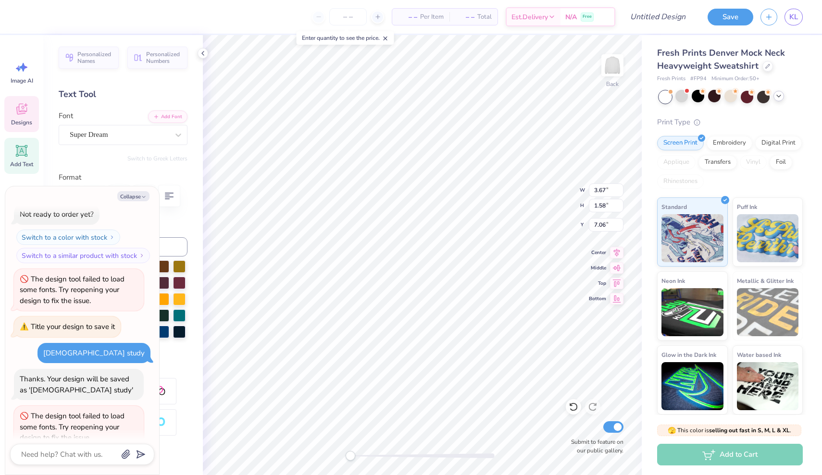
type textarea "x"
type input "7.61"
type input "7.58"
type input "3.32"
click at [142, 193] on button "Collapse" at bounding box center [133, 196] width 32 height 10
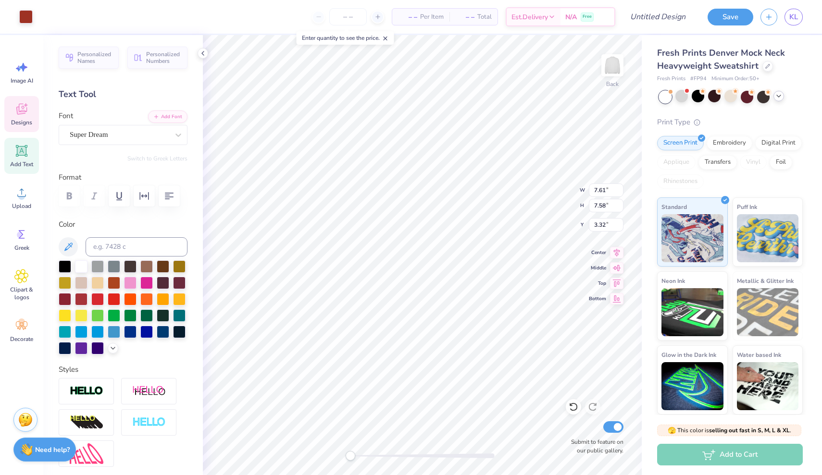
type textarea "x"
click at [69, 247] on icon at bounding box center [68, 247] width 8 height 8
click at [149, 138] on div "Super Dream" at bounding box center [119, 134] width 101 height 15
type textarea "C"
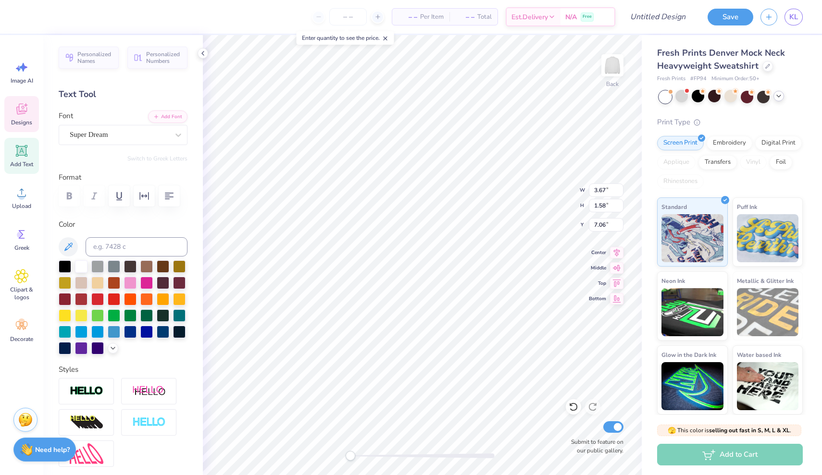
type textarea "Tri Delta"
type textarea "i"
type textarea "[DEMOGRAPHIC_DATA] Study"
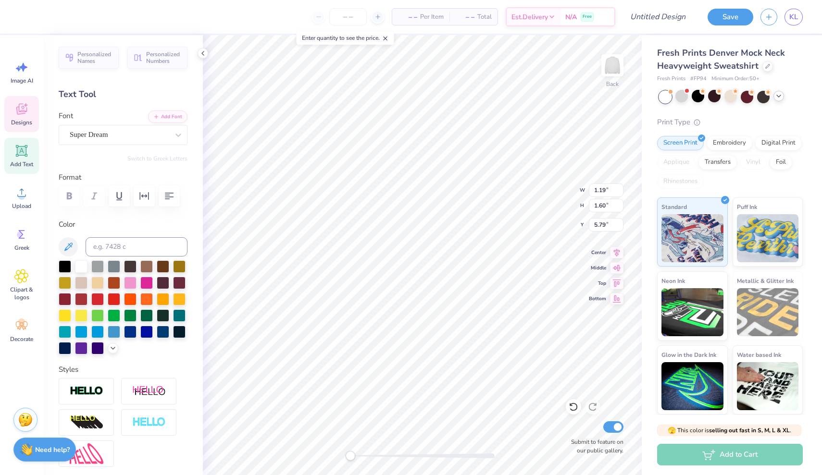
type textarea "Hebrews 102425"
type textarea "Hebrews 10"
click at [113, 348] on polyline at bounding box center [113, 347] width 4 height 2
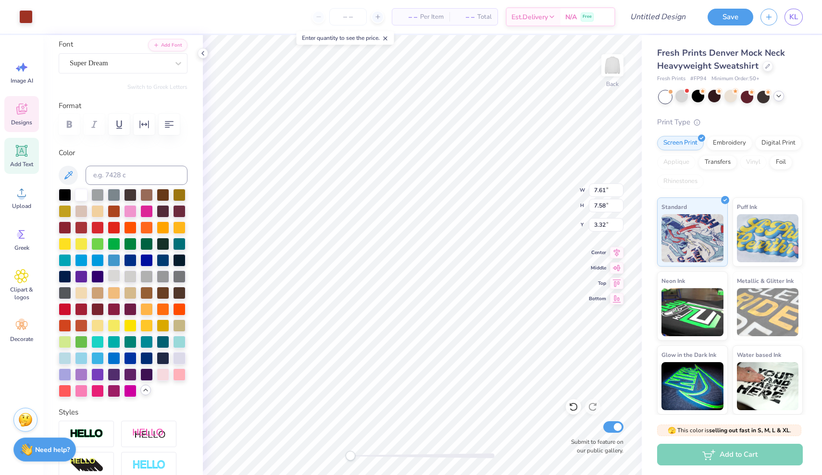
scroll to position [85, 0]
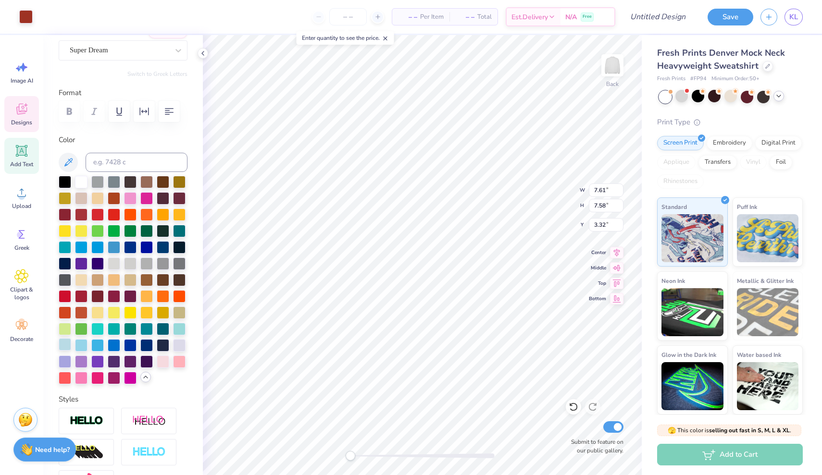
click at [63, 345] on div at bounding box center [65, 344] width 12 height 12
click at [147, 346] on div at bounding box center [146, 344] width 12 height 12
click at [67, 345] on div at bounding box center [65, 344] width 12 height 12
click at [130, 343] on div at bounding box center [130, 344] width 12 height 12
type input "2.98"
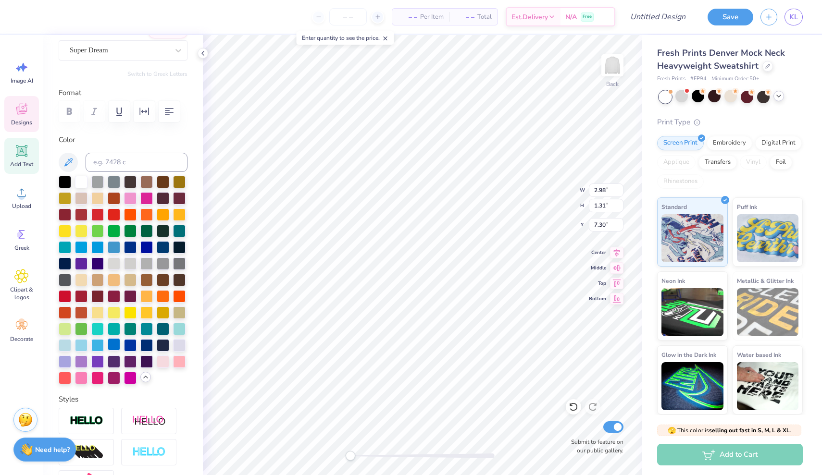
click at [117, 344] on div at bounding box center [114, 344] width 12 height 12
click at [130, 341] on div at bounding box center [130, 344] width 12 height 12
click at [145, 346] on div at bounding box center [146, 344] width 12 height 12
click at [71, 345] on div at bounding box center [65, 344] width 12 height 12
click at [75, 343] on div at bounding box center [81, 344] width 12 height 12
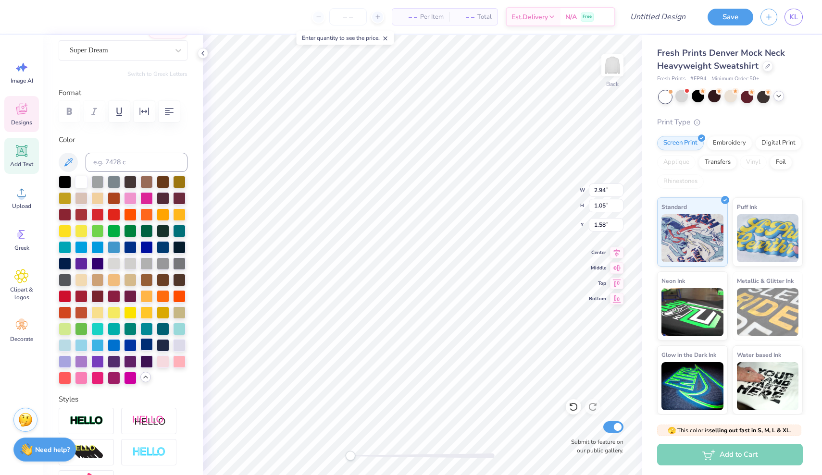
click at [144, 347] on div at bounding box center [146, 344] width 12 height 12
click at [134, 344] on div at bounding box center [130, 344] width 12 height 12
drag, startPoint x: 110, startPoint y: 328, endPoint x: 67, endPoint y: 345, distance: 45.7
click at [67, 345] on div at bounding box center [123, 280] width 129 height 209
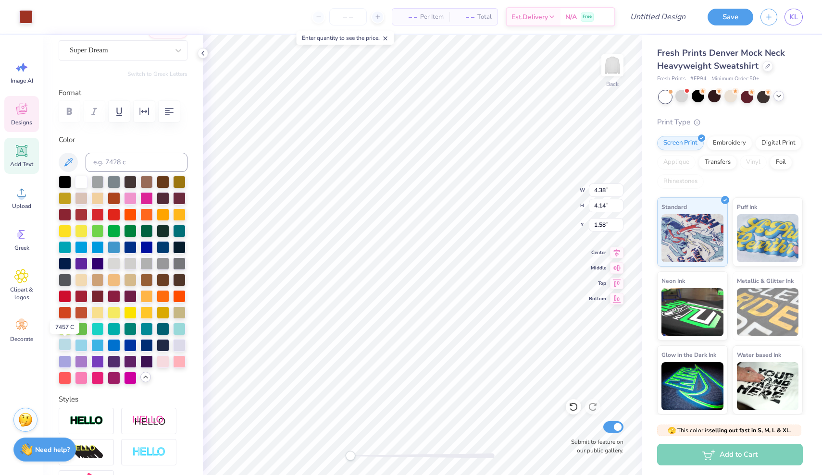
click at [65, 345] on div at bounding box center [65, 344] width 12 height 12
click at [65, 344] on div at bounding box center [65, 344] width 12 height 12
click at [142, 344] on div at bounding box center [146, 344] width 12 height 12
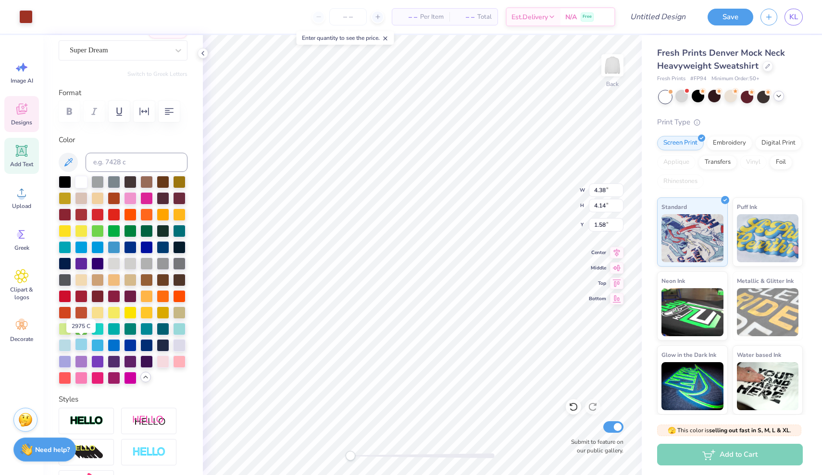
click at [83, 341] on div at bounding box center [81, 344] width 12 height 12
click at [389, 40] on icon at bounding box center [385, 38] width 7 height 7
click at [353, 11] on input "number" at bounding box center [347, 16] width 37 height 17
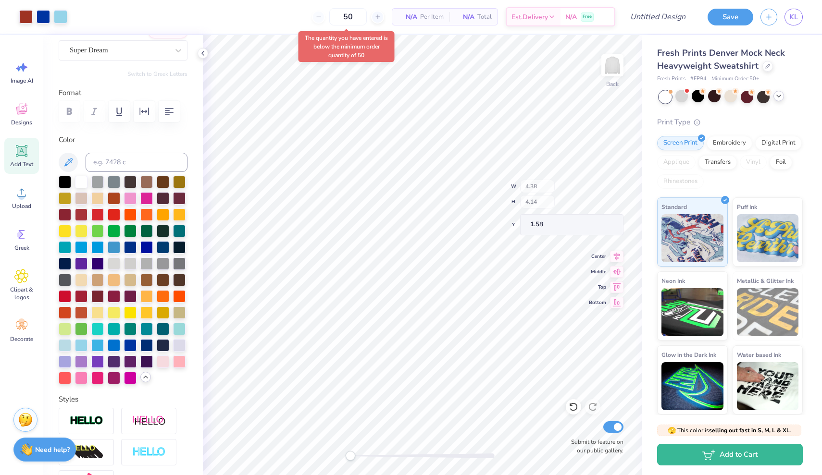
click at [377, 37] on body "Art colors 50 N/A Per Item N/A Total Est. Delivery N/A Free Design Title Save K…" at bounding box center [411, 237] width 822 height 475
